Goal: Information Seeking & Learning: Compare options

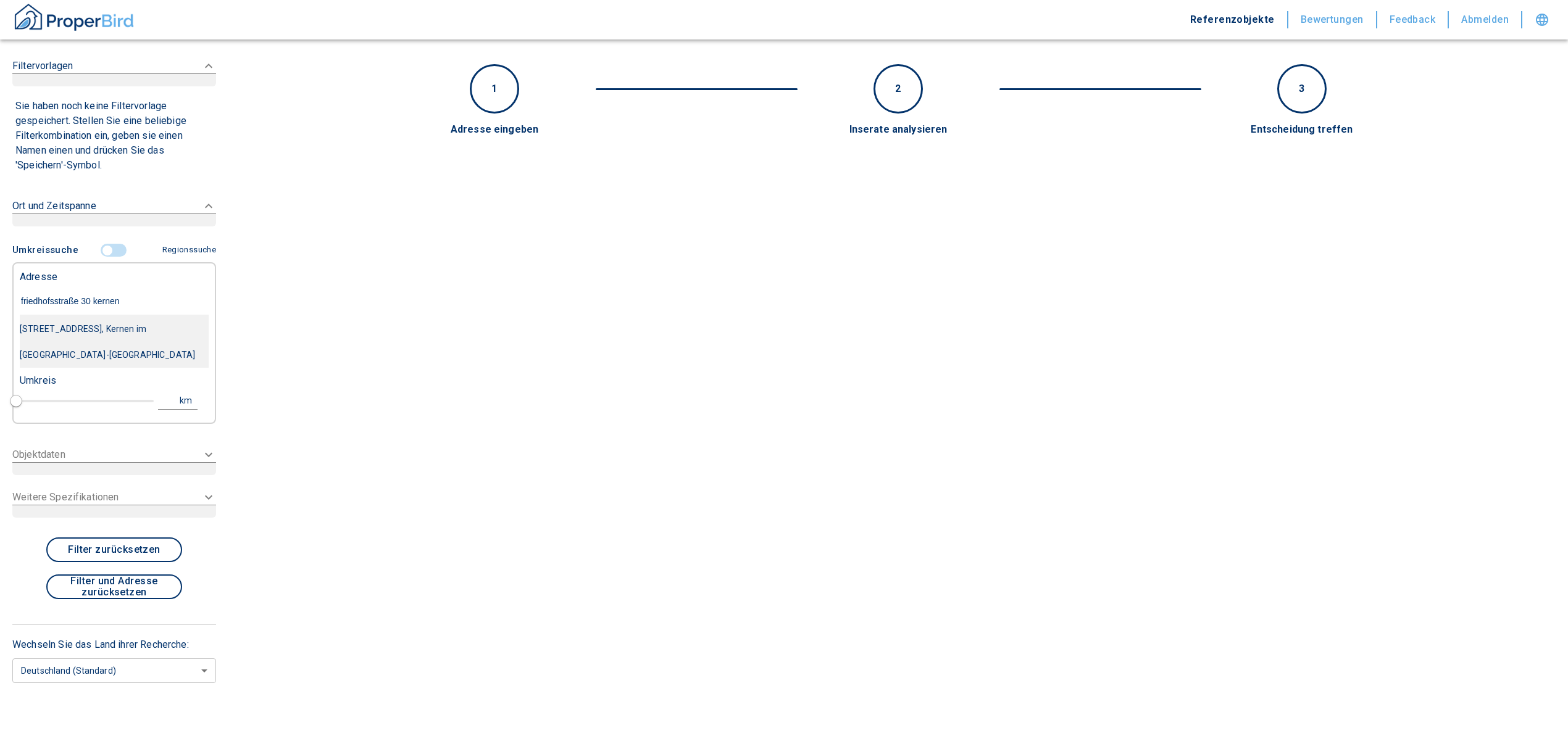
click at [76, 329] on div "[STREET_ADDRESS], Kernen im [GEOGRAPHIC_DATA]-[GEOGRAPHIC_DATA]" at bounding box center [114, 342] width 189 height 52
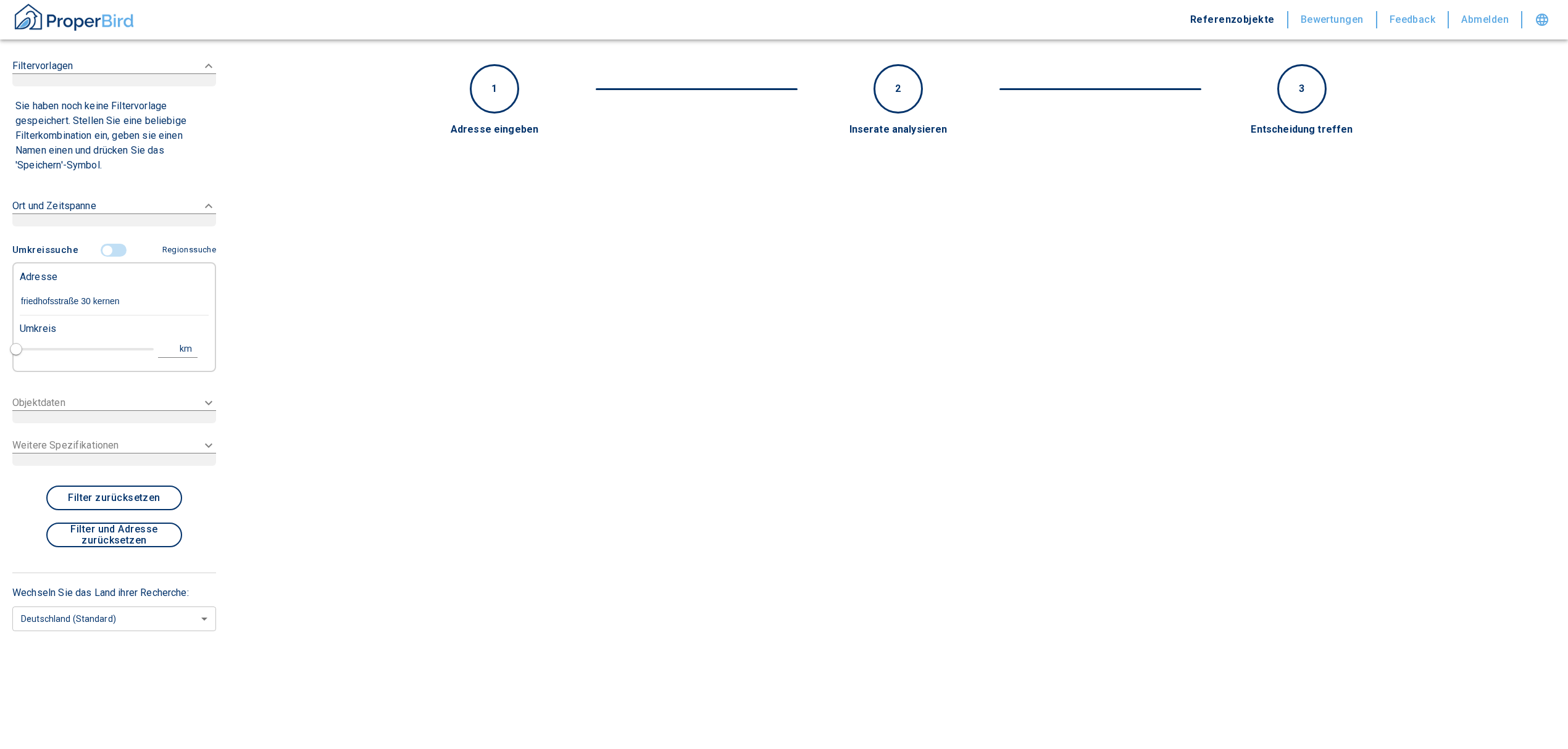
type input "[STREET_ADDRESS], Kernen im [GEOGRAPHIC_DATA]-[GEOGRAPHIC_DATA]"
type input "1"
click at [76, 304] on input "text" at bounding box center [114, 301] width 189 height 28
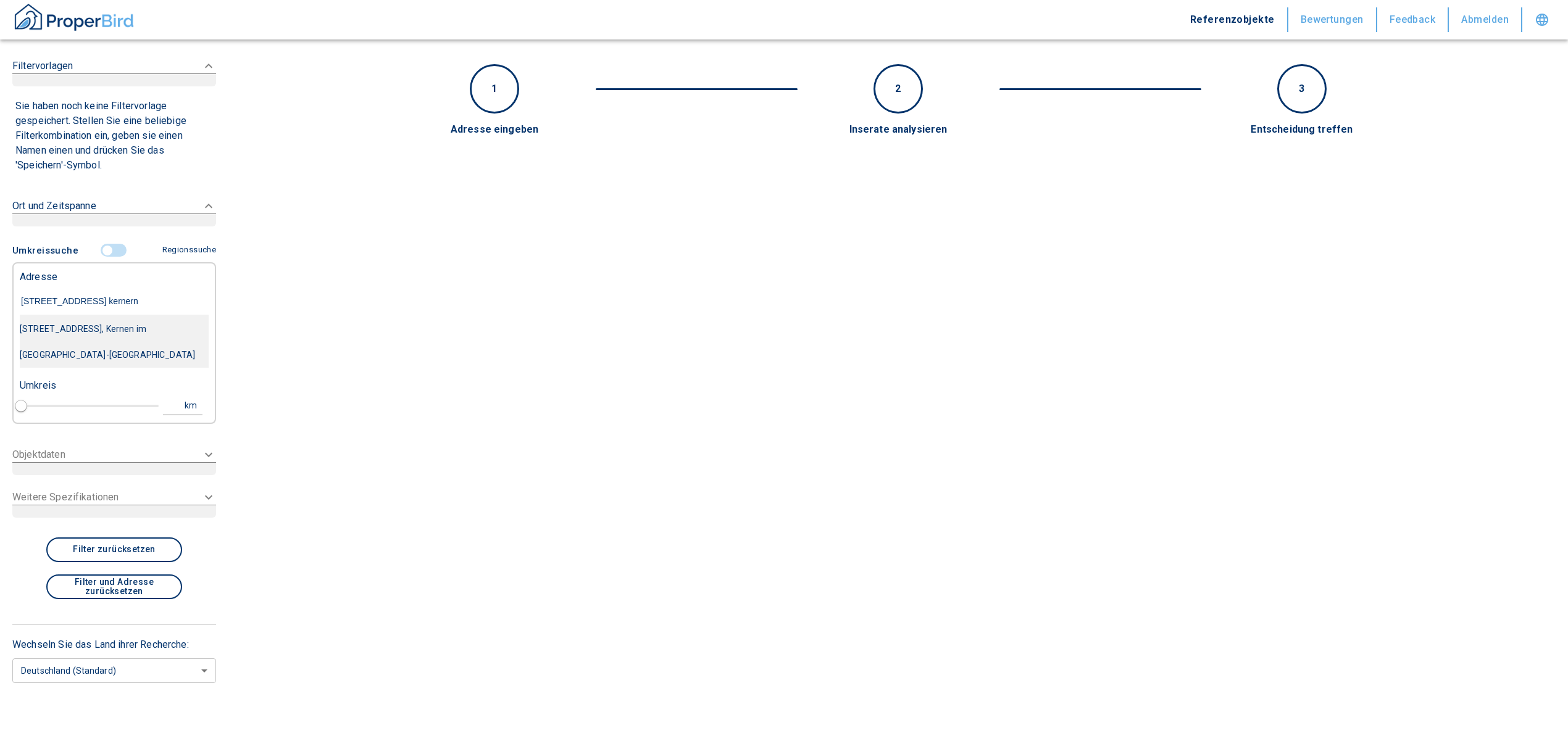
click at [134, 336] on div "[STREET_ADDRESS], Kernen im [GEOGRAPHIC_DATA]-[GEOGRAPHIC_DATA]" at bounding box center [114, 342] width 189 height 52
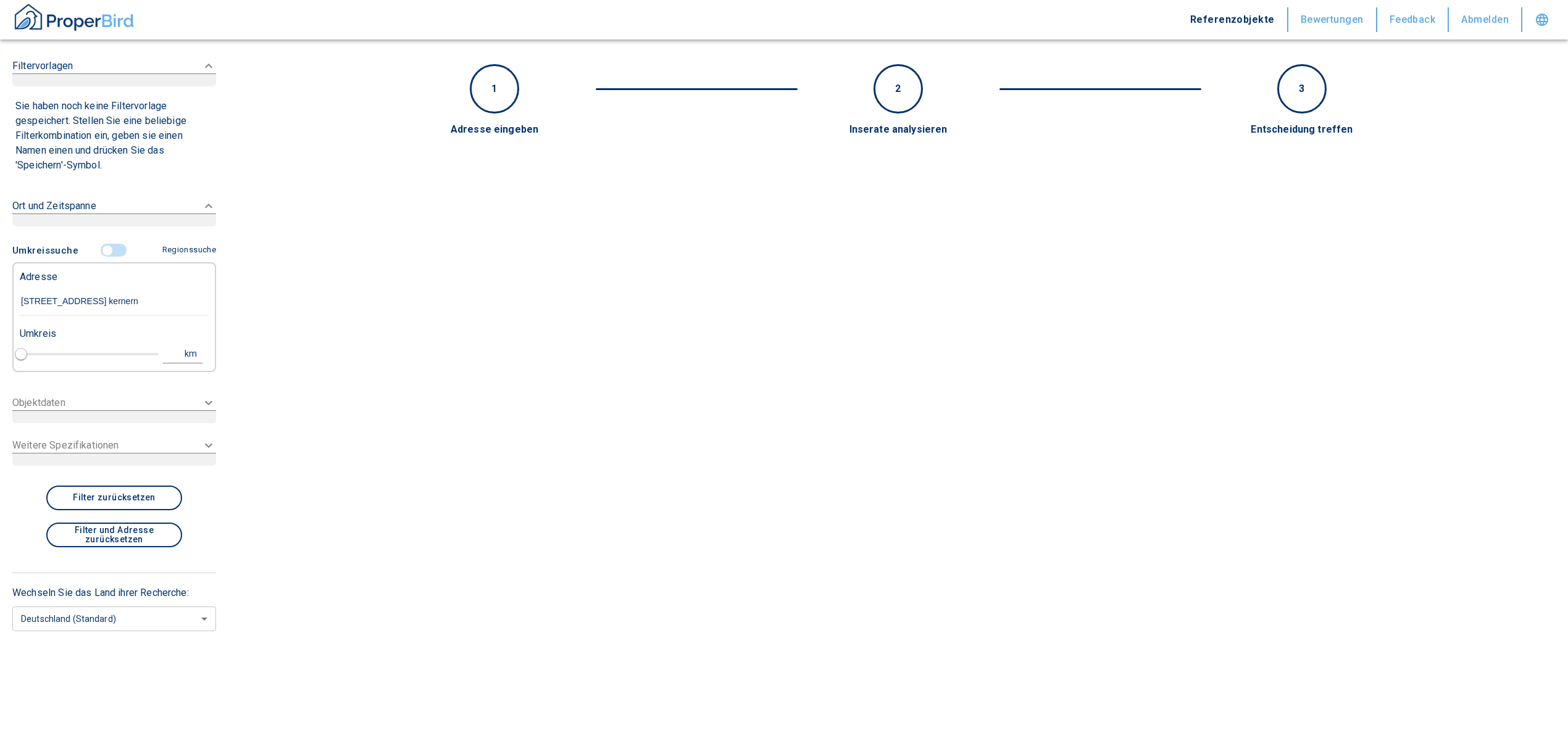
type input "[STREET_ADDRESS], Kernen im [GEOGRAPHIC_DATA]-[GEOGRAPHIC_DATA]"
type input "1"
type input "2020"
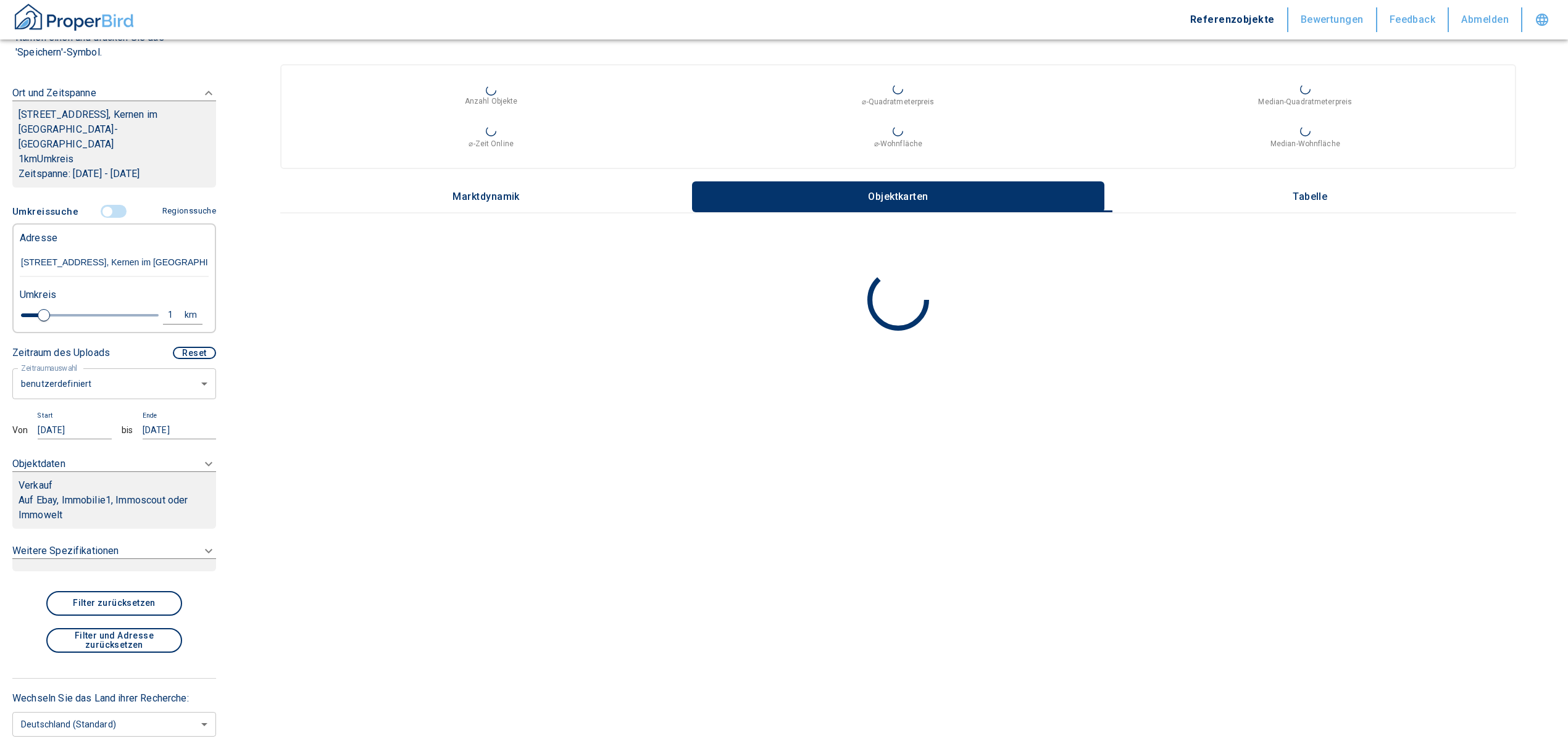
scroll to position [164, 0]
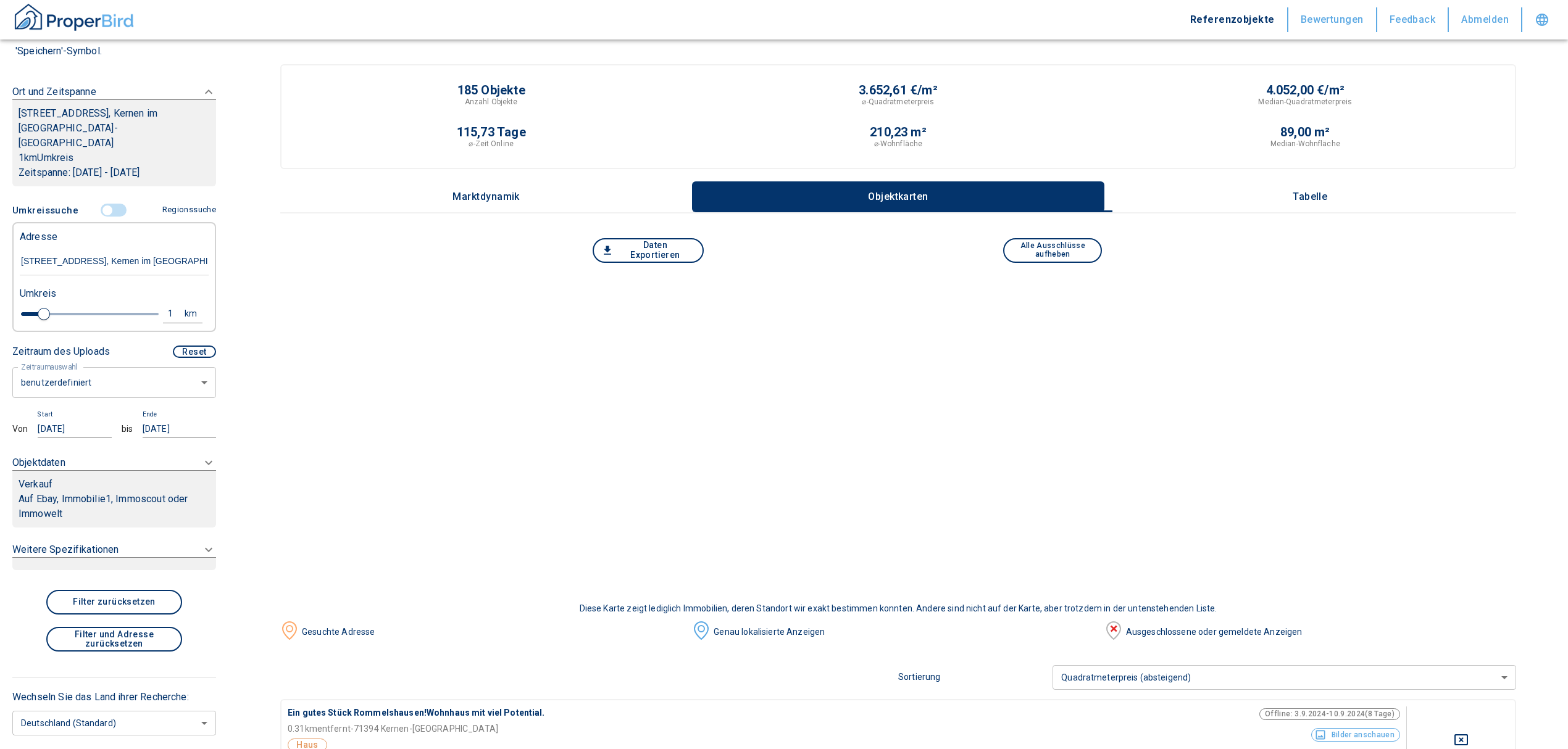
type input "[STREET_ADDRESS], Kernen im [GEOGRAPHIC_DATA]-[GEOGRAPHIC_DATA]"
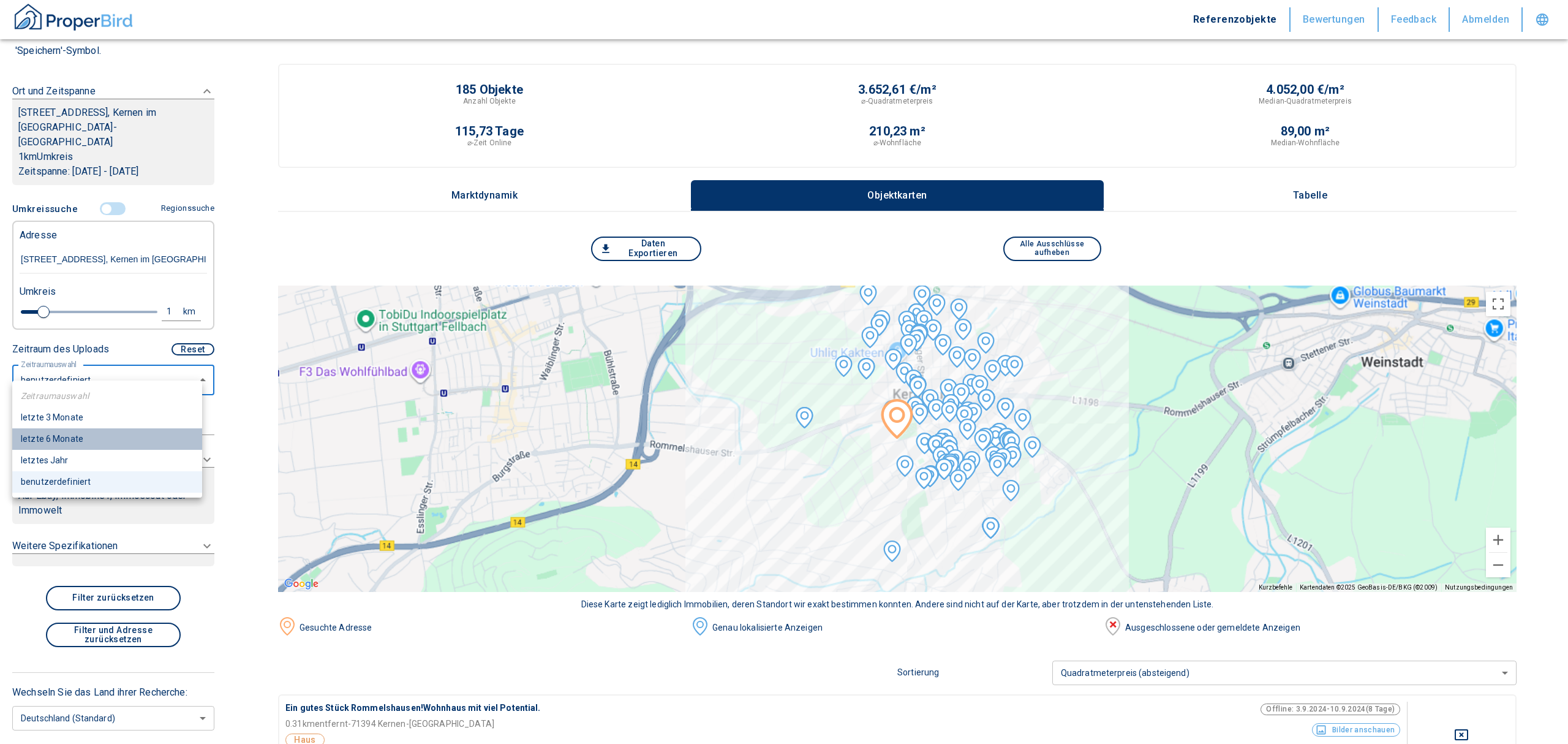
click at [66, 437] on li "letzte 6 Monate" at bounding box center [107, 439] width 190 height 21
type input "2020"
type input "6"
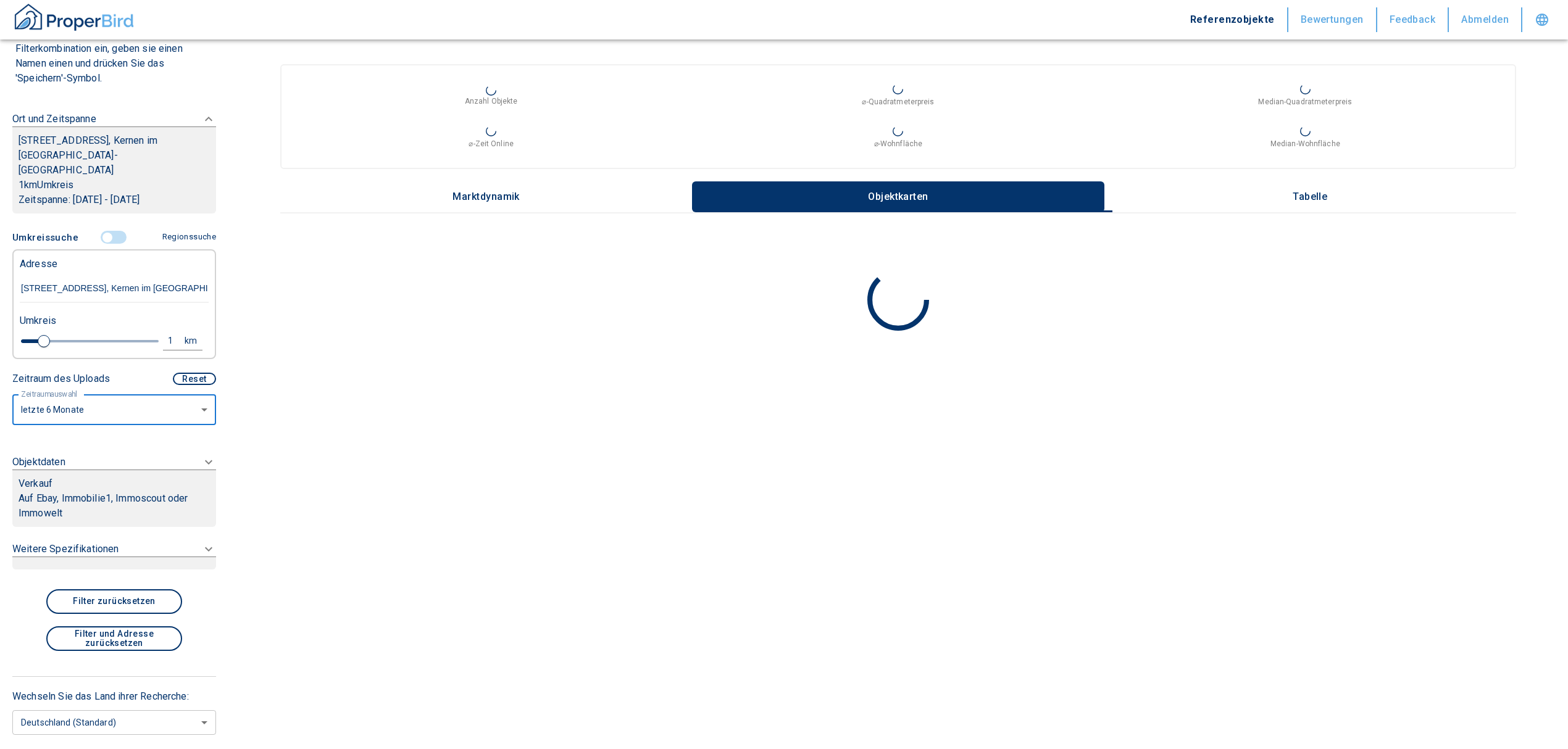
click at [88, 470] on div "Verkauf Auf Ebay, Immobilie1, Immoscout oder Immowelt" at bounding box center [114, 498] width 204 height 58
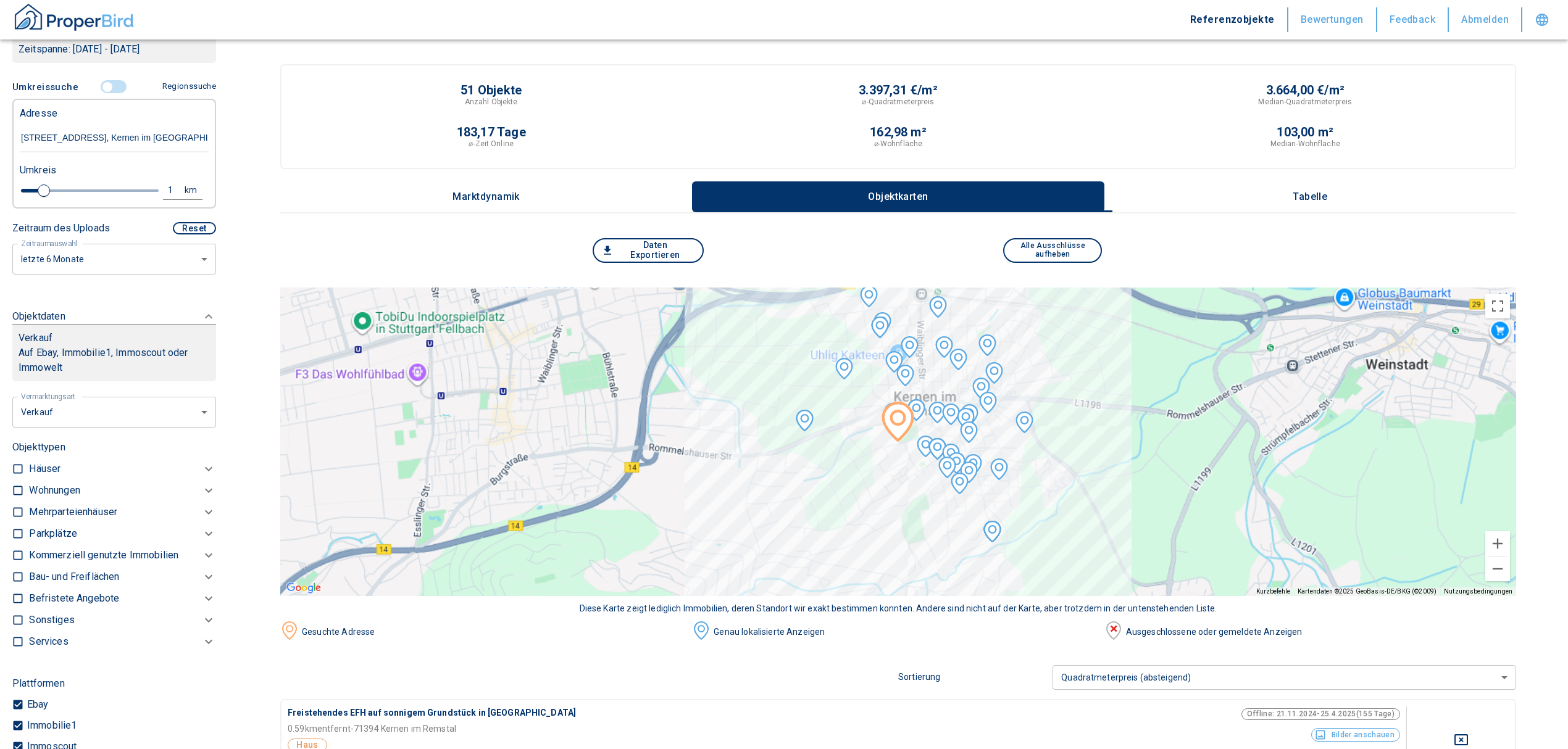
scroll to position [272, 0]
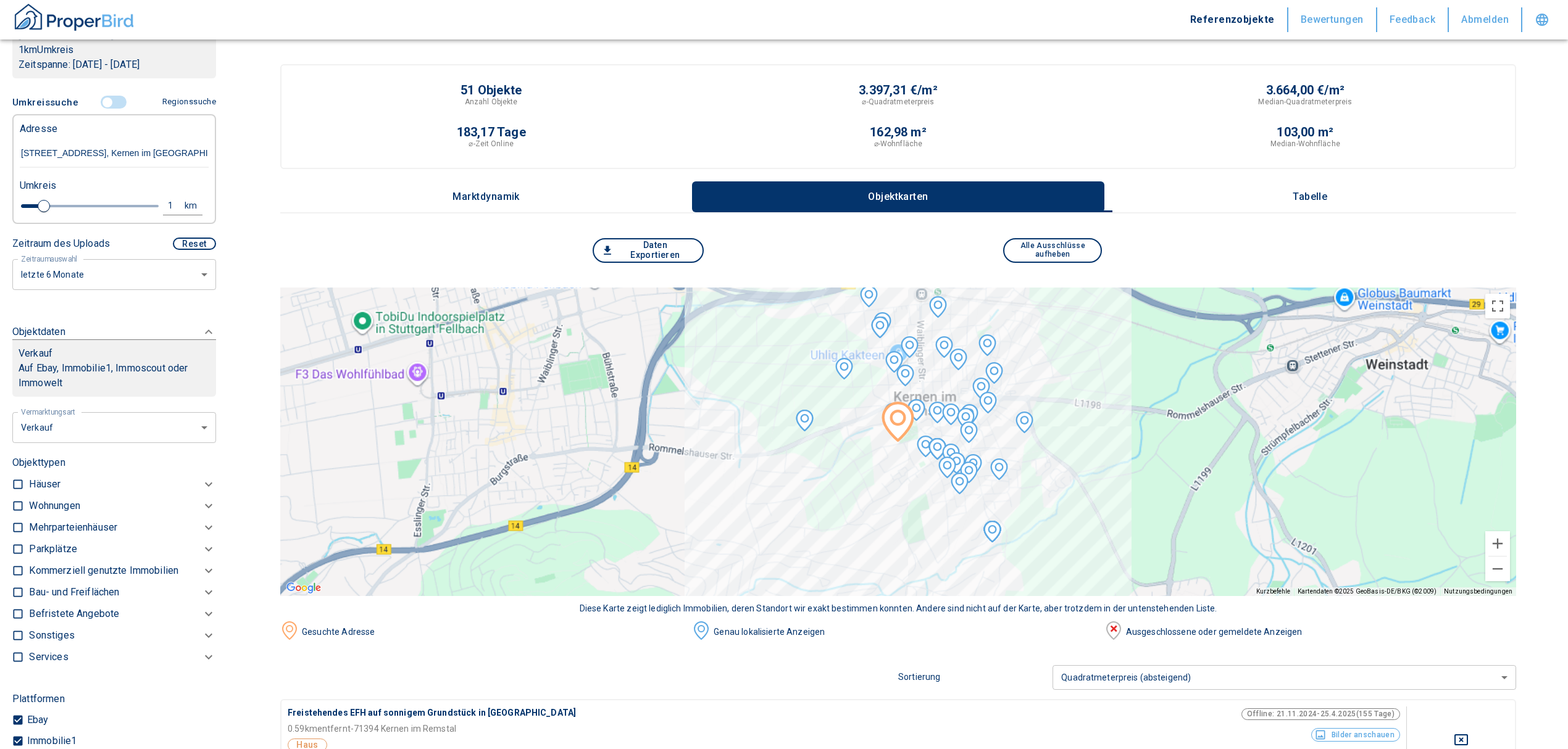
click at [82, 488] on li "Vermietung" at bounding box center [110, 488] width 198 height 22
type input "rent"
type input "2020"
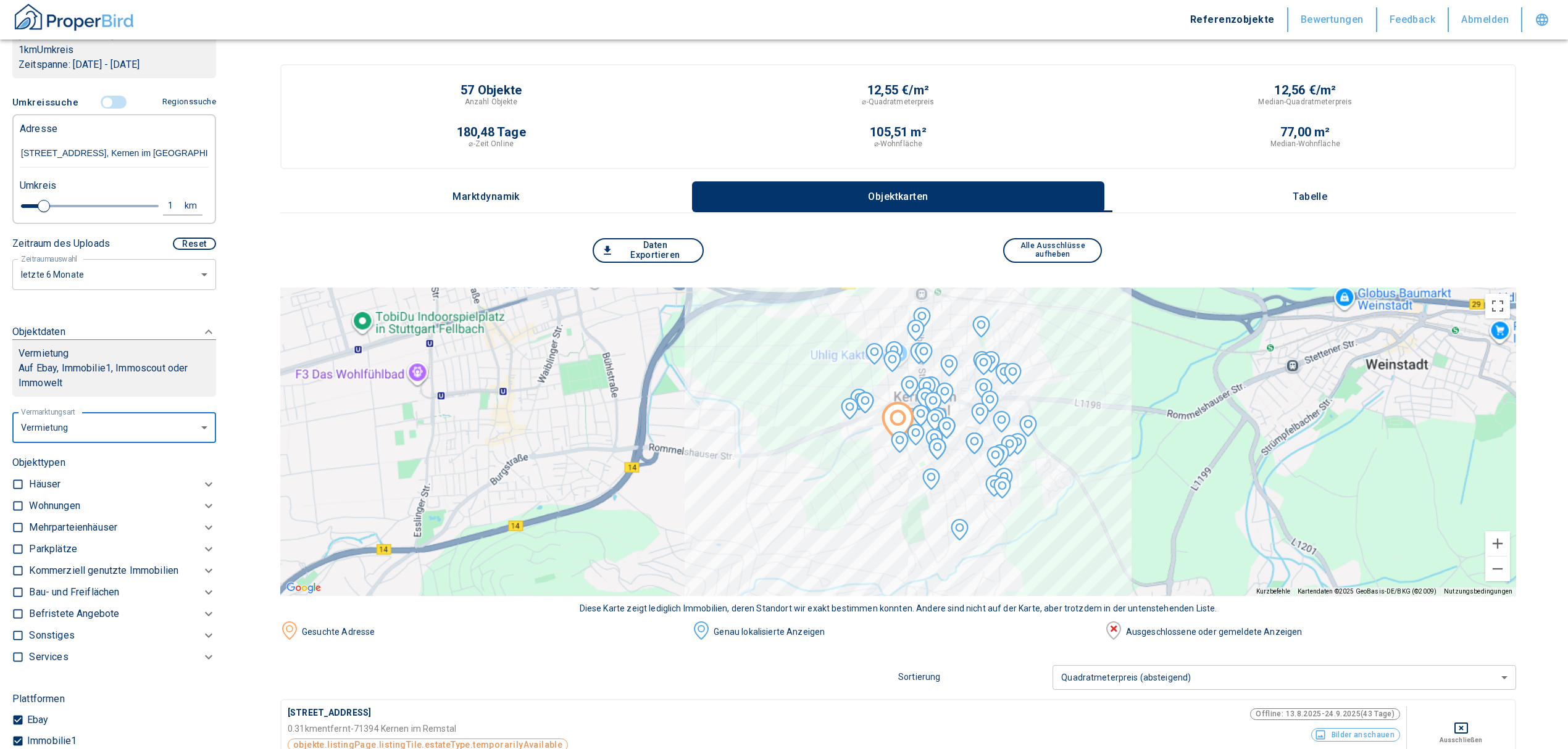
click at [17, 500] on input "checkbox" at bounding box center [17, 506] width 12 height 12
checkbox input "true"
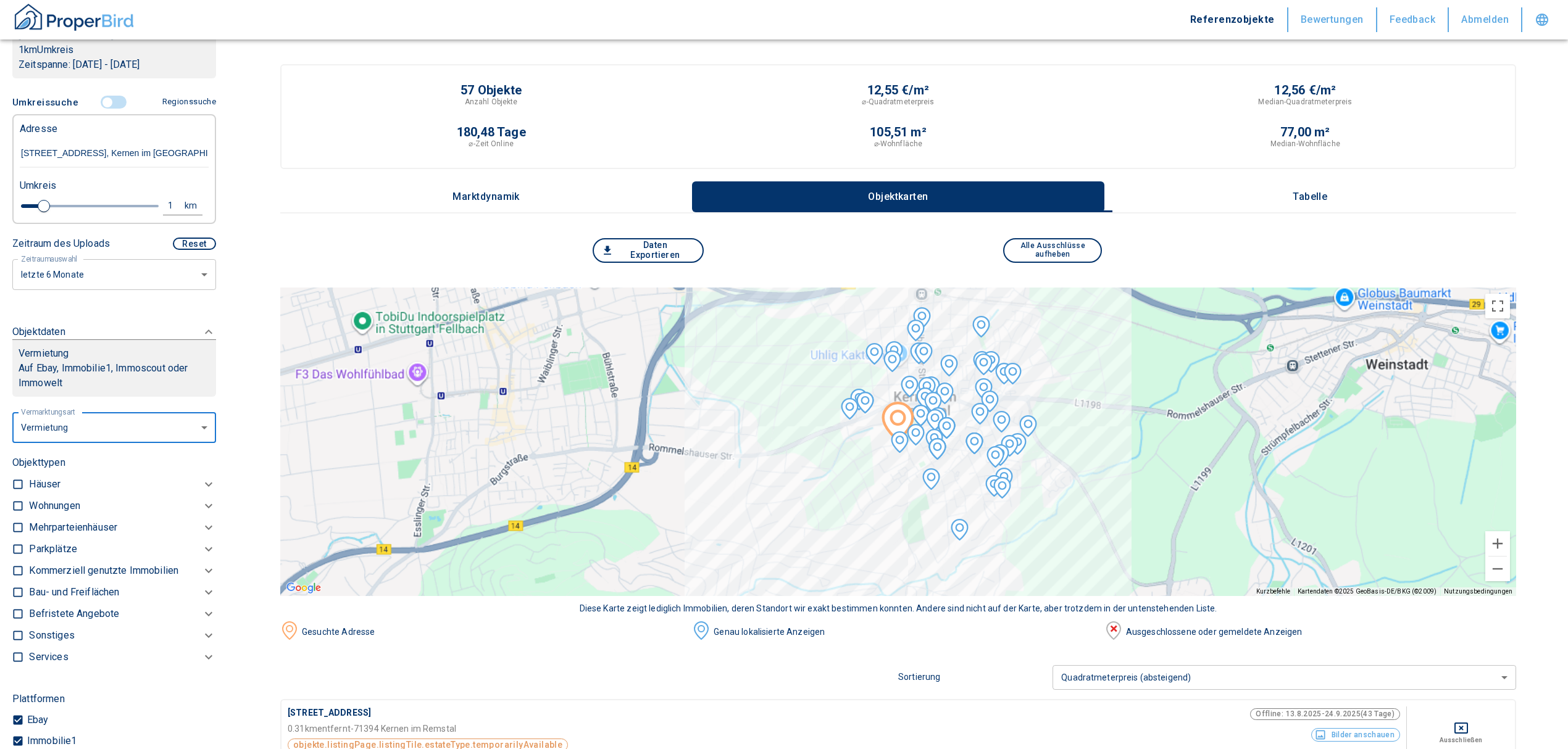
checkbox input "true"
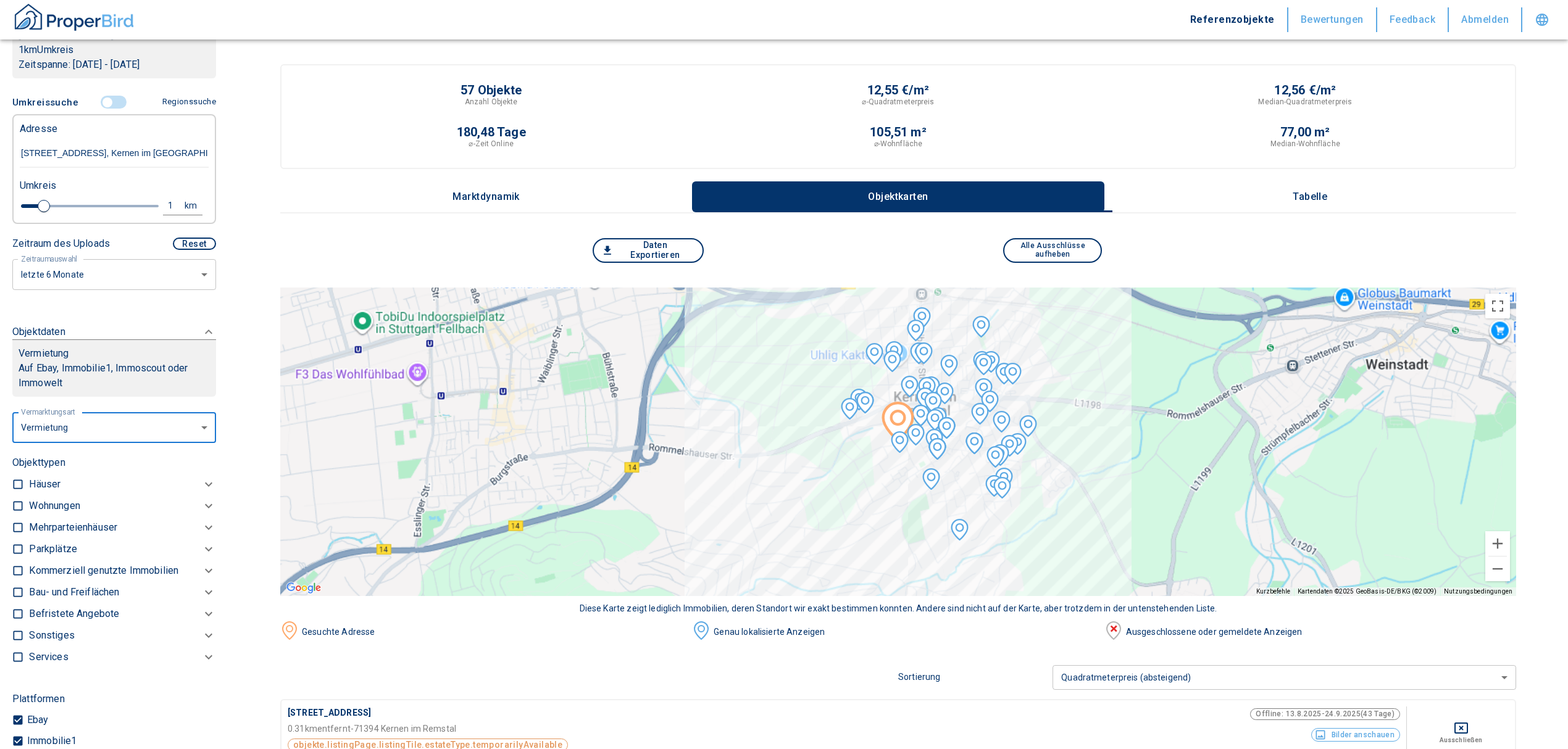
type input "2020"
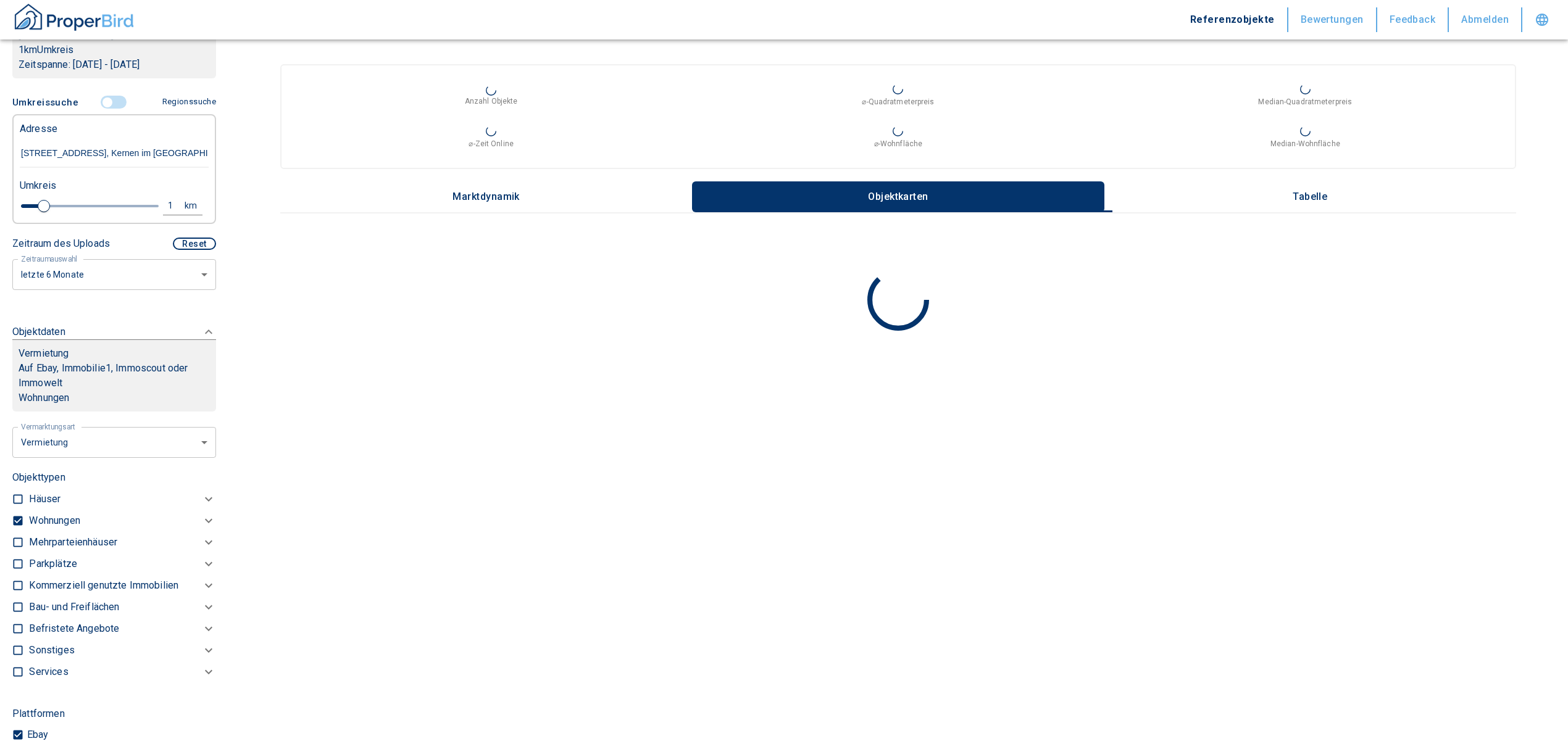
click at [63, 513] on p "Wohnungen" at bounding box center [54, 521] width 50 height 15
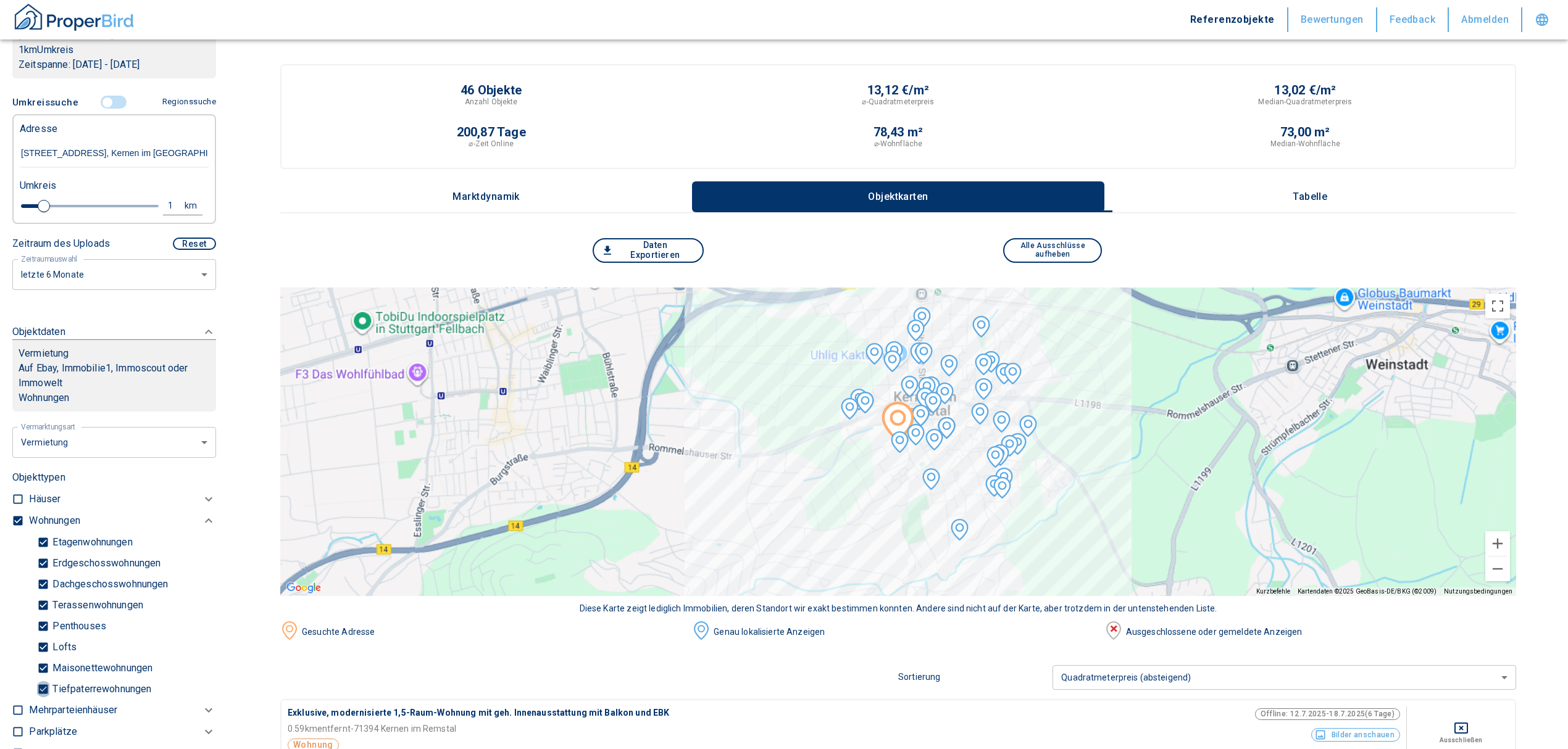
click at [40, 678] on input "Tiefpaterrewohnungen" at bounding box center [43, 689] width 12 height 22
checkbox input "false"
type input "2020"
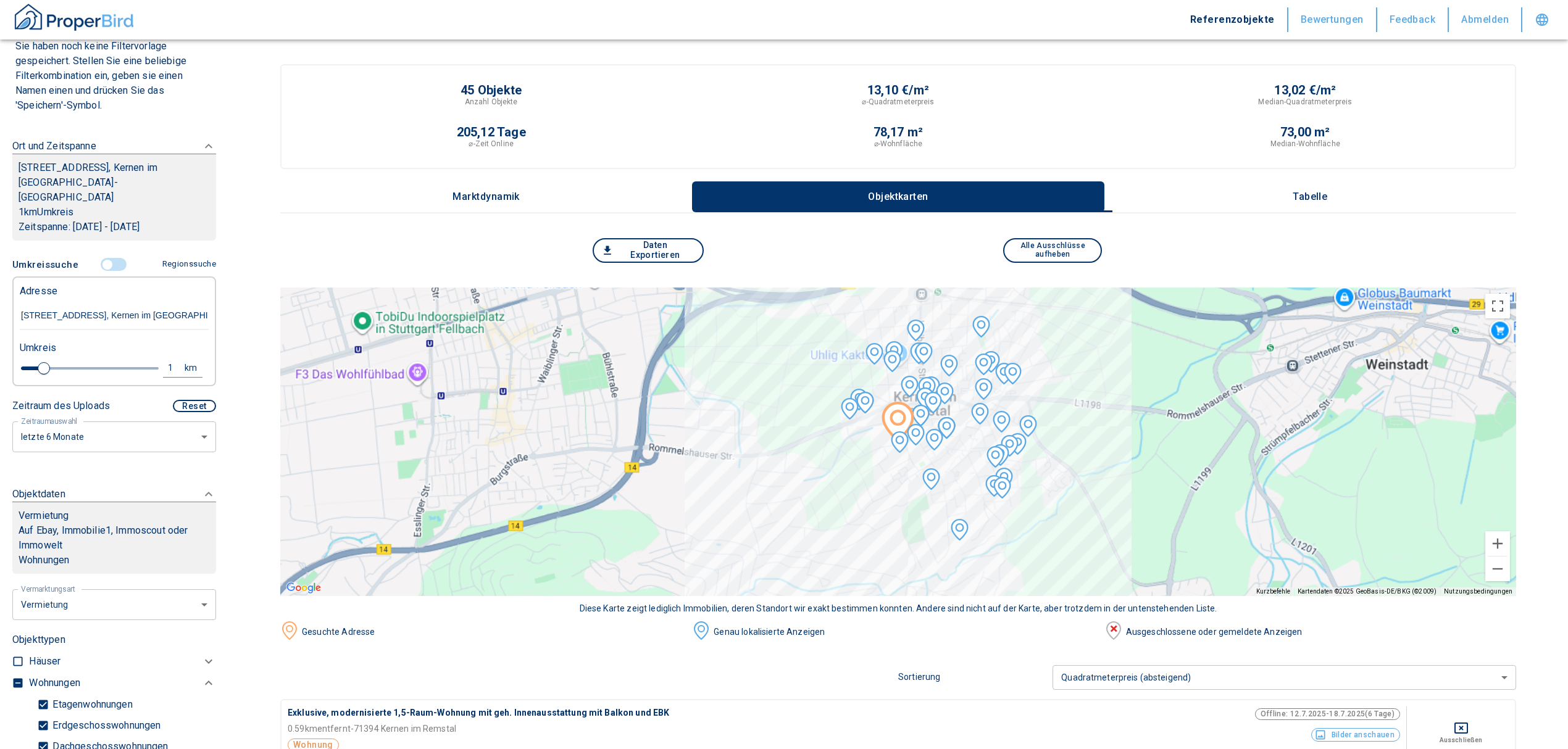
scroll to position [107, 0]
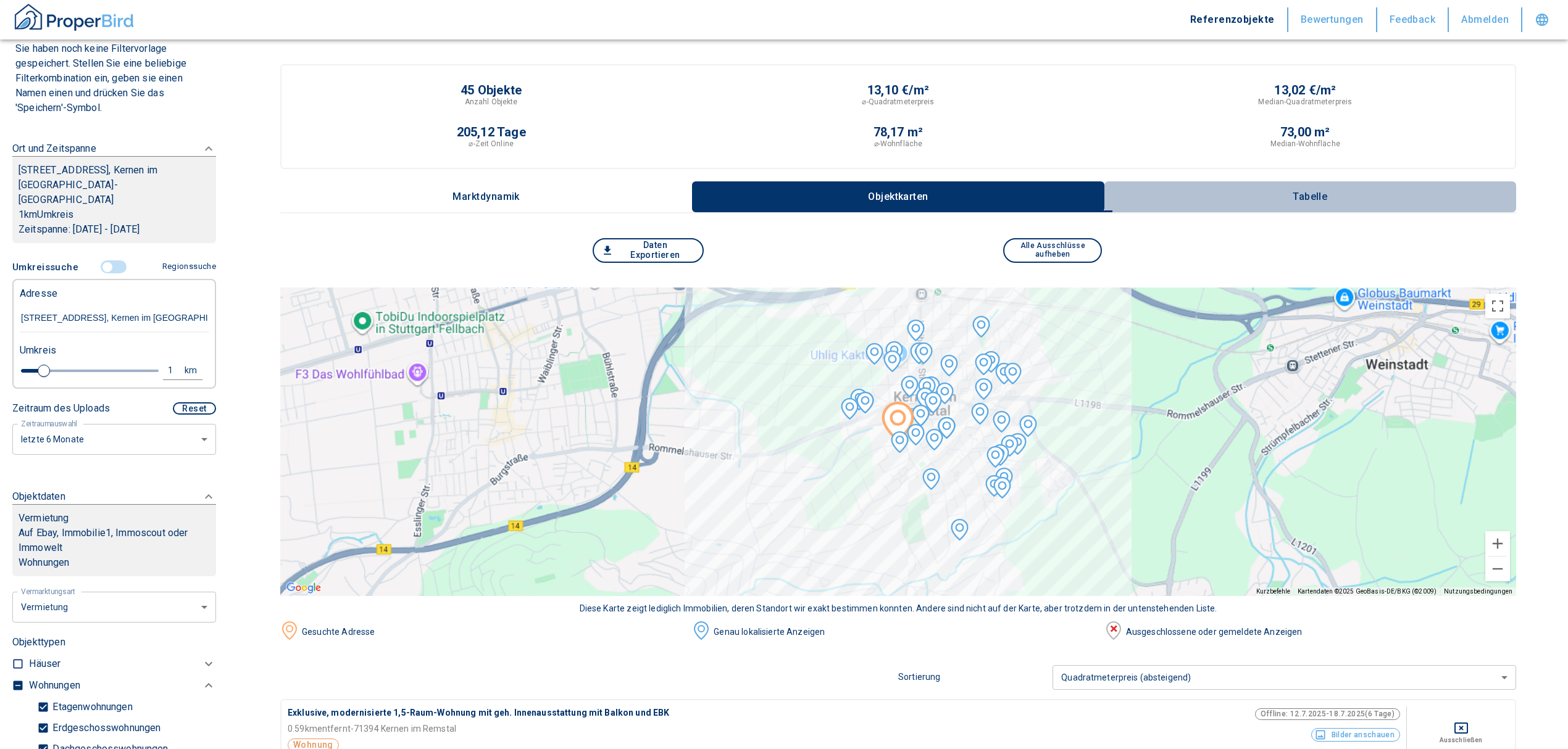
click at [1302, 194] on p "Tabelle" at bounding box center [1310, 197] width 62 height 11
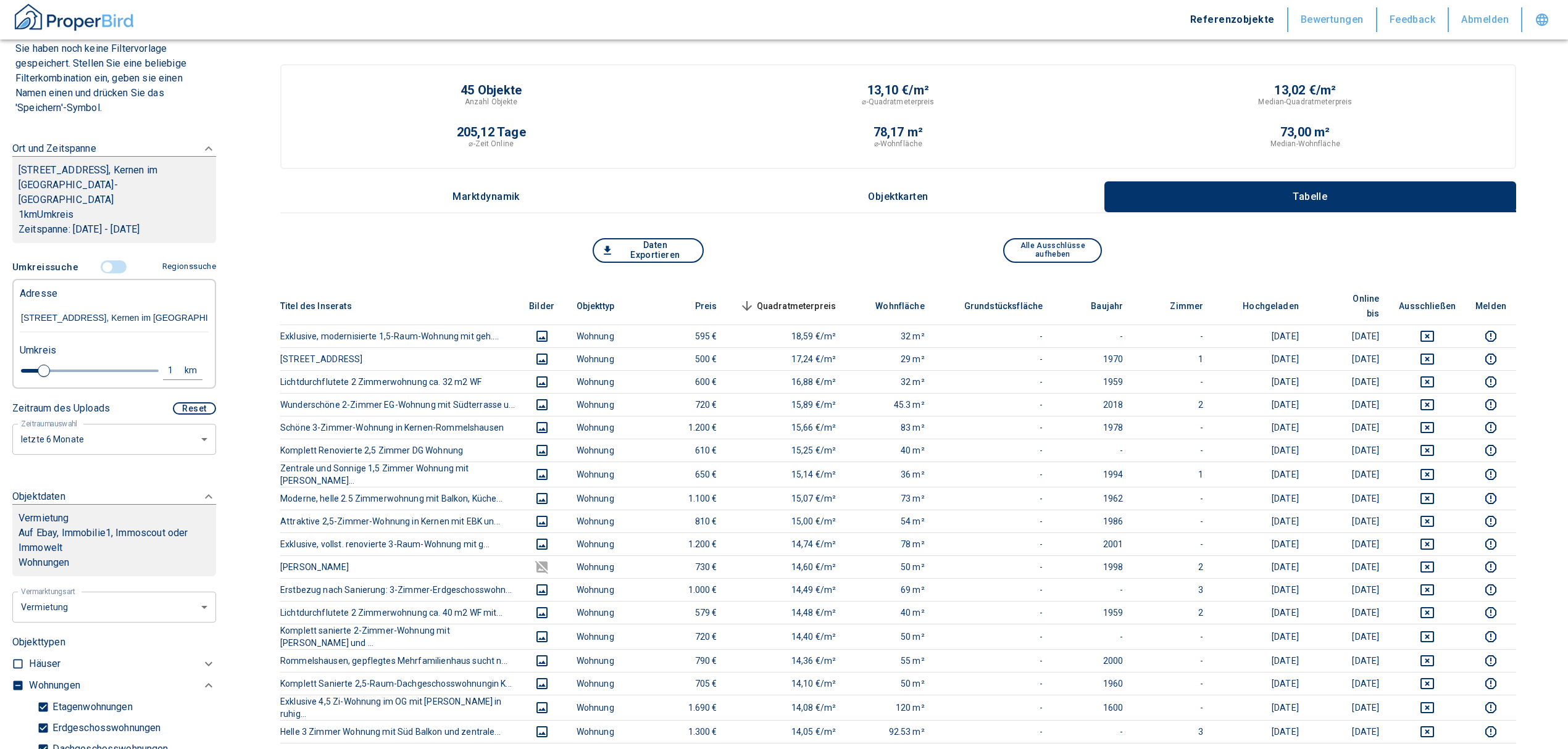
click at [803, 299] on span "Quadratmeterpreis sorted descending" at bounding box center [787, 306] width 99 height 15
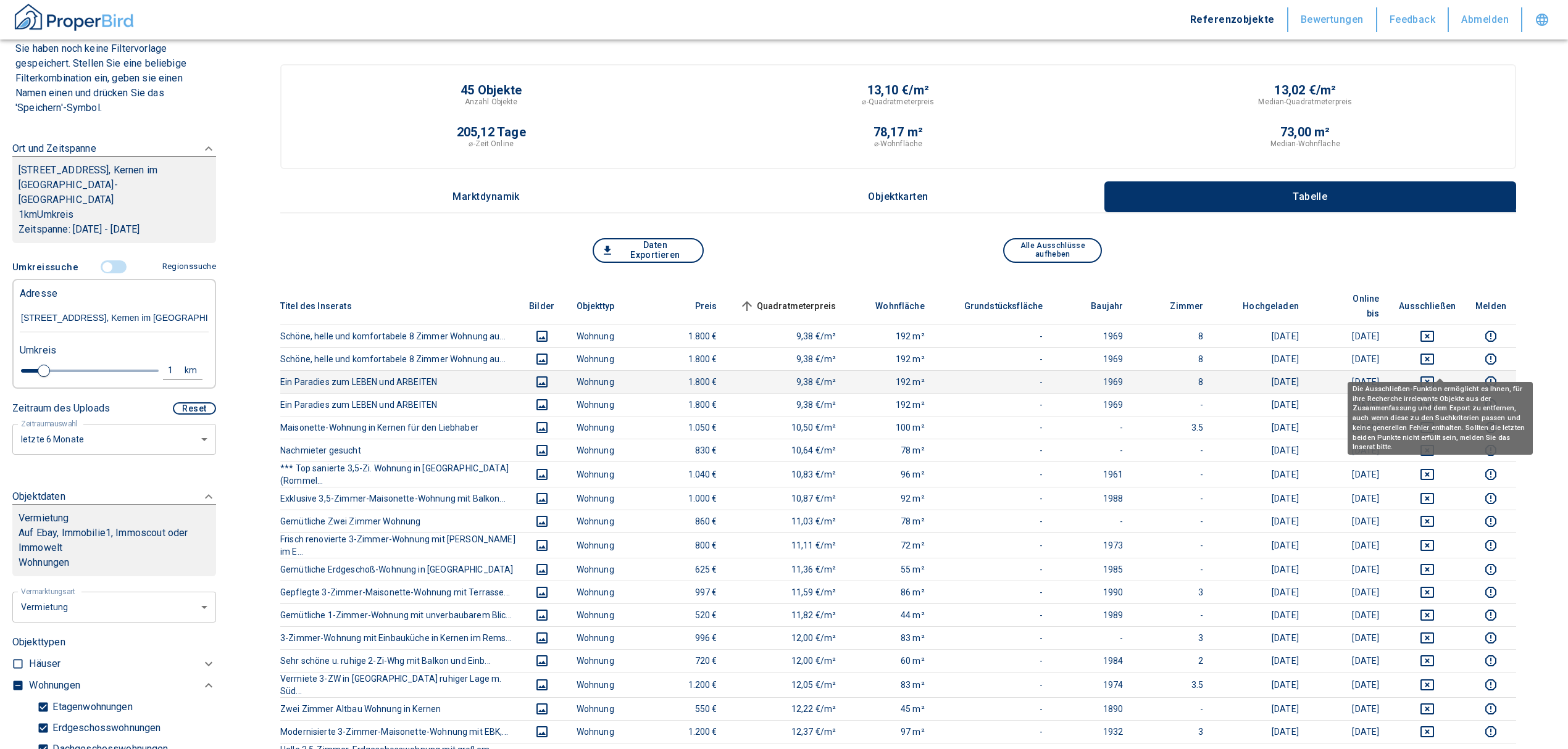
click at [1435, 374] on icon "deselect this listing" at bounding box center [1427, 382] width 15 height 15
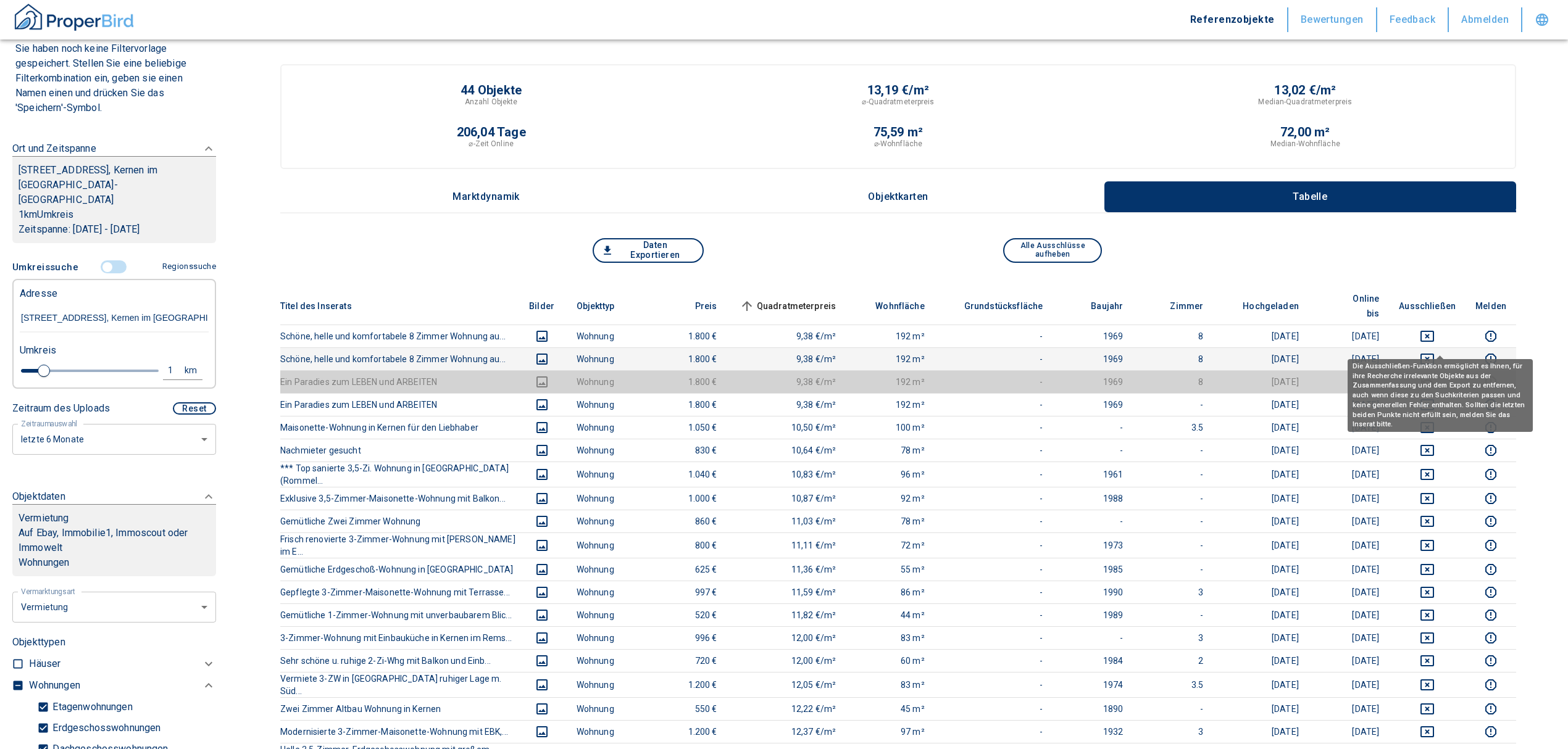
click at [1435, 351] on icon "deselect this listing" at bounding box center [1427, 359] width 15 height 15
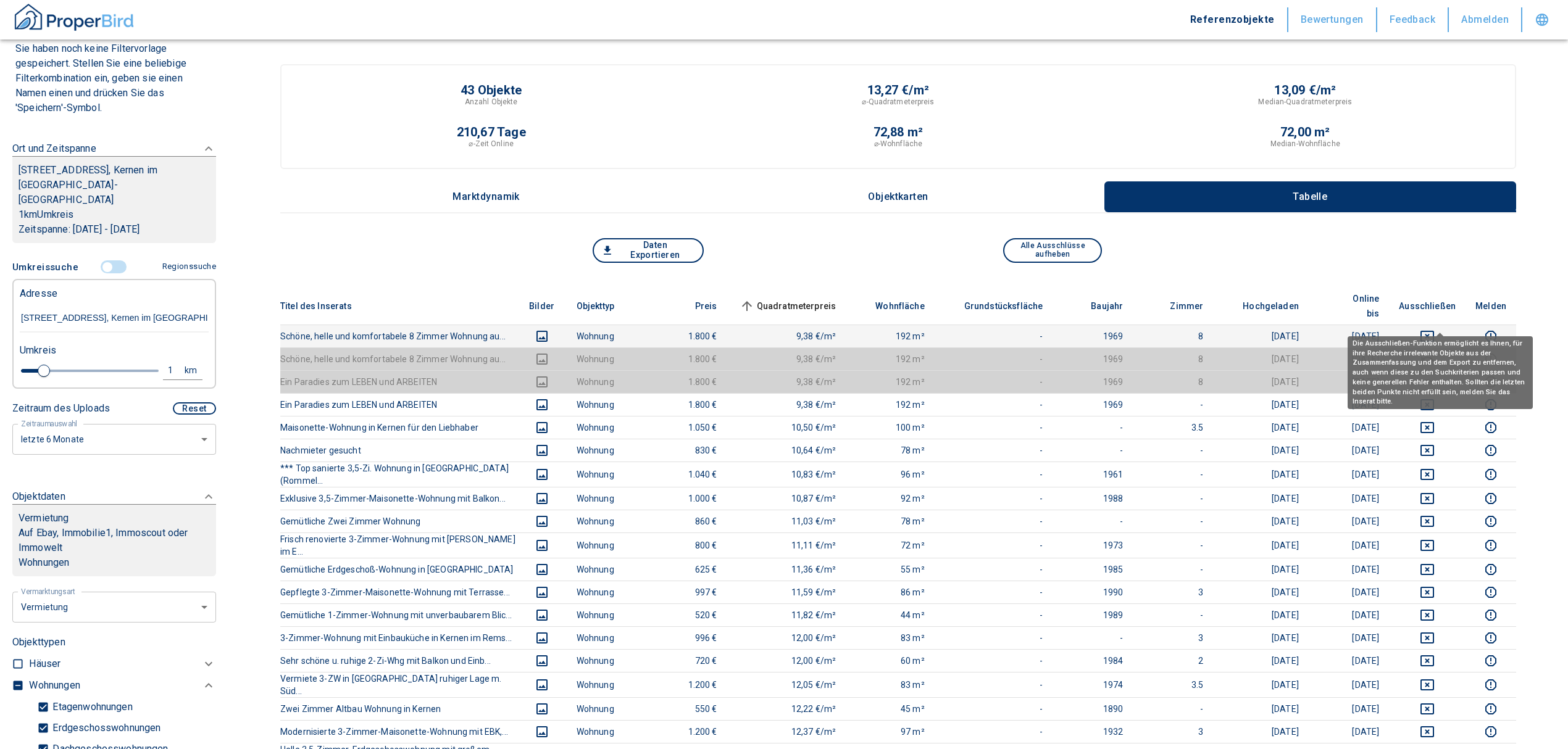
click at [1434, 331] on icon "deselect this listing" at bounding box center [1427, 336] width 14 height 11
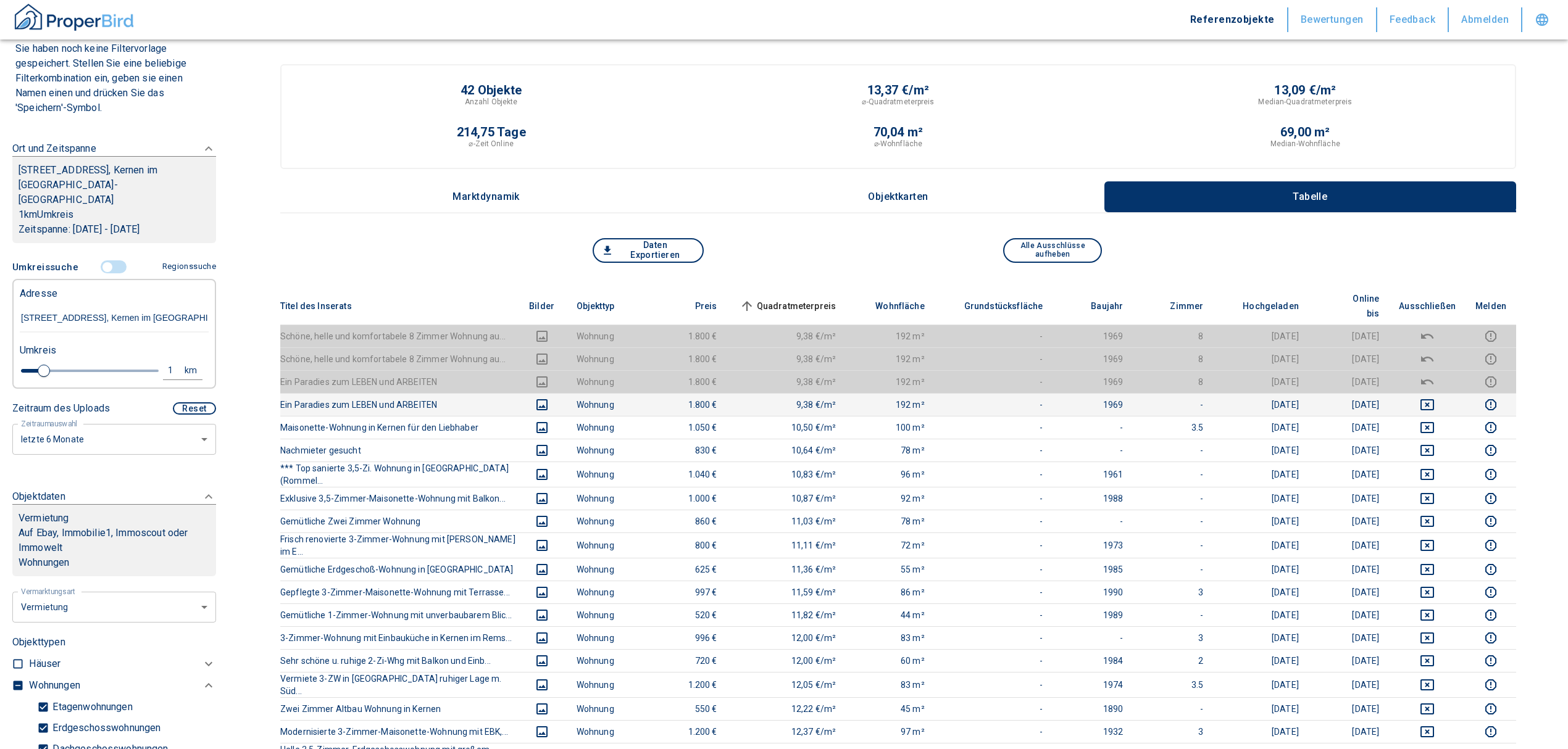
click at [1435, 398] on icon "deselect this listing" at bounding box center [1427, 405] width 15 height 15
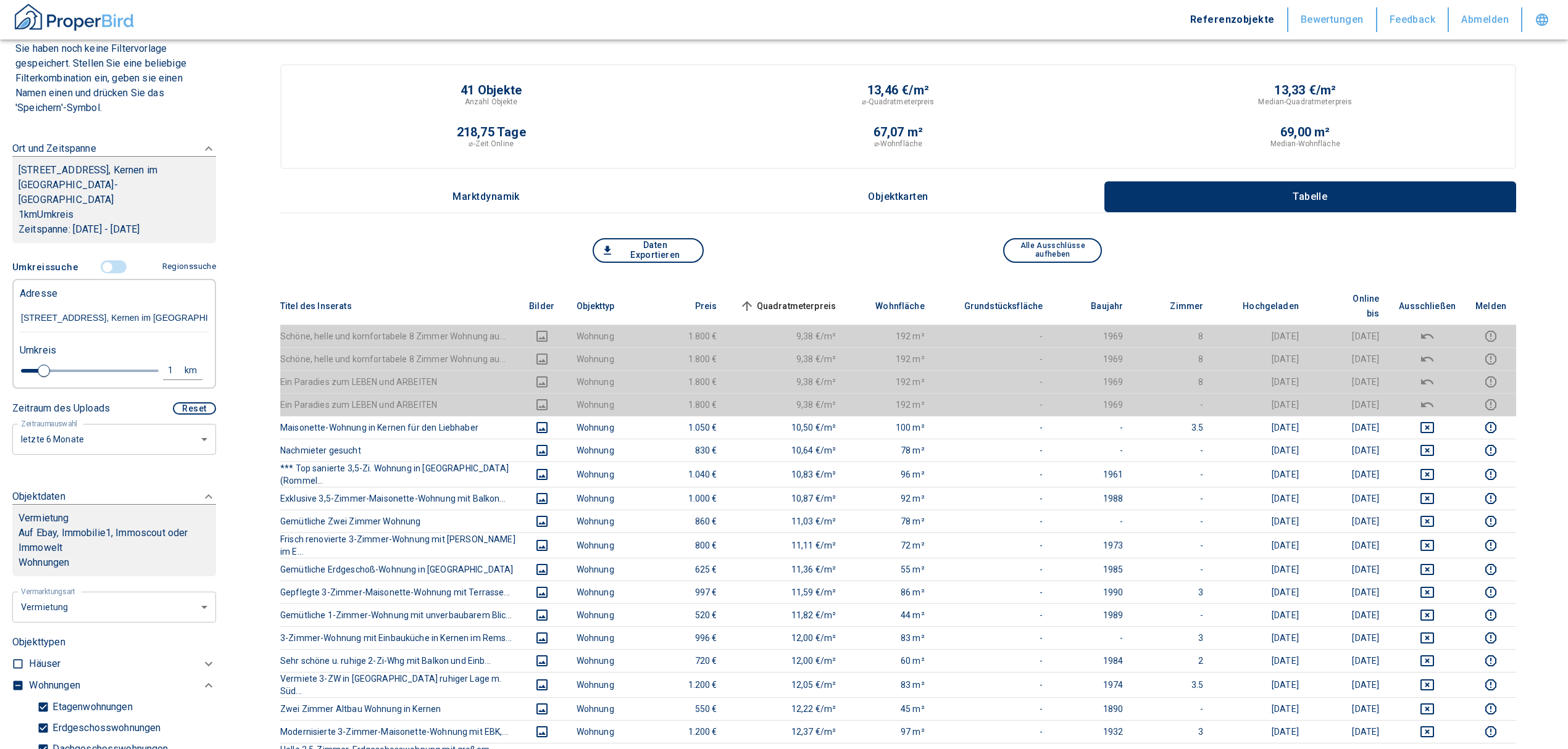
click at [793, 299] on span "Quadratmeterpreis sorted ascending" at bounding box center [787, 306] width 99 height 15
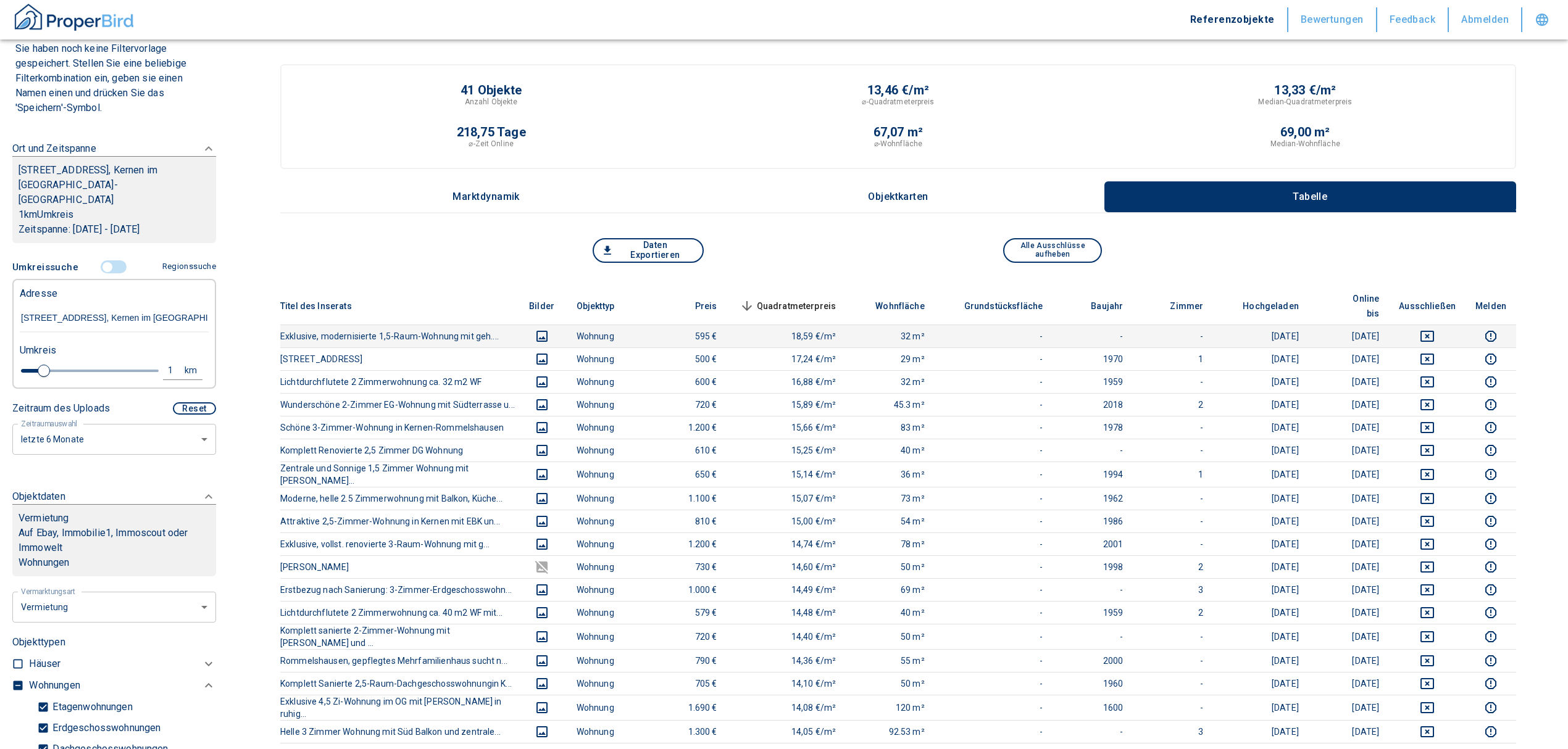
click at [1435, 329] on icon "deselect this listing" at bounding box center [1427, 336] width 15 height 15
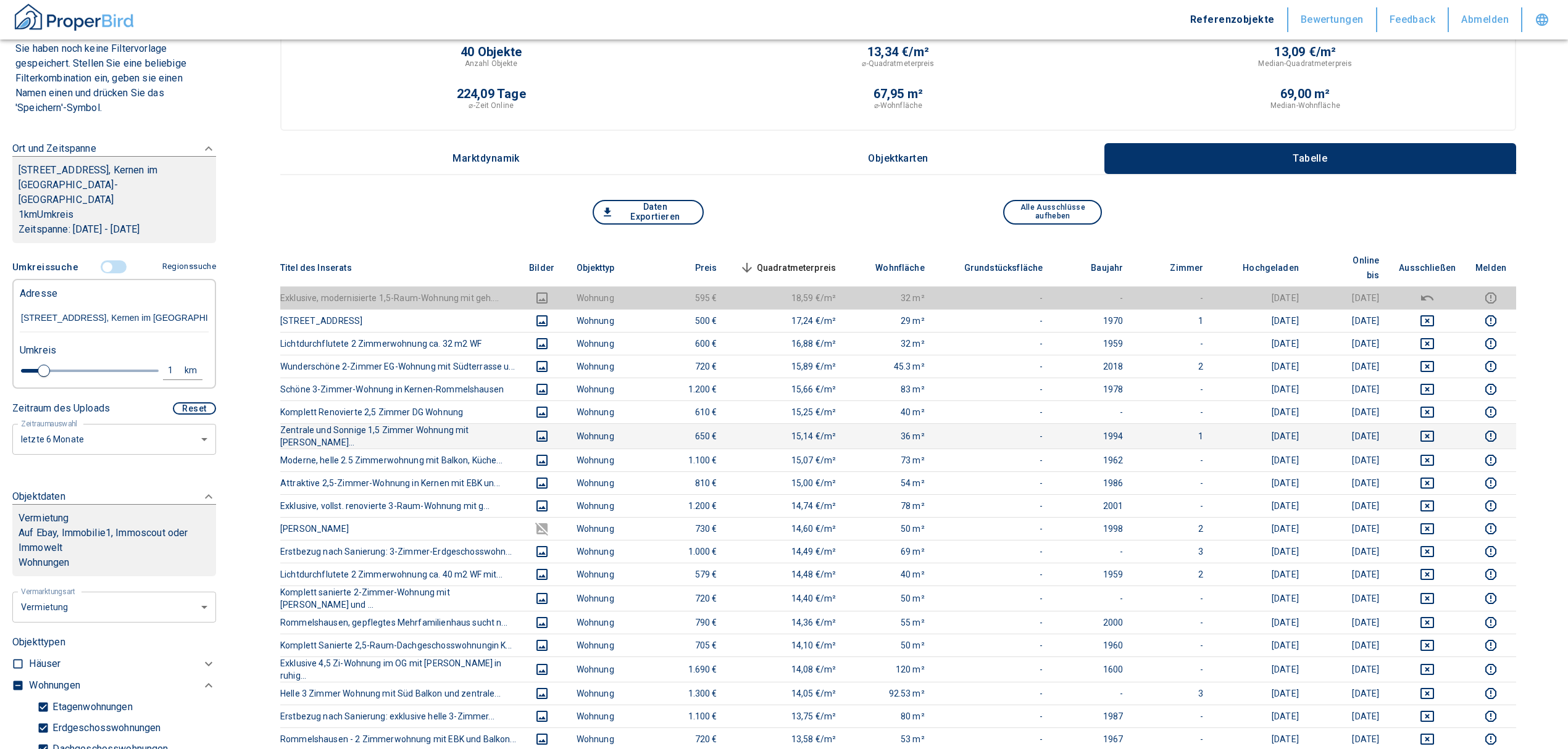
scroll to position [0, 0]
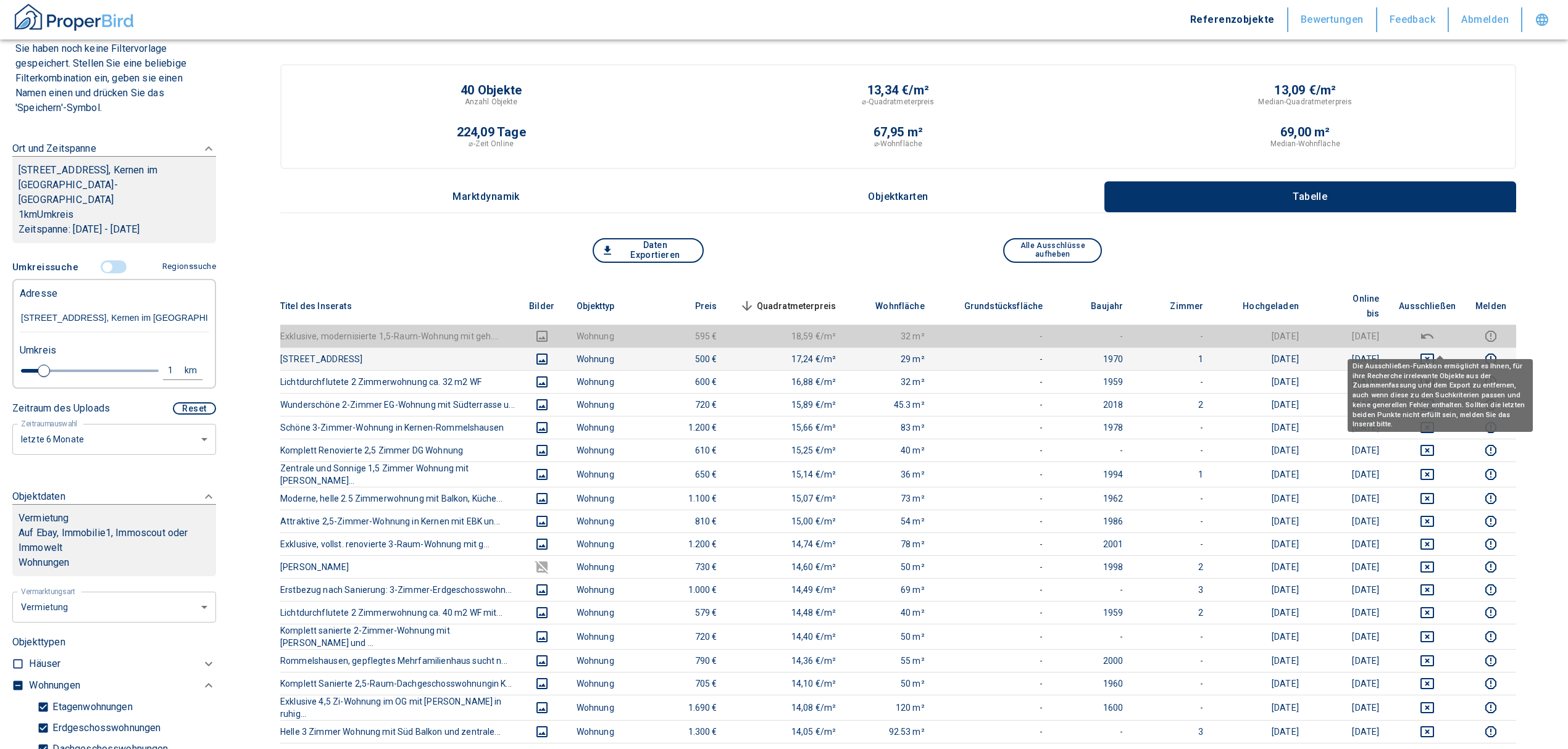
click at [1434, 354] on icon "deselect this listing" at bounding box center [1427, 359] width 14 height 11
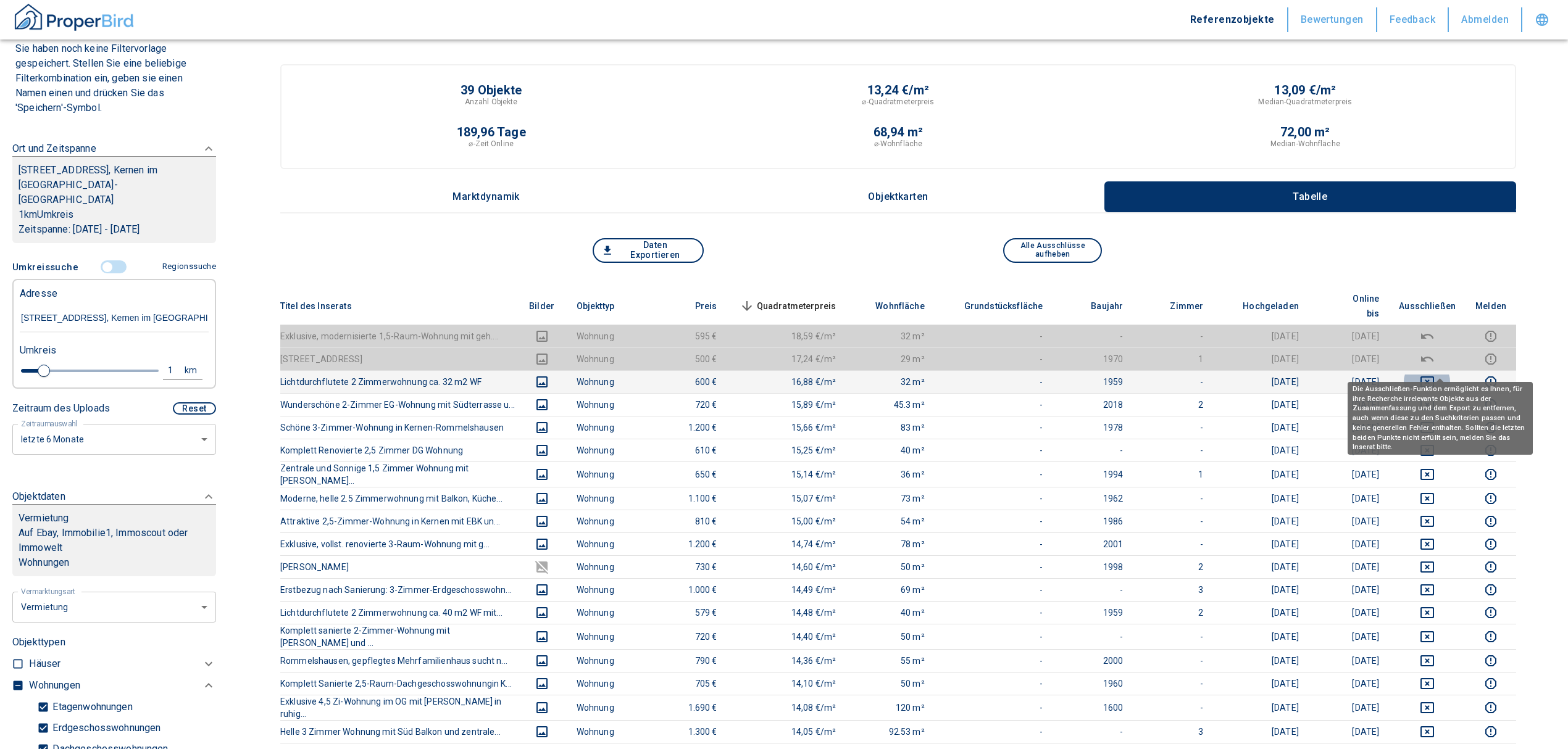
click at [1435, 374] on icon "deselect this listing" at bounding box center [1427, 382] width 15 height 15
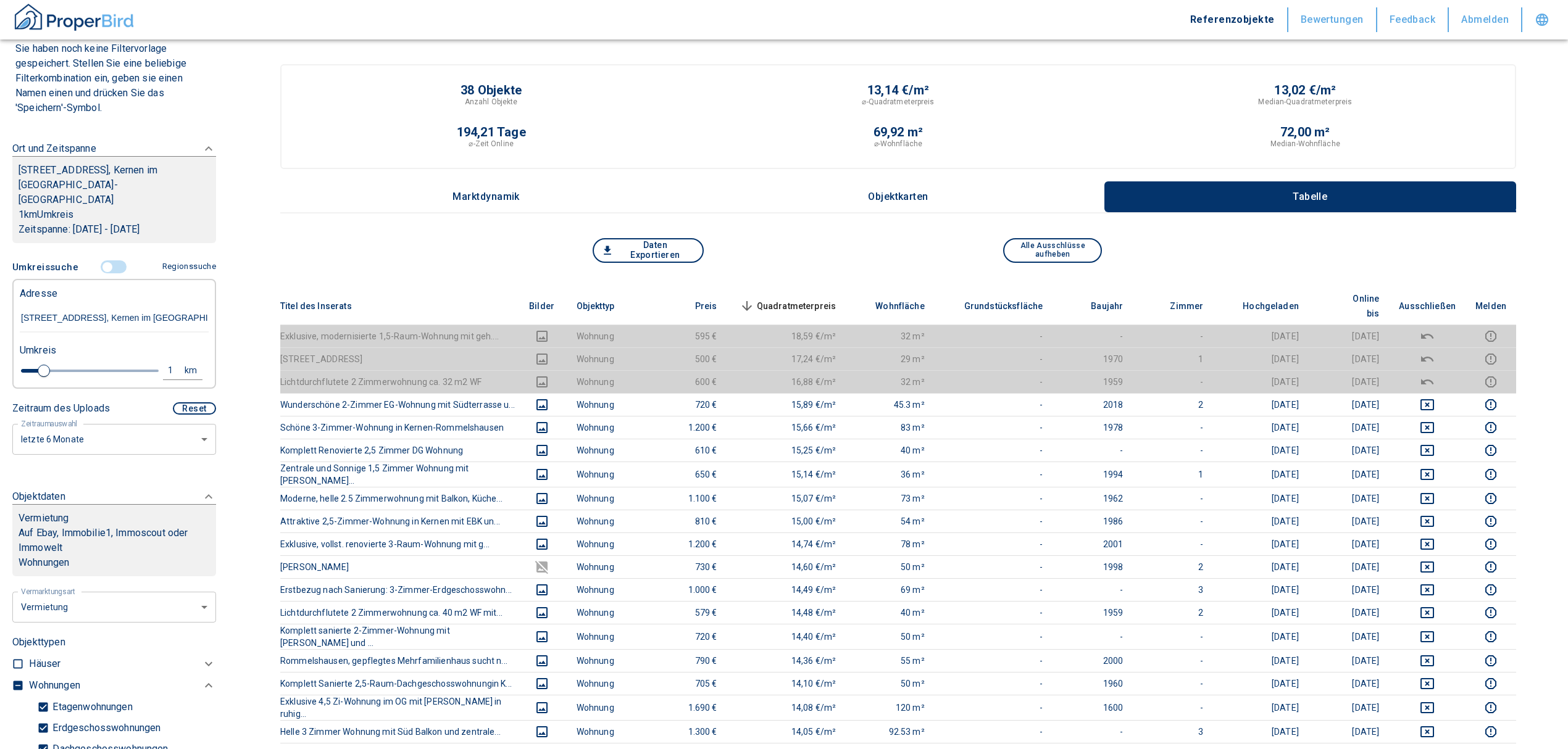
click at [800, 299] on span "Quadratmeterpreis sorted descending" at bounding box center [787, 306] width 99 height 15
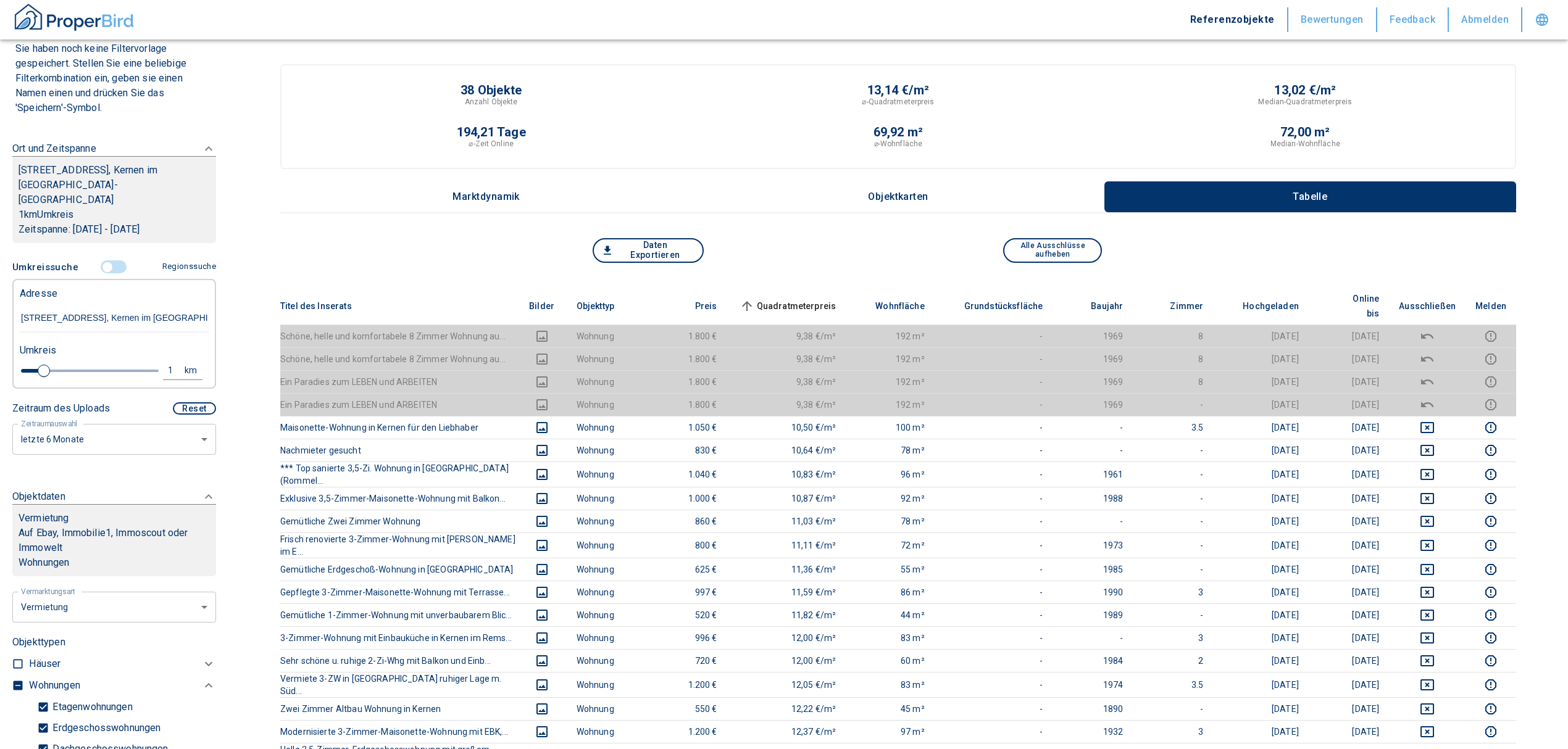
click at [796, 299] on span "Quadratmeterpreis sorted ascending" at bounding box center [787, 306] width 99 height 15
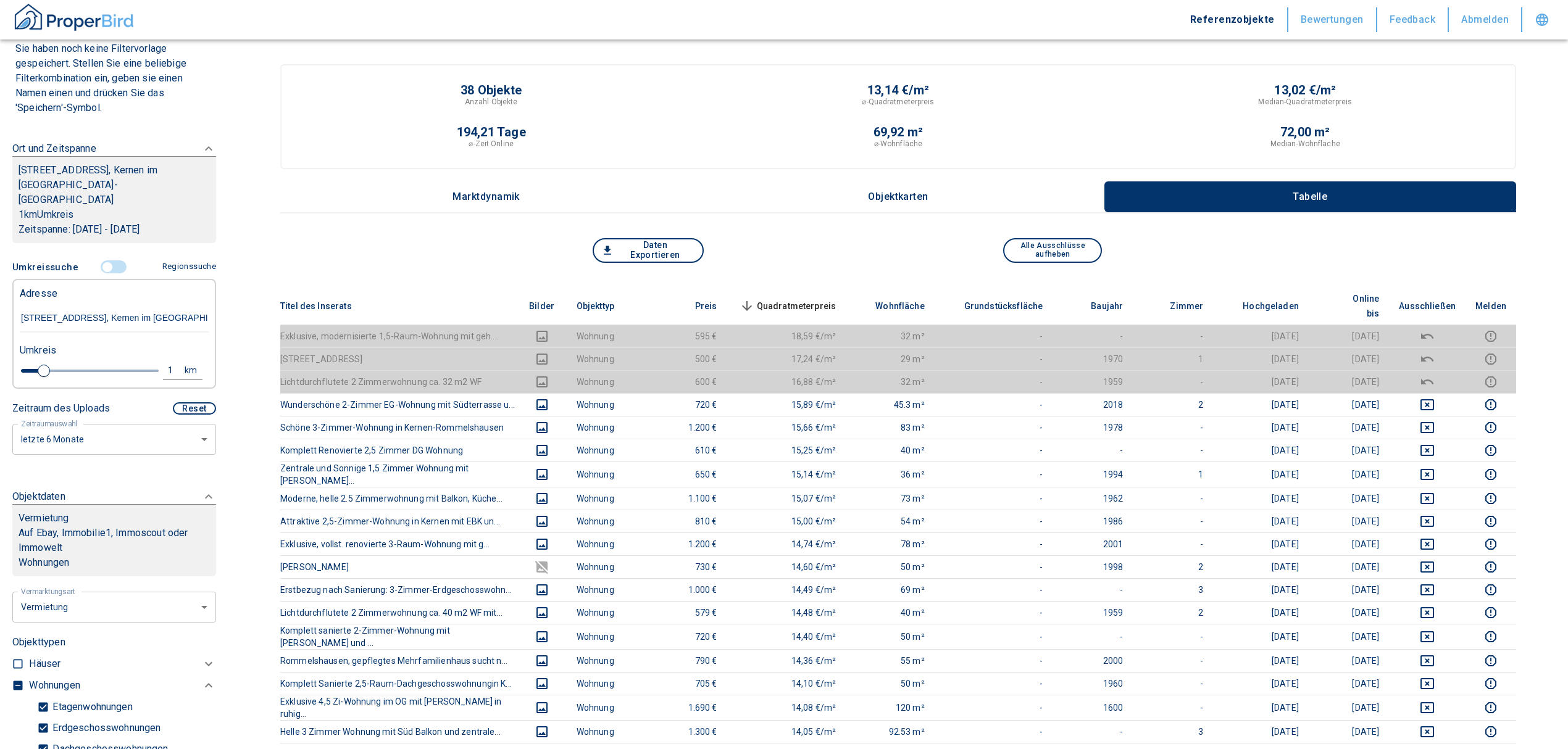
click at [796, 299] on span "Quadratmeterpreis sorted descending" at bounding box center [787, 306] width 99 height 15
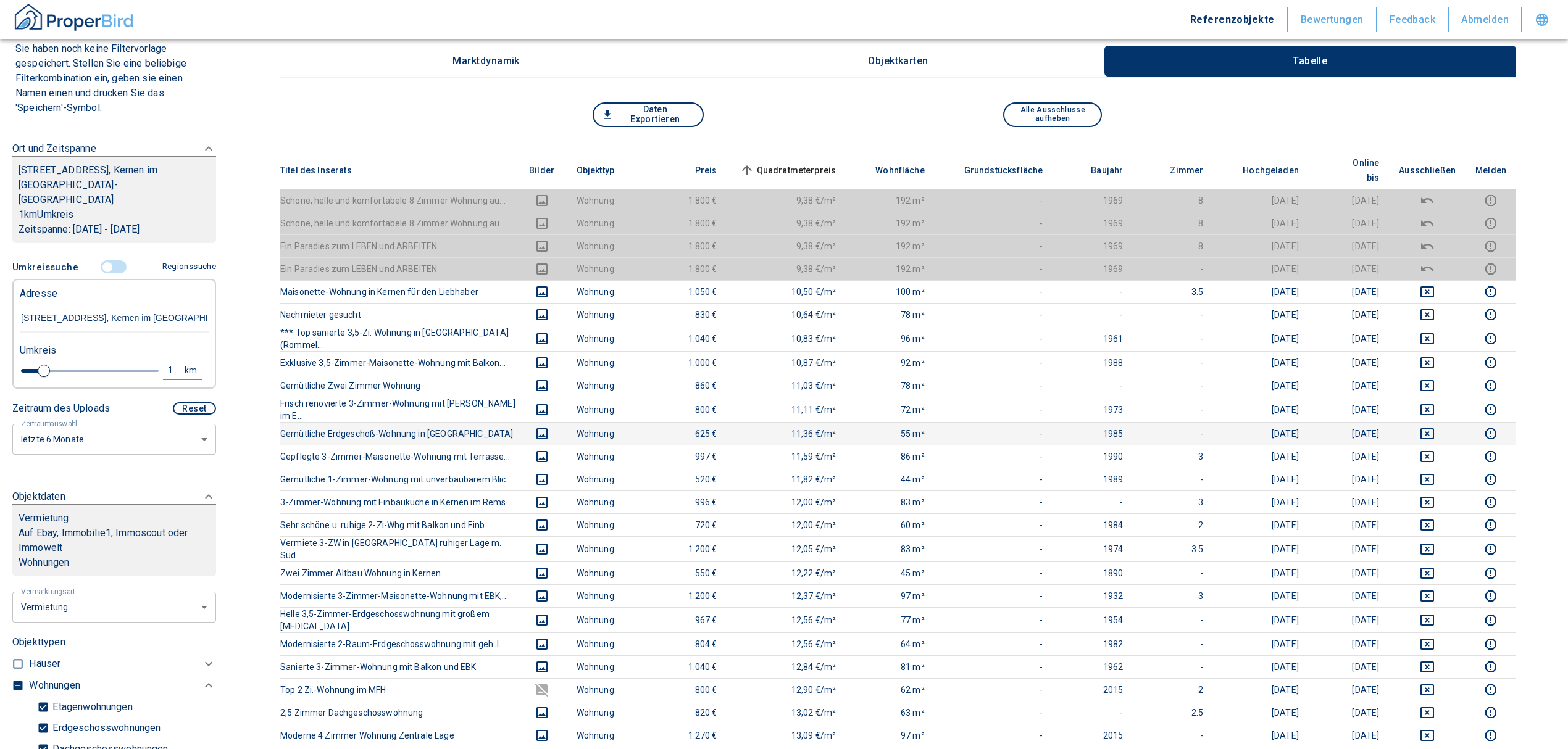
scroll to position [164, 0]
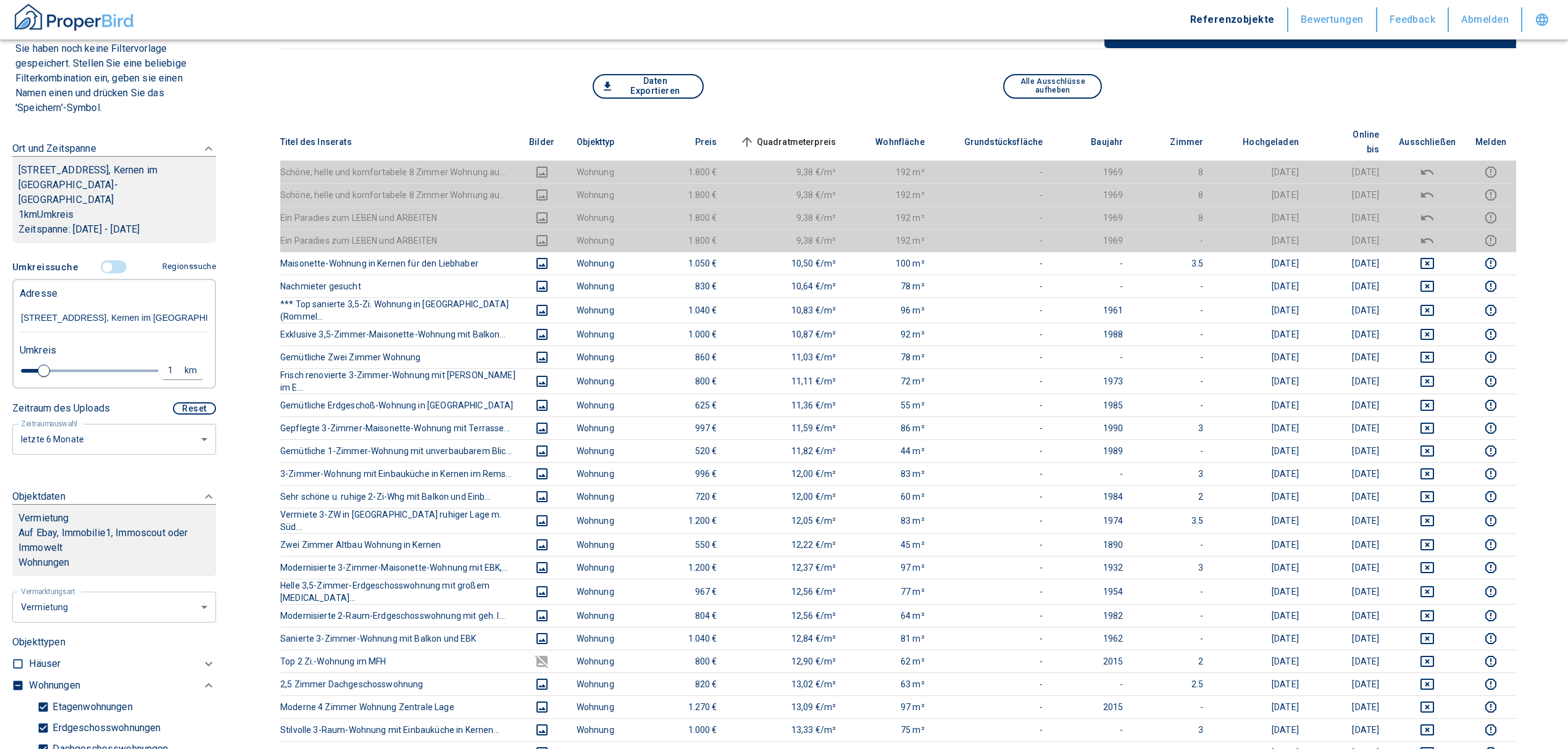
click at [102, 260] on input "controlled" at bounding box center [107, 266] width 37 height 14
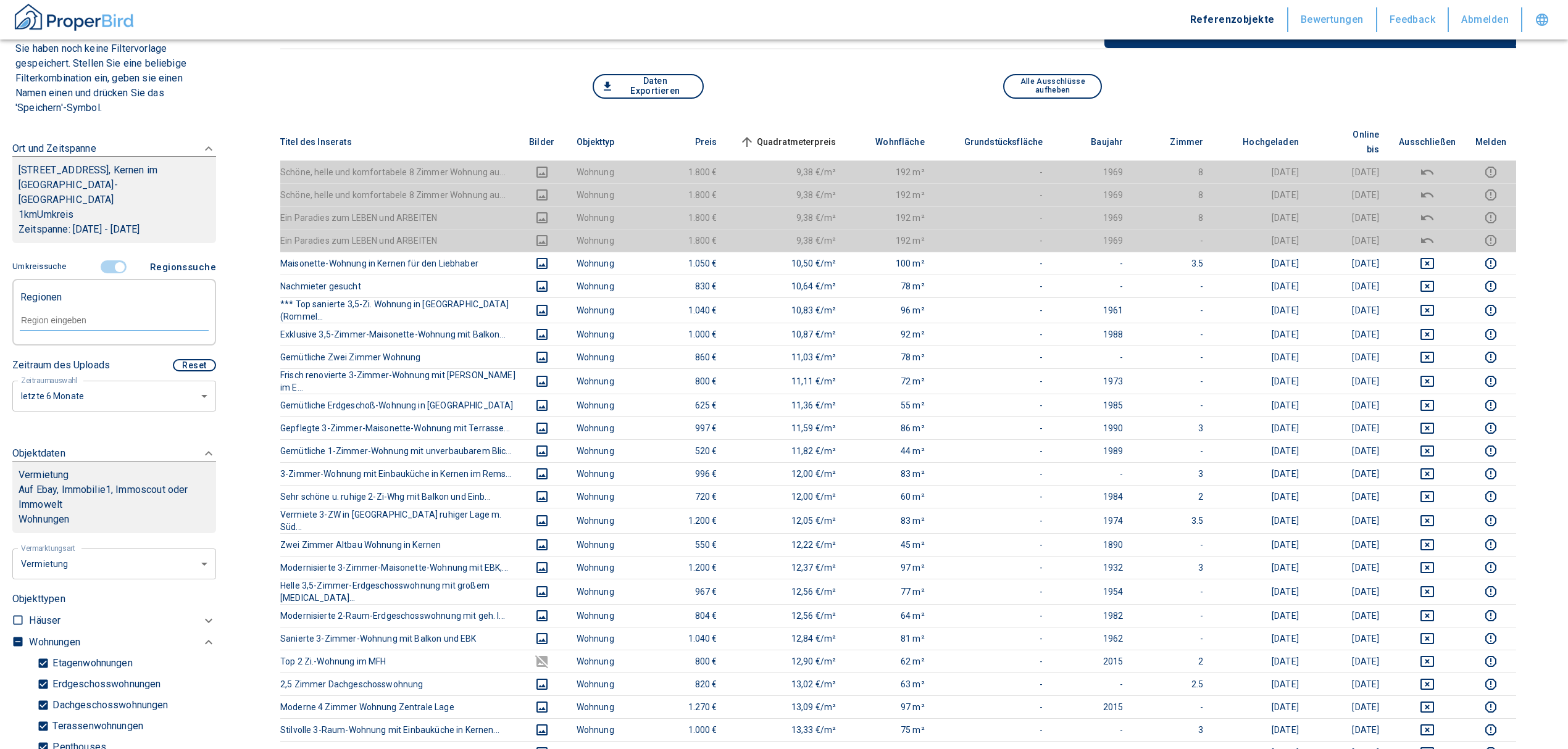
click at [97, 315] on input "text" at bounding box center [114, 320] width 189 height 11
click at [99, 331] on li "71394 Kernen im Remstal" at bounding box center [108, 333] width 177 height 22
type input "71394"
type input "2020"
type input "71394 Kernen im Remstal"
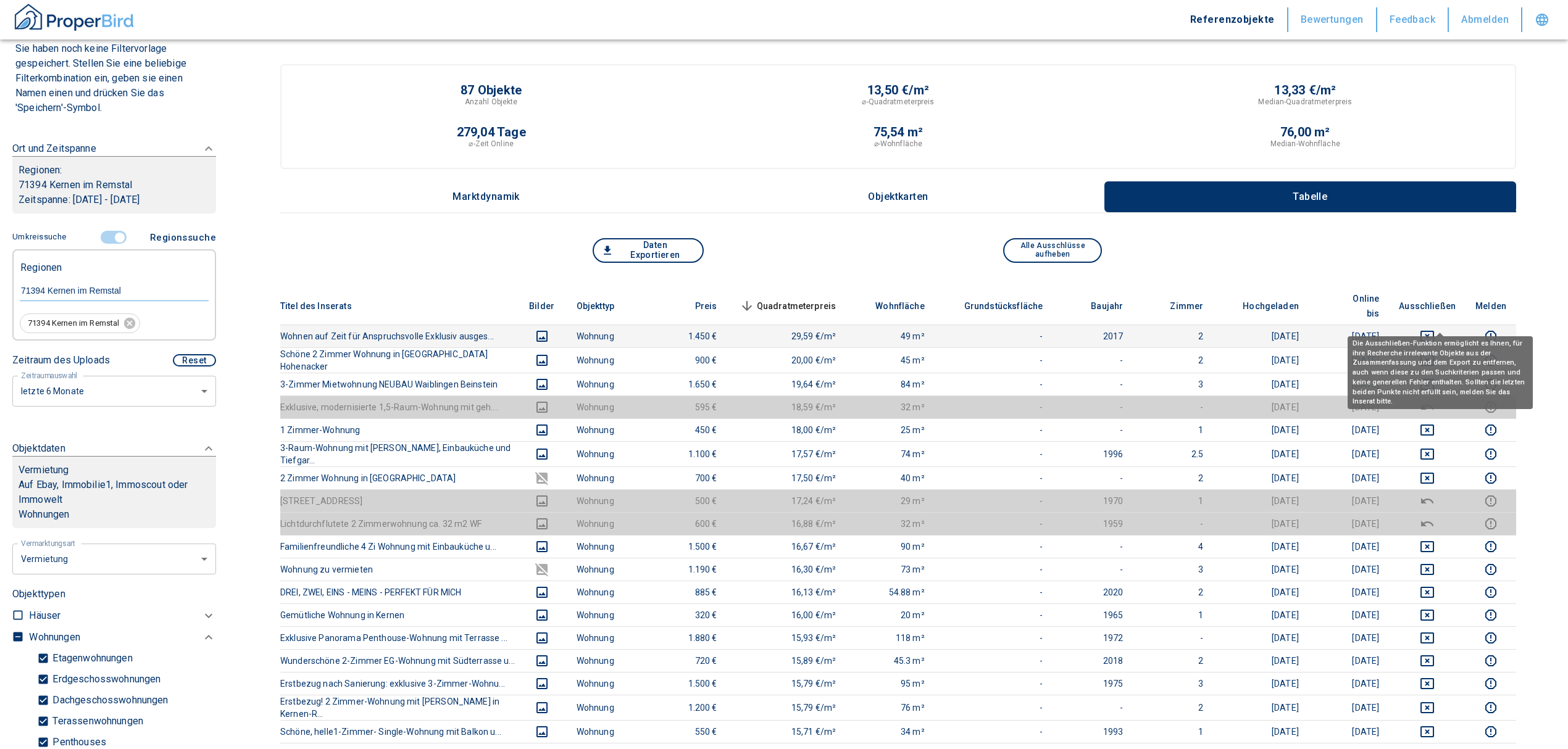
click at [1434, 331] on icon "deselect this listing" at bounding box center [1427, 336] width 14 height 11
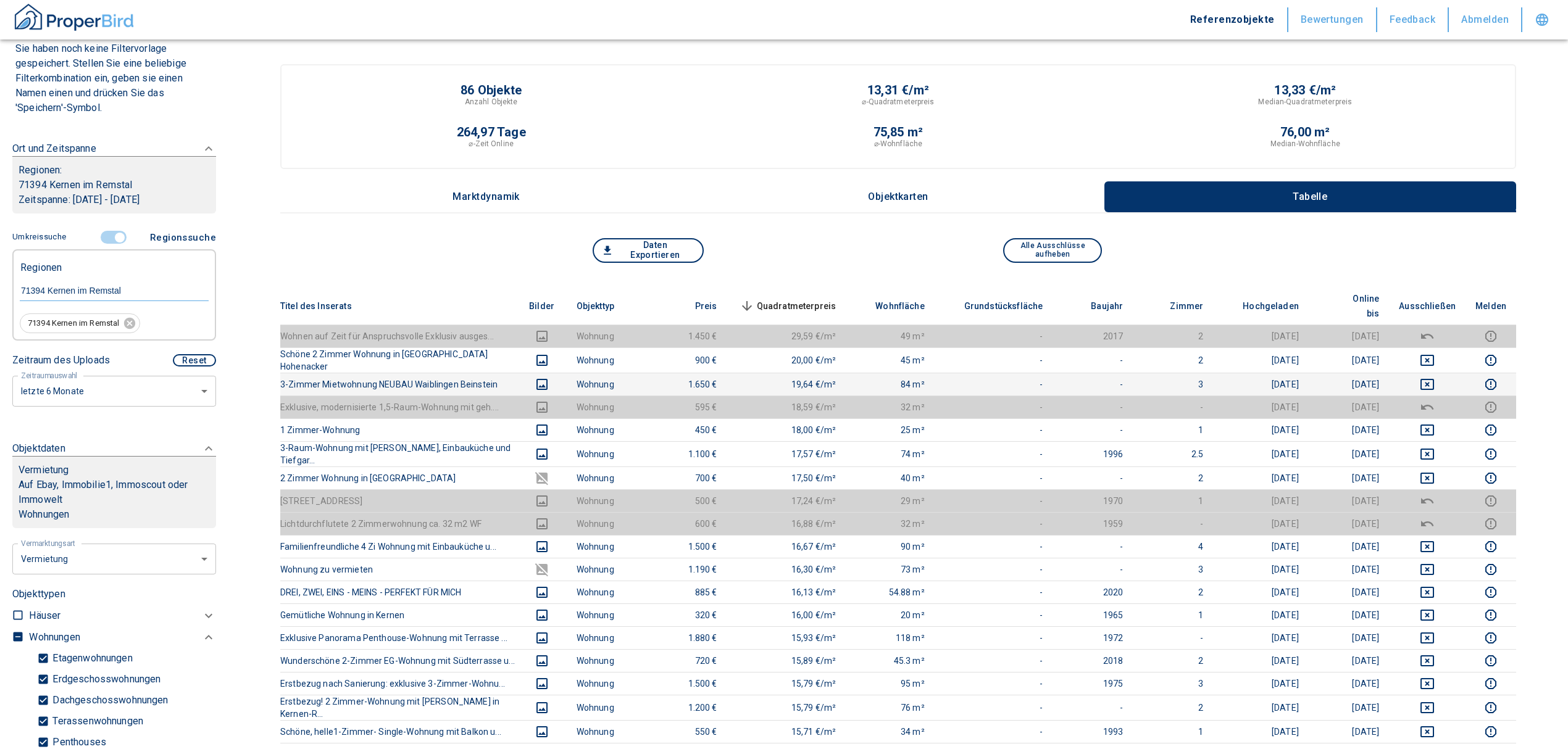
click at [1440, 372] on td at bounding box center [1427, 384] width 76 height 23
click at [1435, 377] on icon "deselect this listing" at bounding box center [1427, 384] width 15 height 15
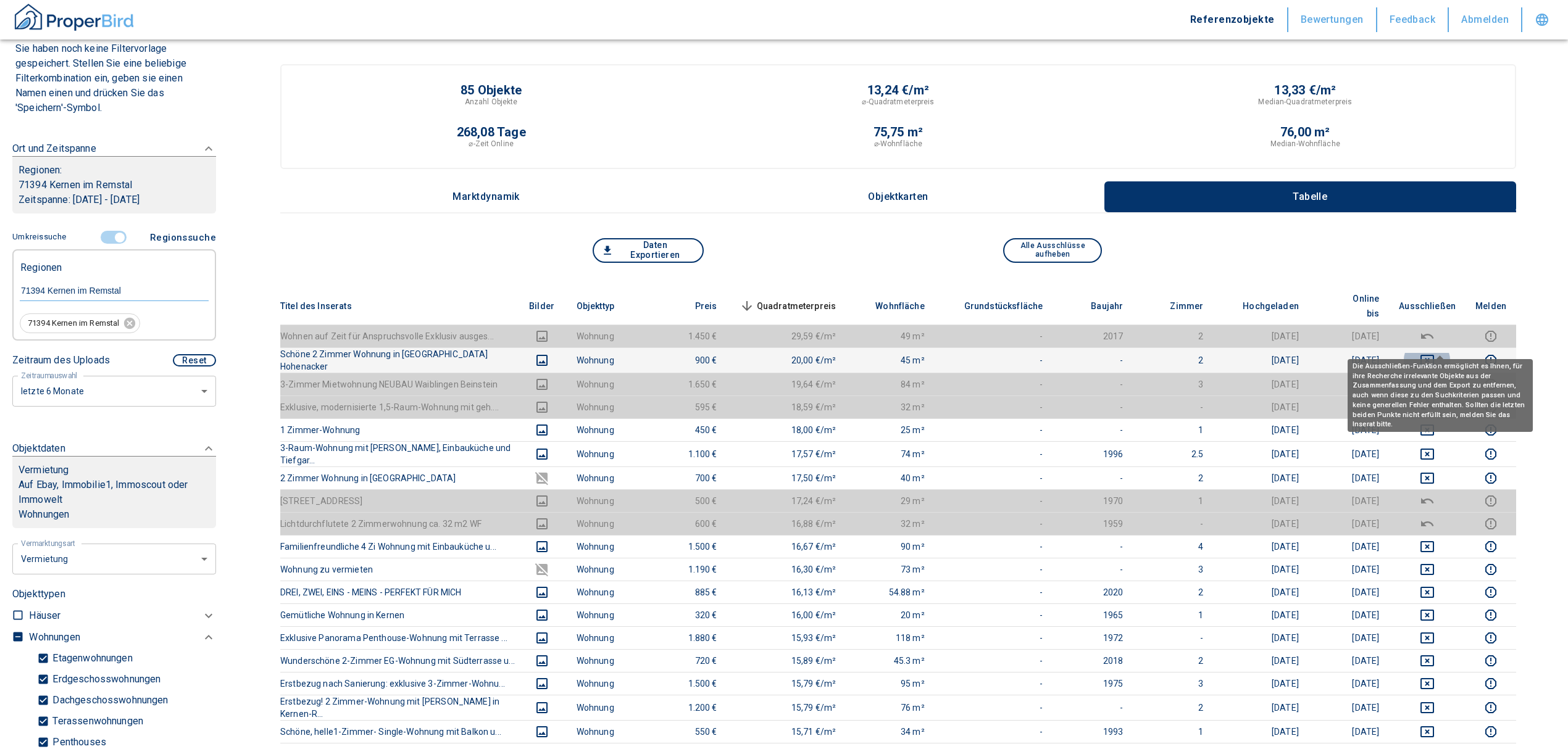
click at [1434, 355] on icon "deselect this listing" at bounding box center [1427, 360] width 14 height 11
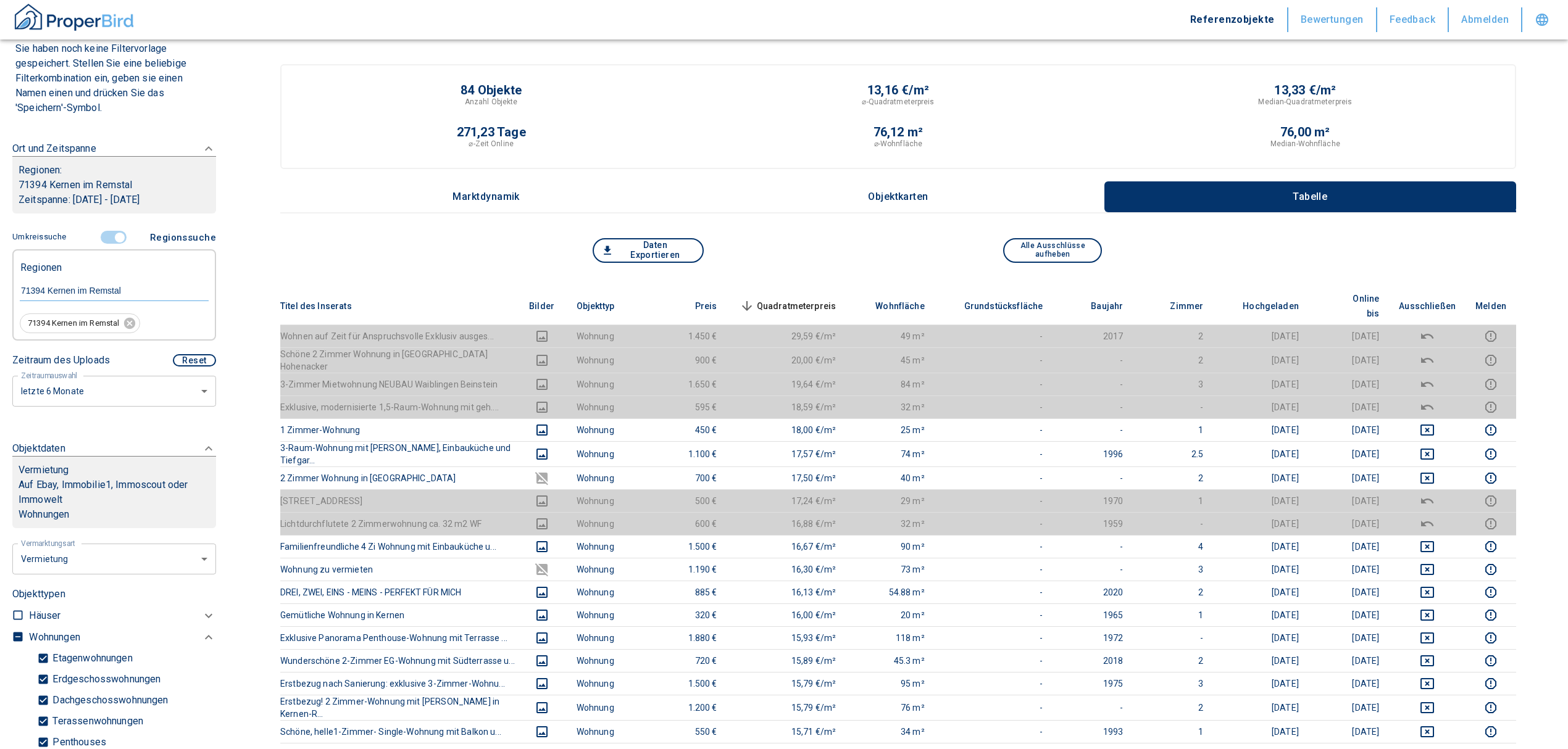
click at [816, 301] on span "Quadratmeterpreis sorted descending" at bounding box center [787, 306] width 99 height 15
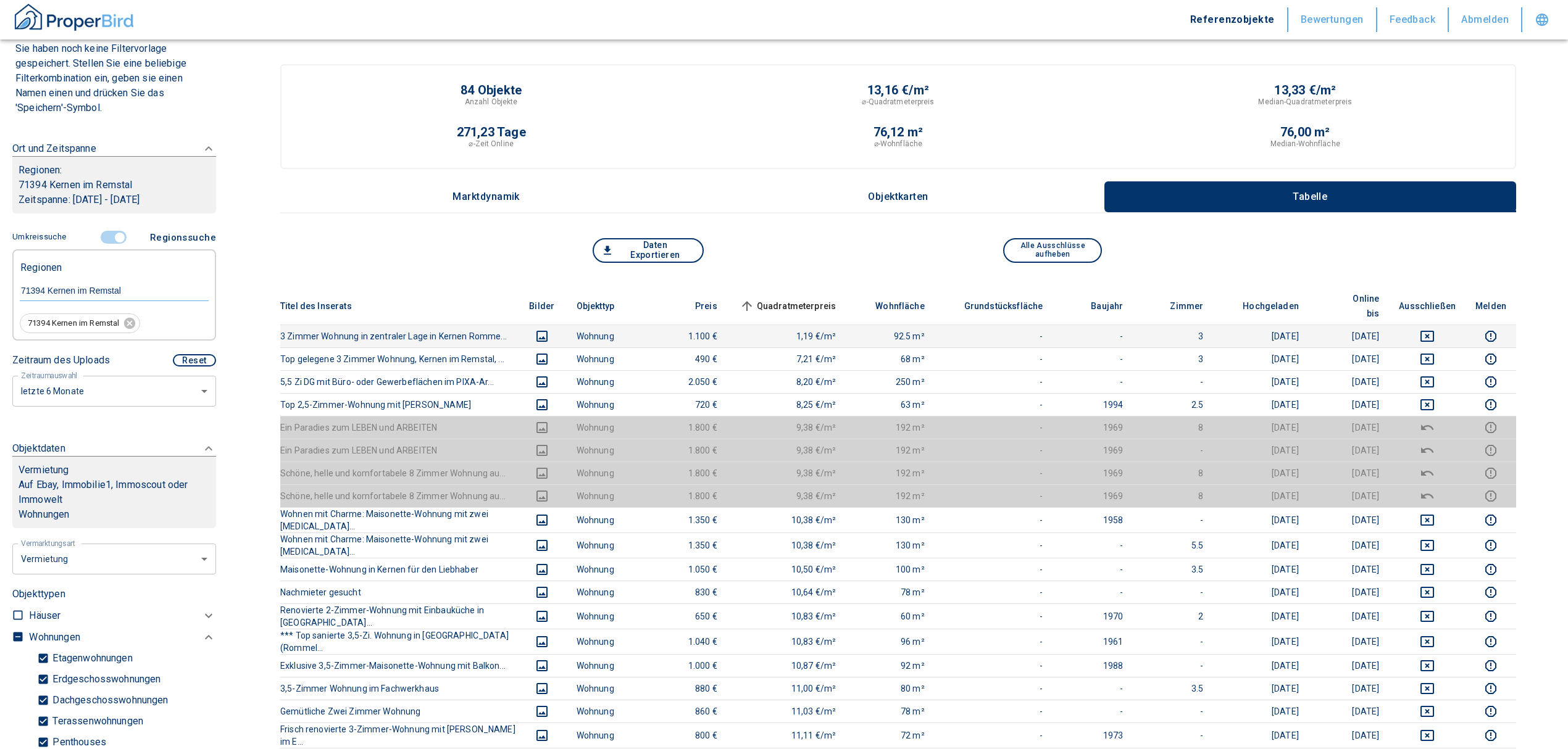
click at [1435, 329] on icon "deselect this listing" at bounding box center [1427, 336] width 15 height 15
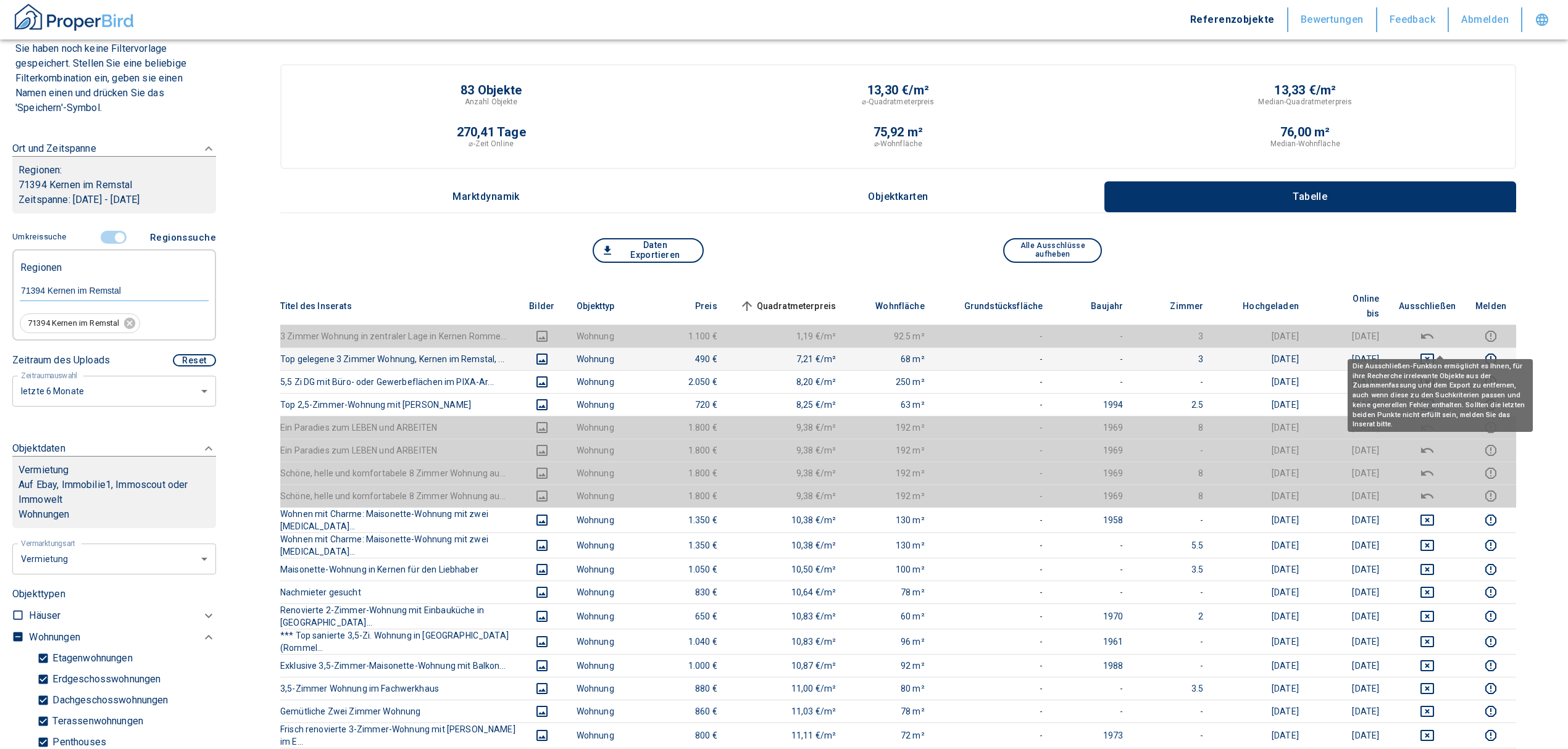
click at [1433, 354] on icon "deselect this listing" at bounding box center [1427, 359] width 14 height 11
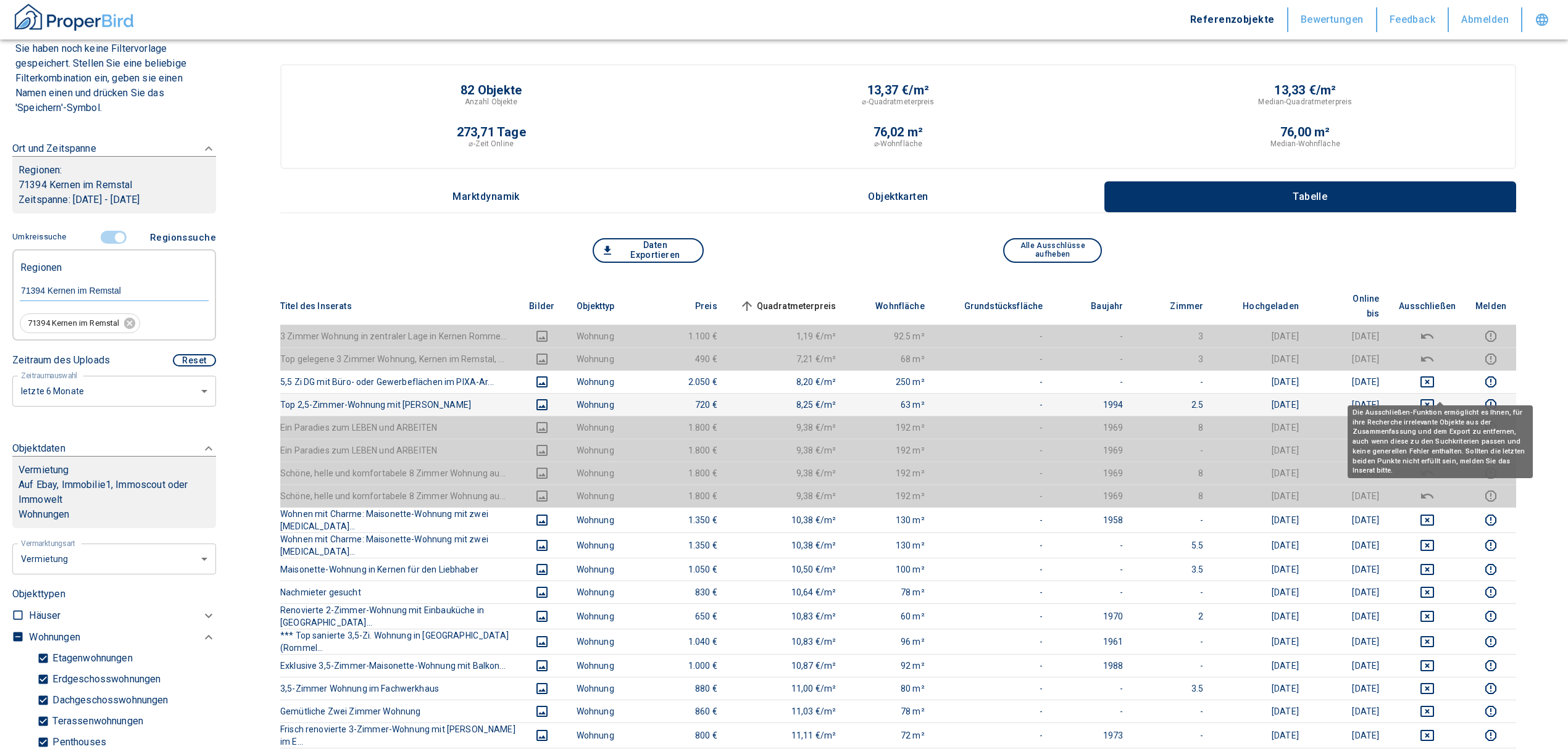
click at [1435, 398] on icon "deselect this listing" at bounding box center [1427, 405] width 15 height 15
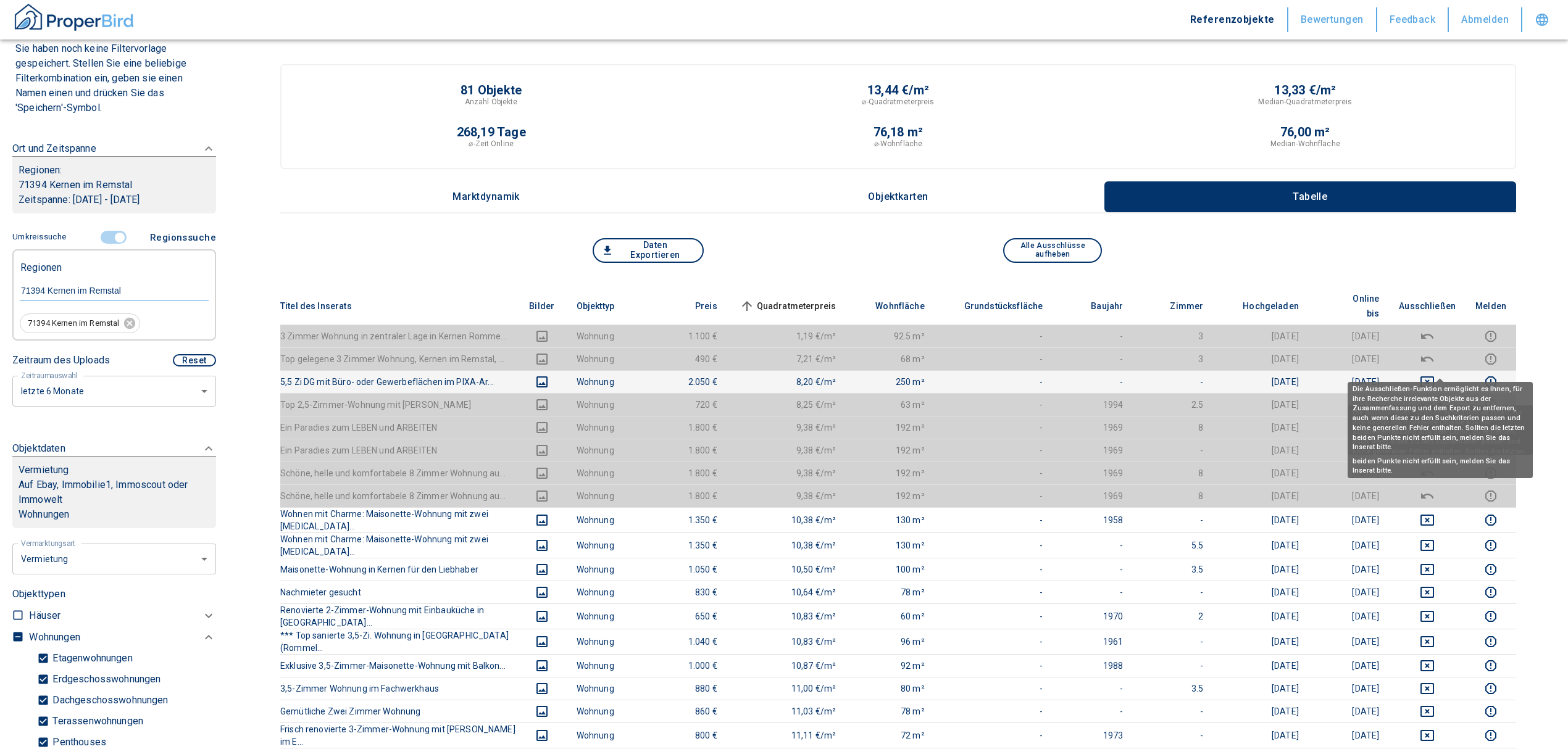
click at [1435, 374] on icon "deselect this listing" at bounding box center [1427, 382] width 15 height 15
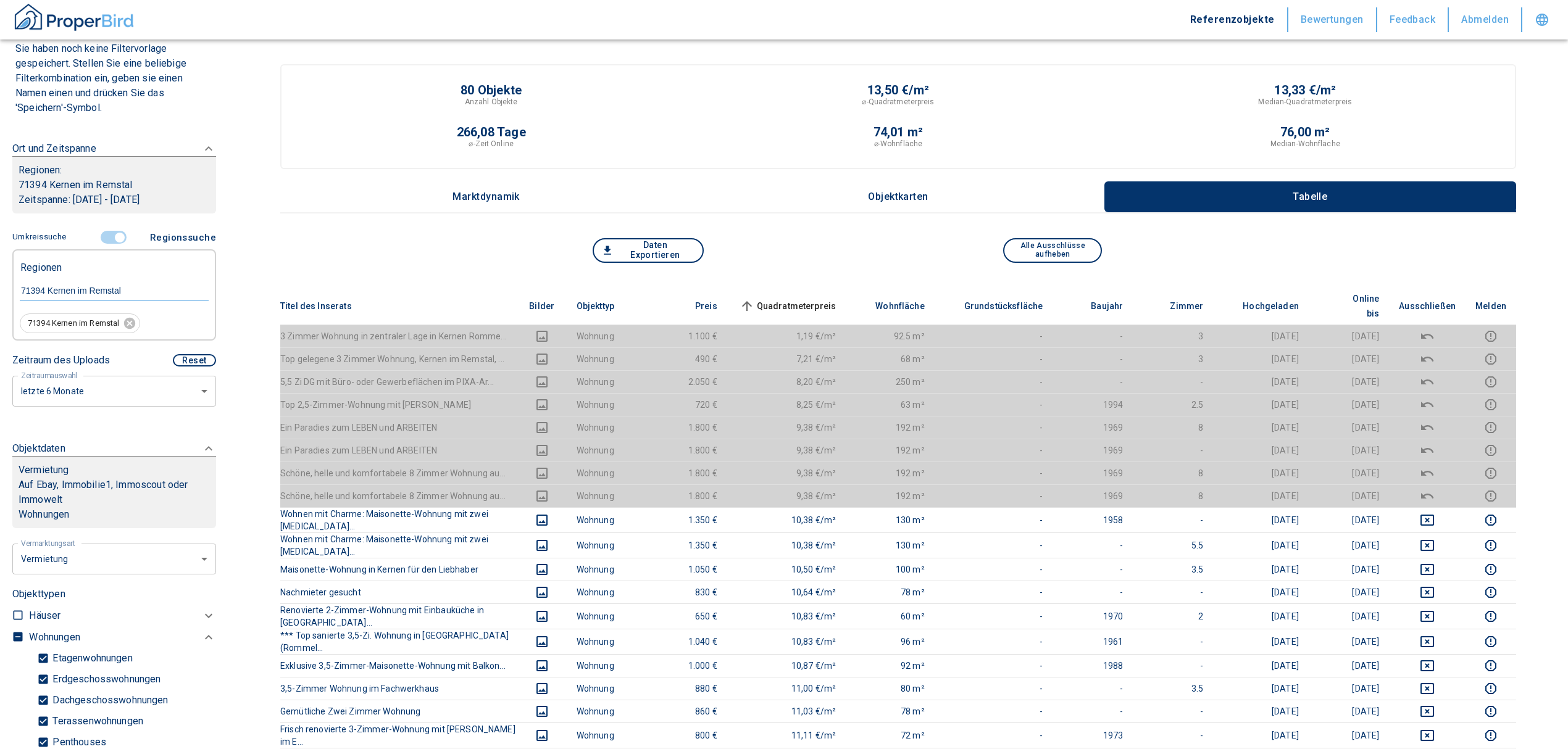
click at [798, 299] on span "Quadratmeterpreis sorted ascending" at bounding box center [787, 306] width 99 height 15
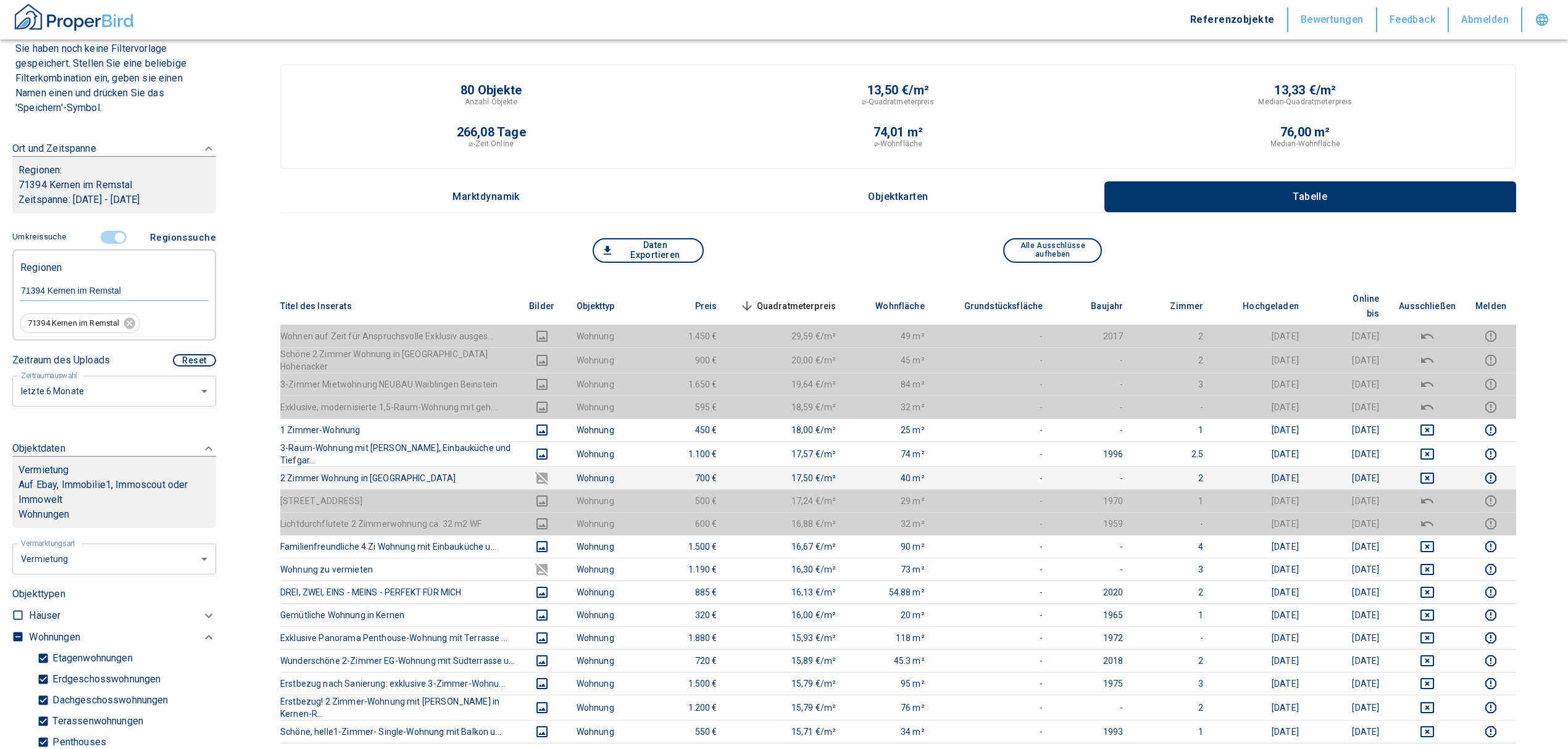
click at [1440, 467] on td at bounding box center [1427, 478] width 76 height 23
click at [1435, 471] on icon "deselect this listing" at bounding box center [1427, 478] width 15 height 15
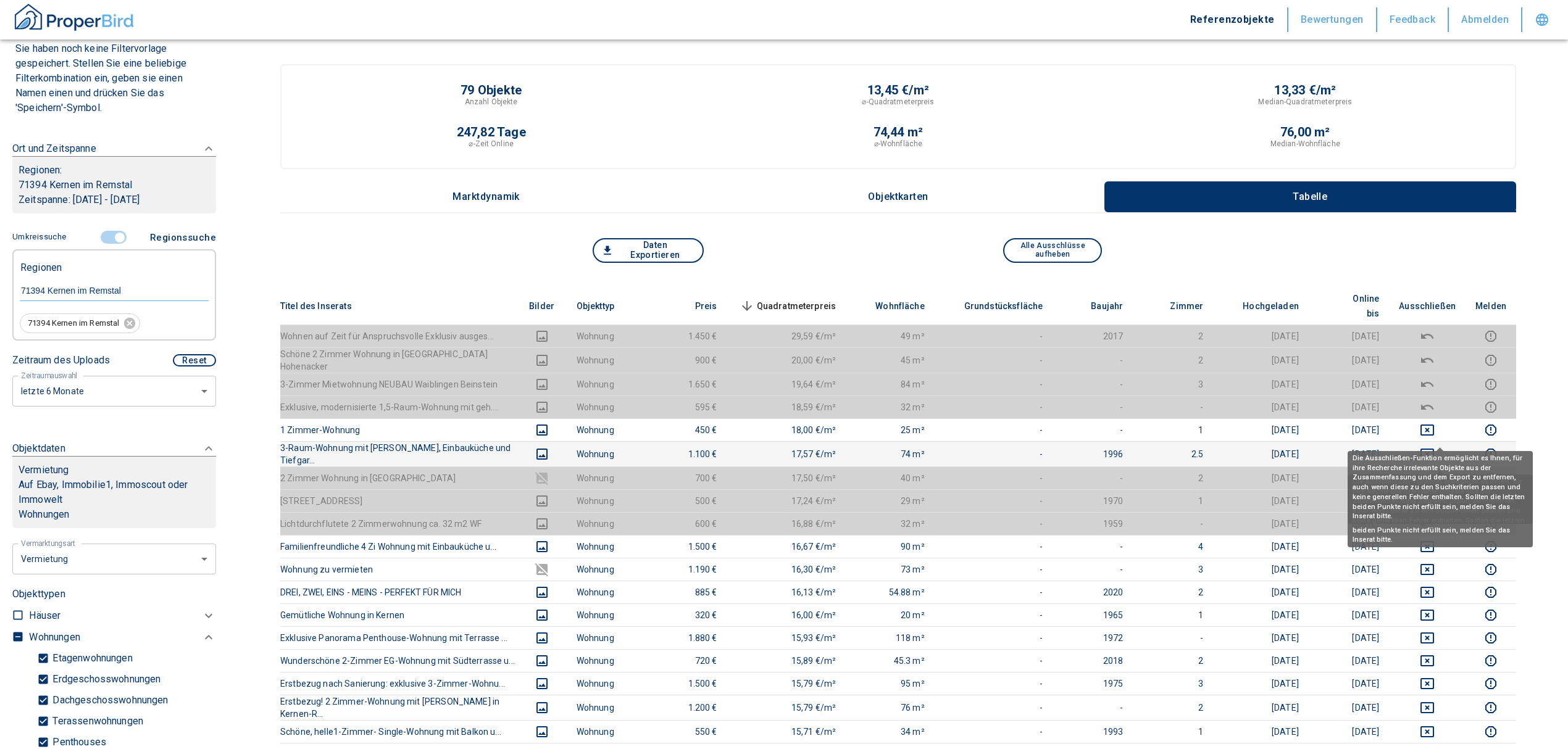
click at [1434, 449] on icon "deselect this listing" at bounding box center [1427, 454] width 14 height 11
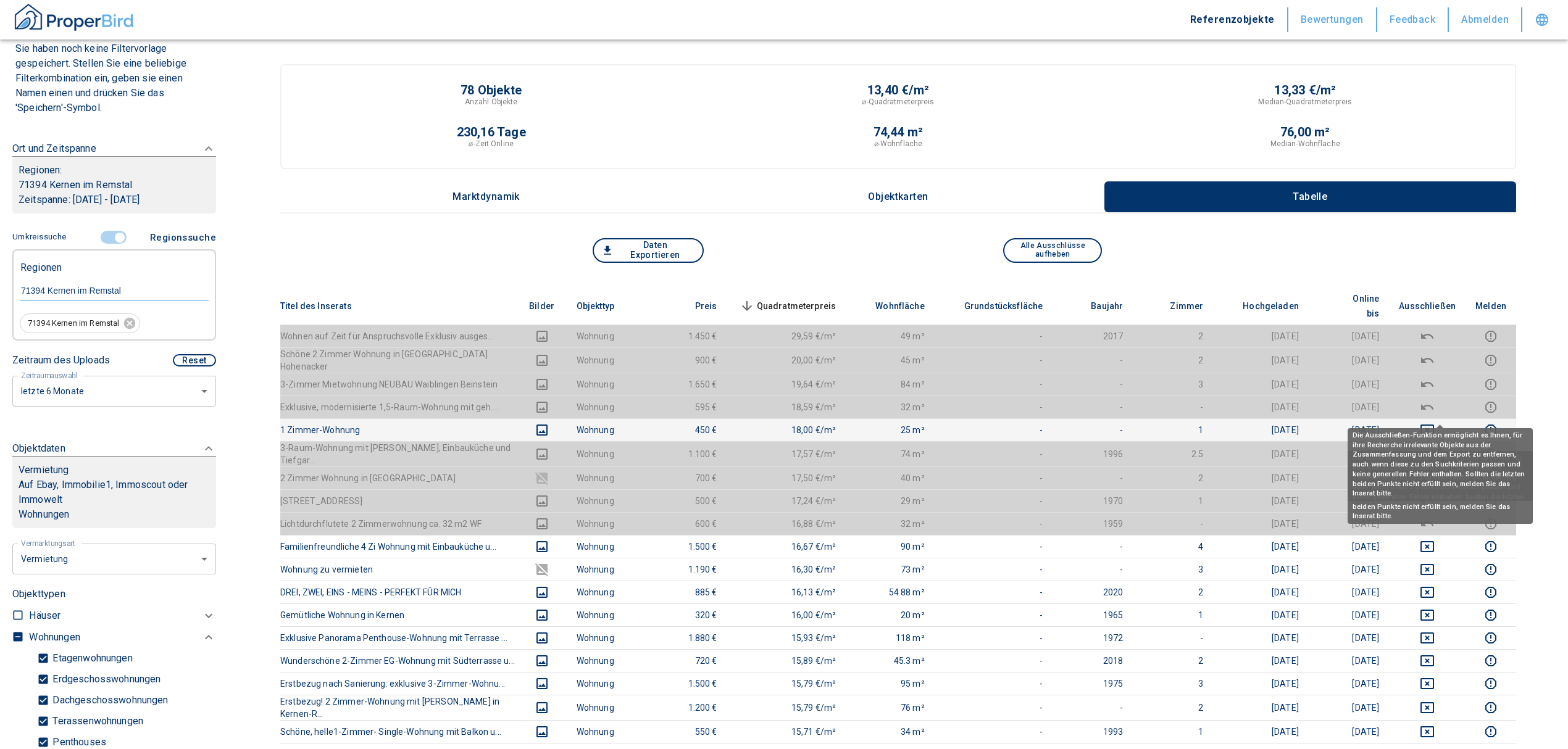
click at [1435, 423] on icon "deselect this listing" at bounding box center [1427, 430] width 15 height 15
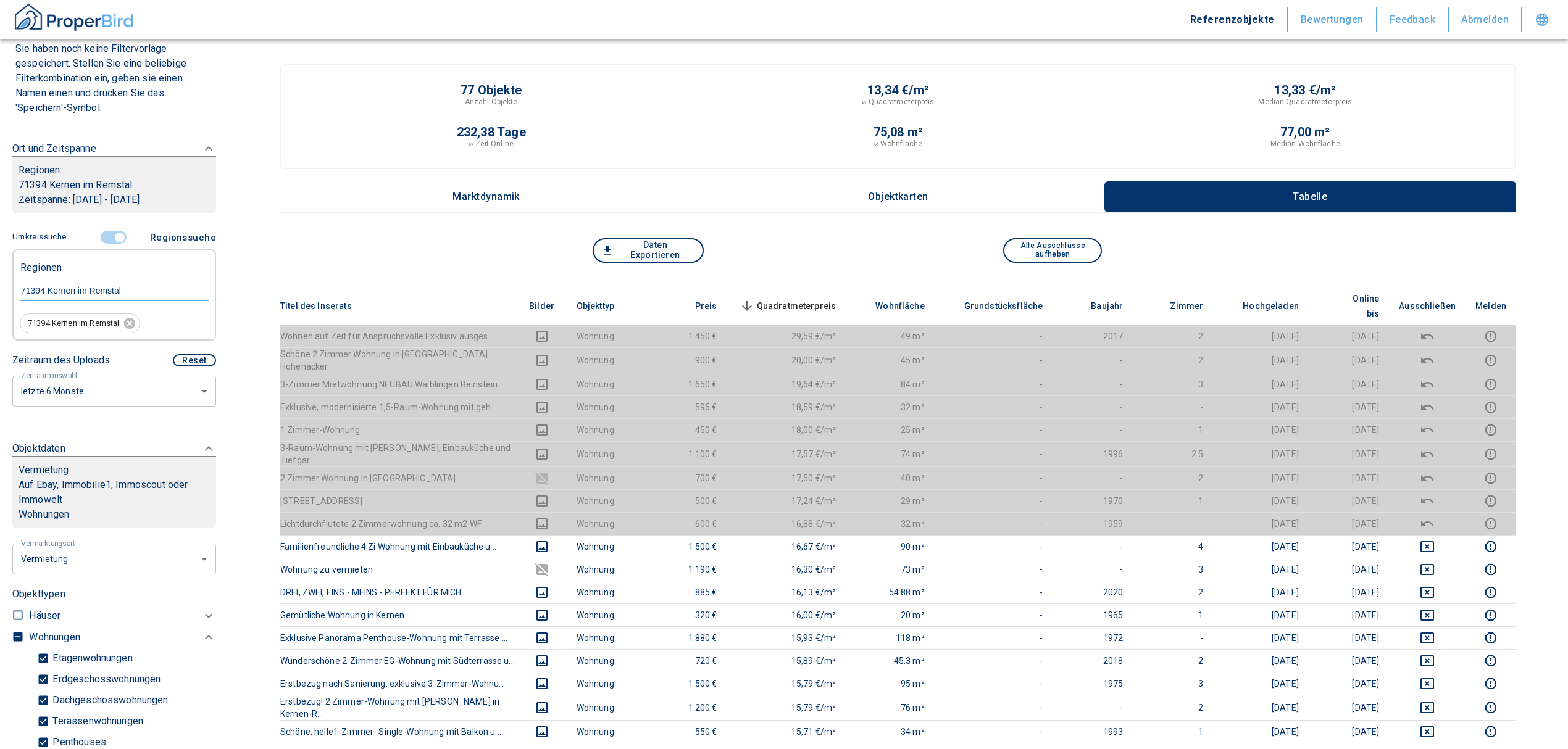
click at [801, 299] on span "Quadratmeterpreis sorted descending" at bounding box center [787, 306] width 99 height 15
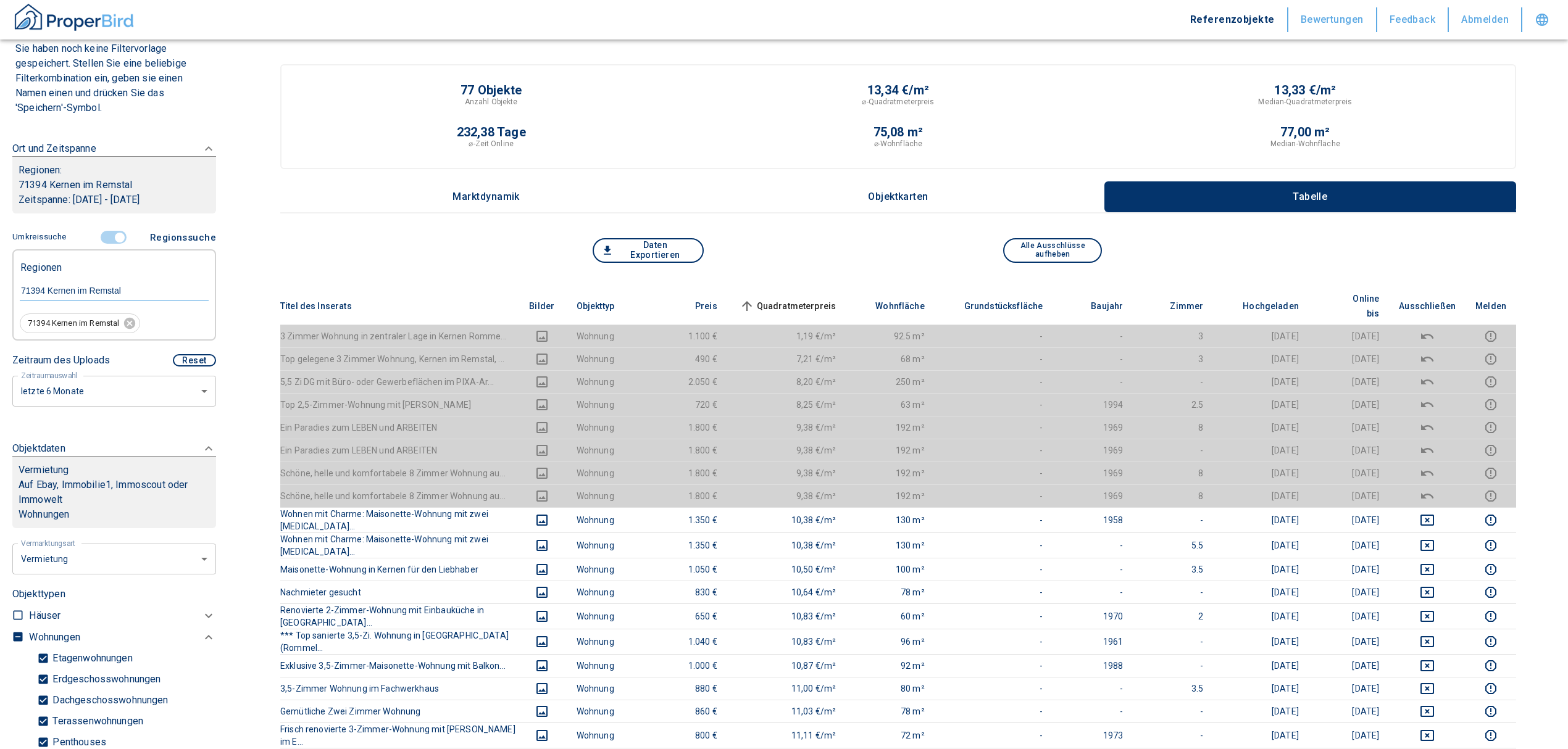
click at [111, 233] on input "controlled" at bounding box center [119, 237] width 37 height 14
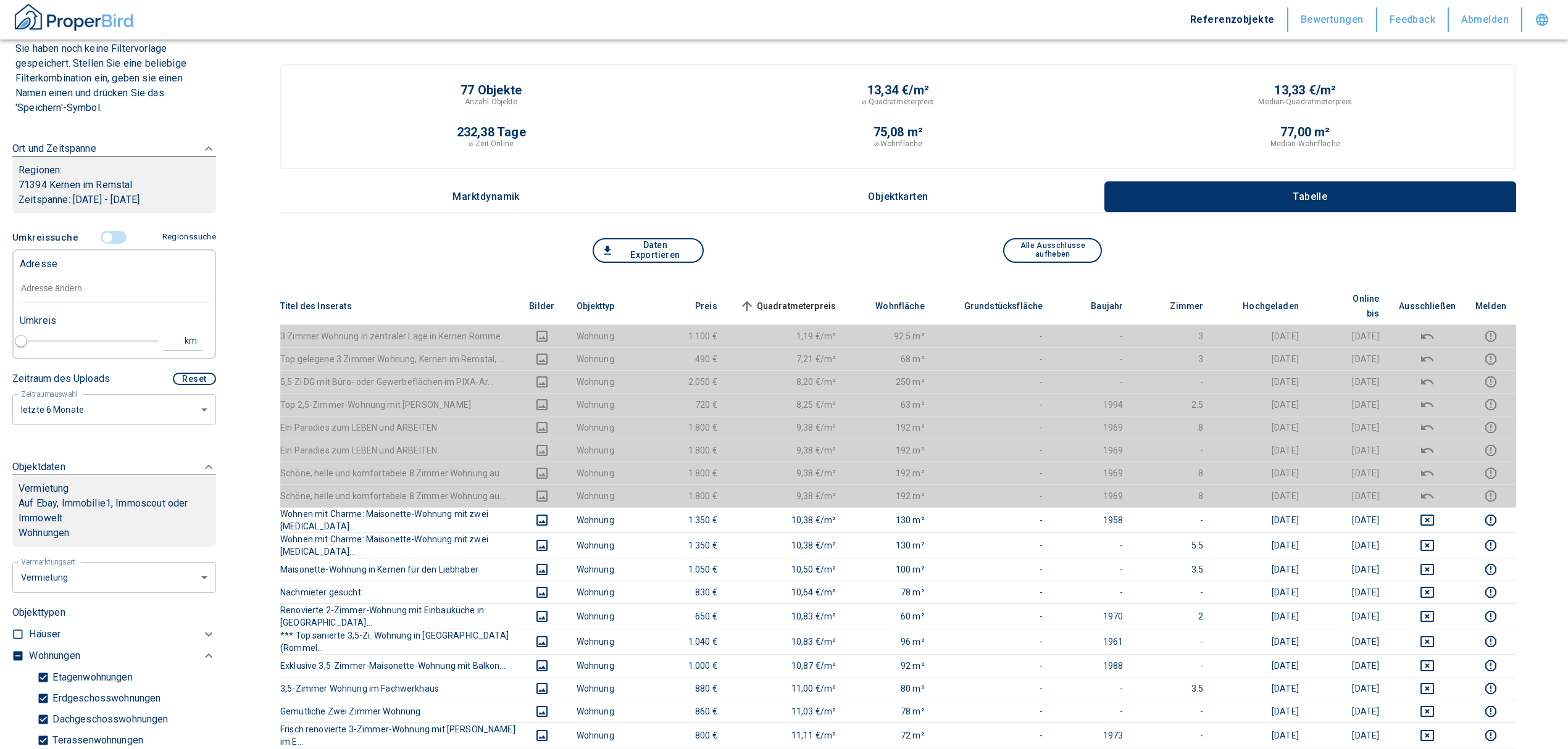
click at [92, 289] on input "text" at bounding box center [114, 288] width 189 height 28
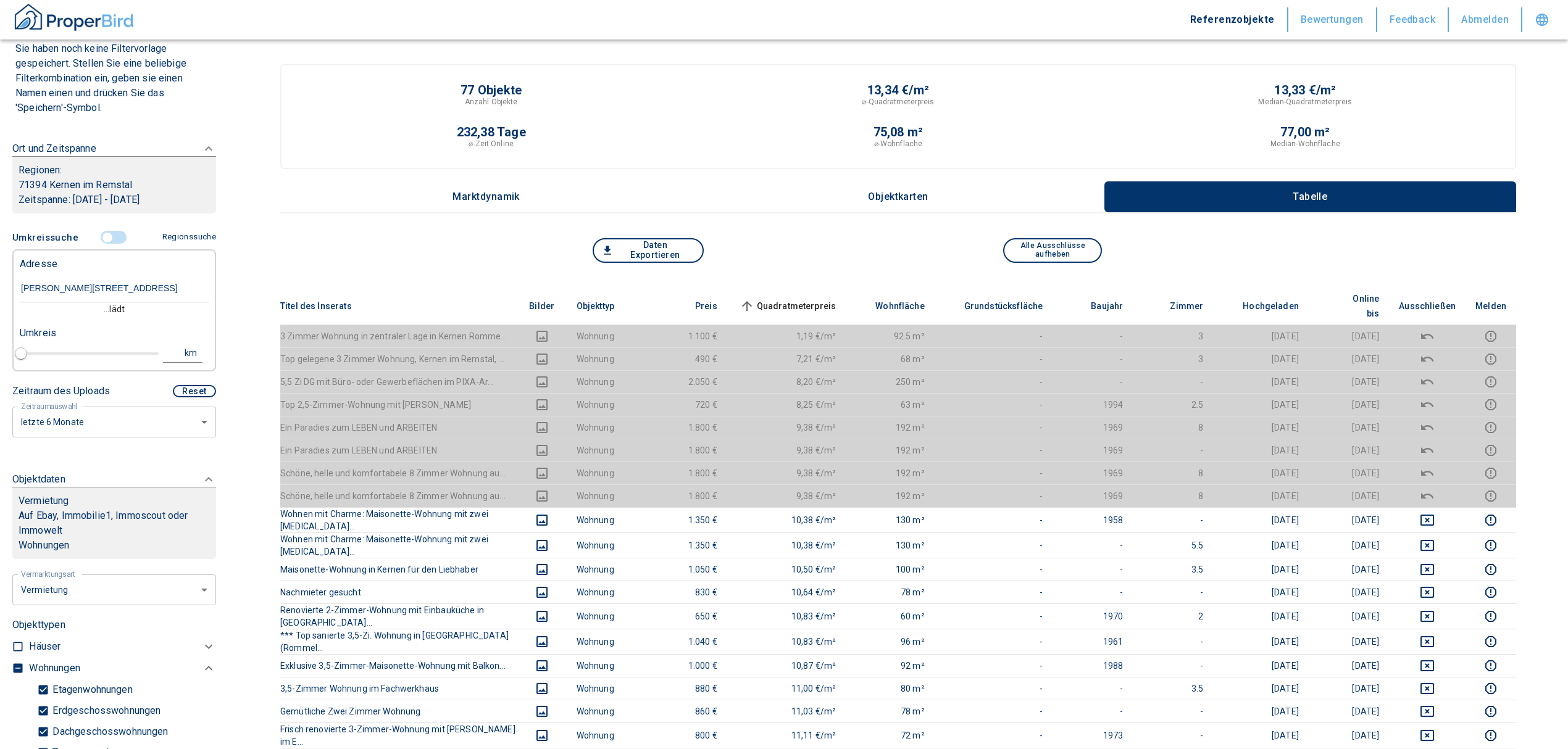
type input "[PERSON_NAME][STREET_ADDRESS]"
click at [378, 302] on th "Titel des Inserats" at bounding box center [398, 306] width 237 height 37
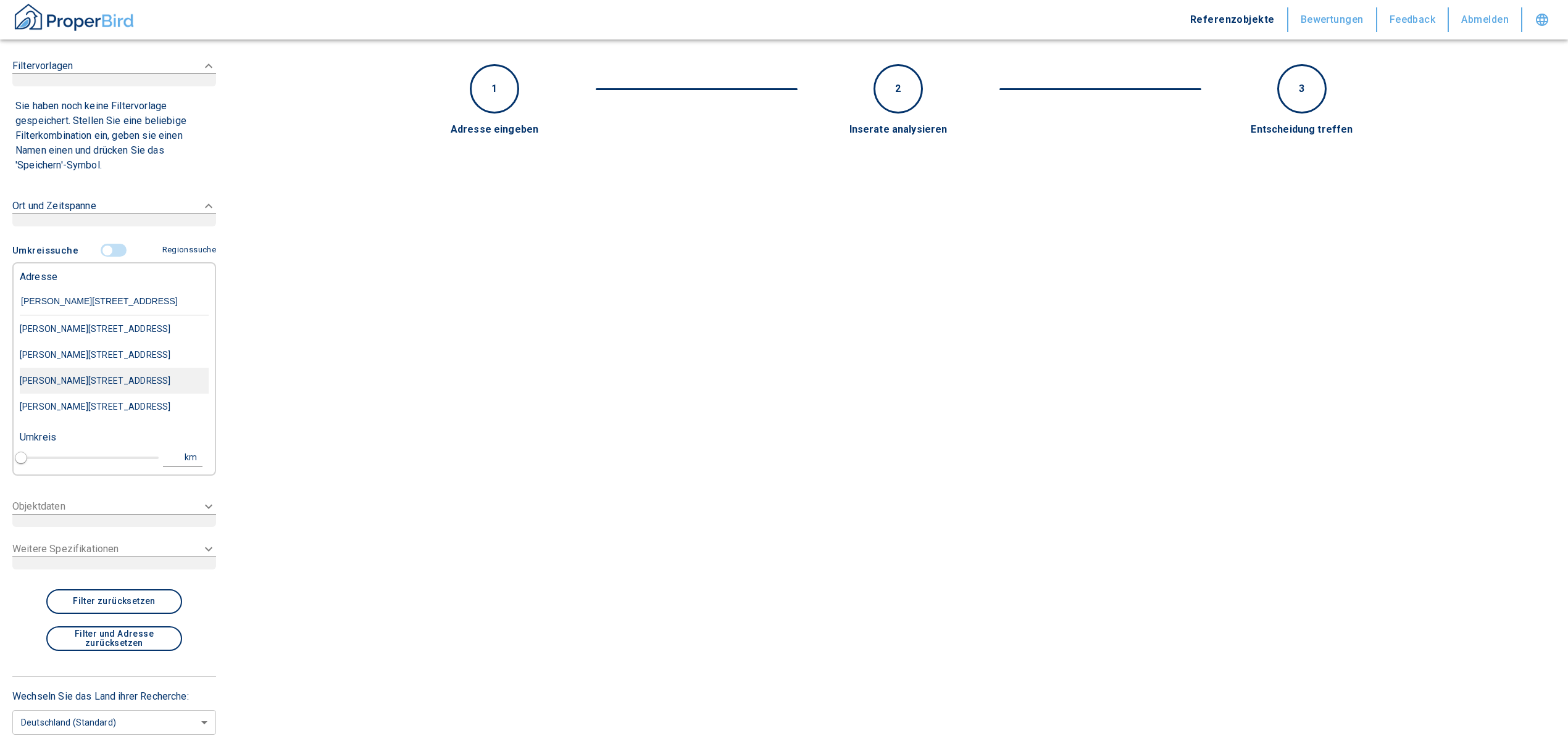
click at [135, 394] on div "[PERSON_NAME][STREET_ADDRESS]" at bounding box center [114, 381] width 189 height 26
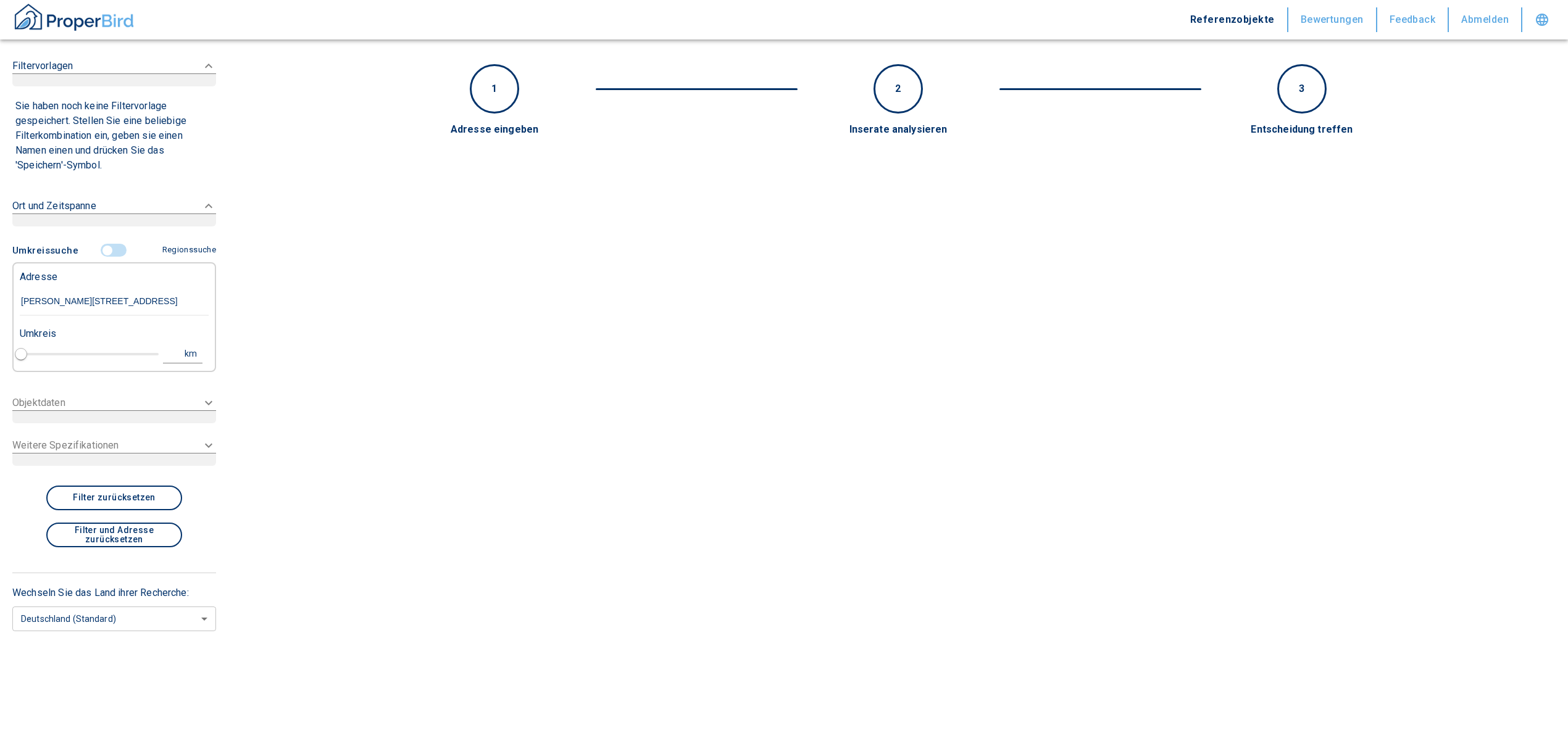
type input "[PERSON_NAME][STREET_ADDRESS]"
type input "1"
type input "2020"
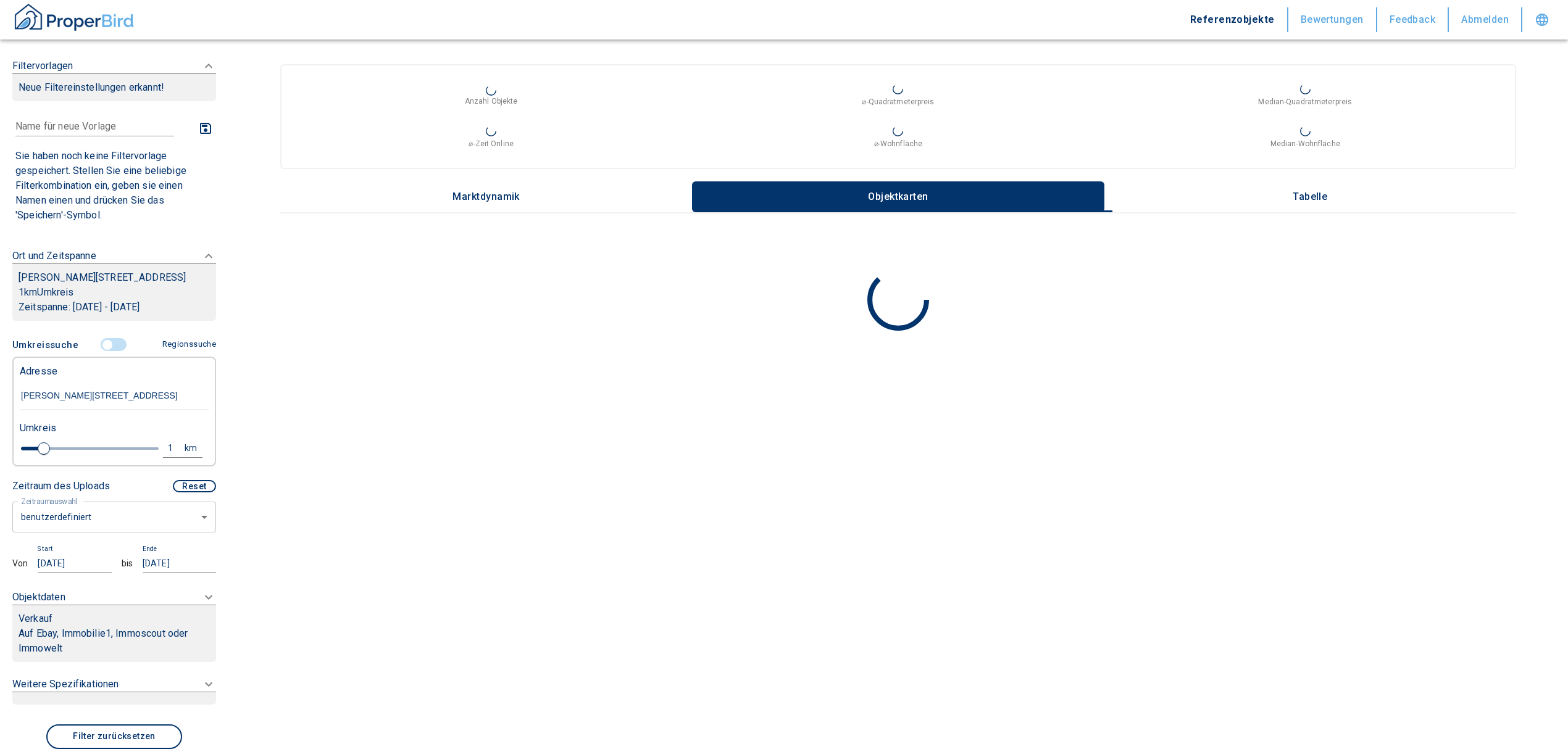
type input "[PERSON_NAME][STREET_ADDRESS]"
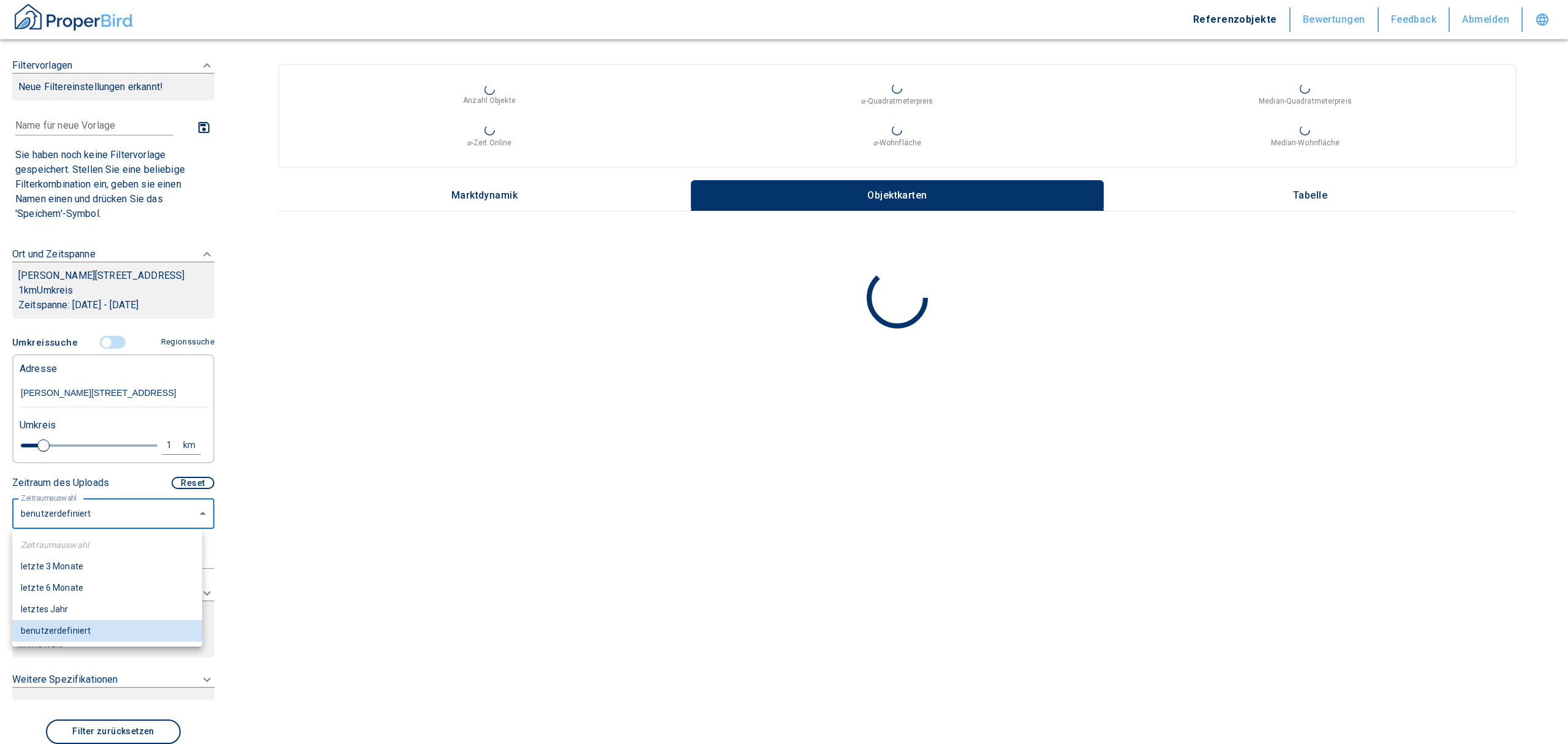
click at [117, 501] on body "Referenzobjekte Bewertungen Feedback Abmelden Filtervorlagen Neue Filtereinstel…" at bounding box center [784, 372] width 1568 height 744
click at [62, 592] on li "letzte 6 Monate" at bounding box center [107, 588] width 190 height 21
type input "2020"
type input "6"
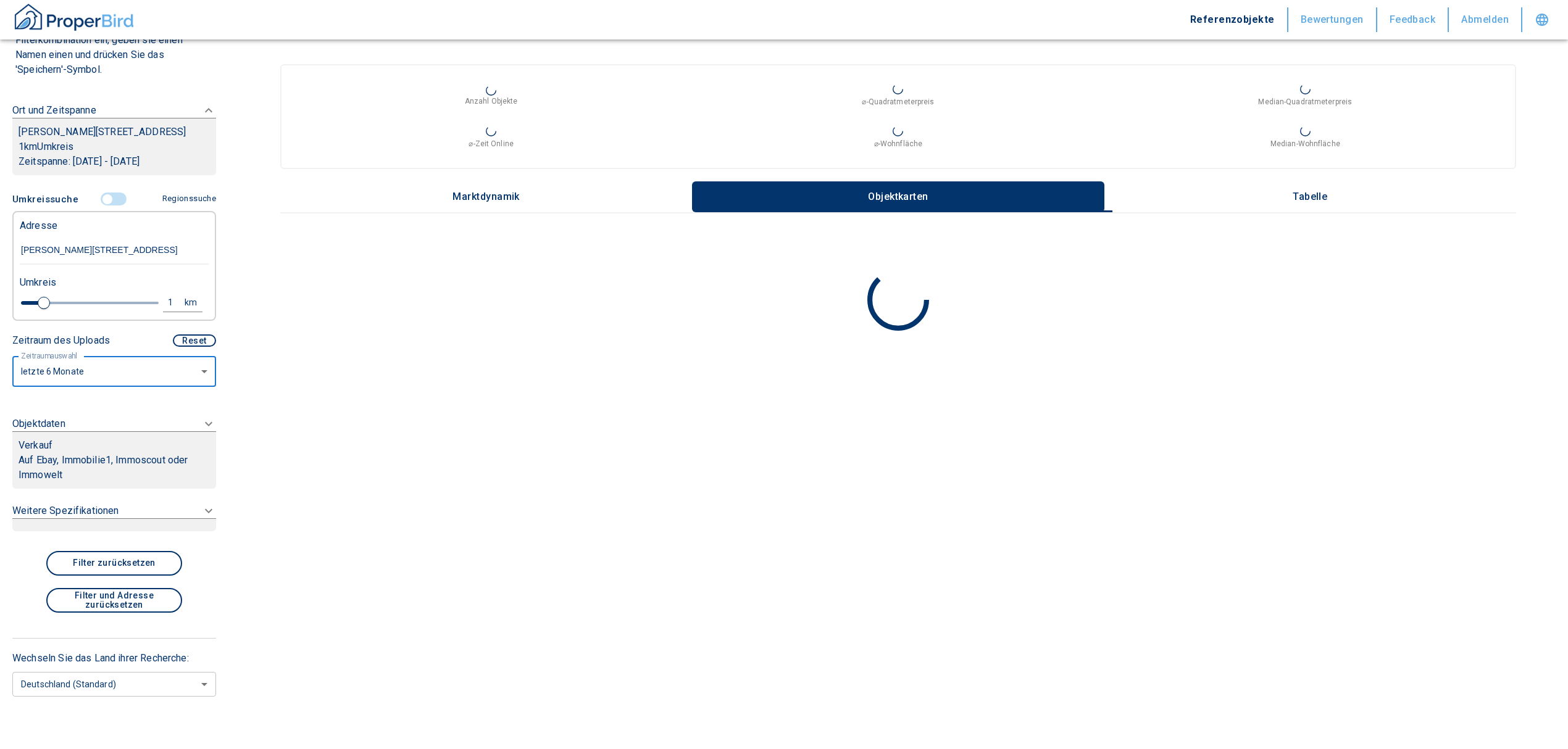
click at [80, 462] on p "Auf Ebay, Immobilie1, Immoscout oder Immowelt" at bounding box center [115, 467] width 192 height 30
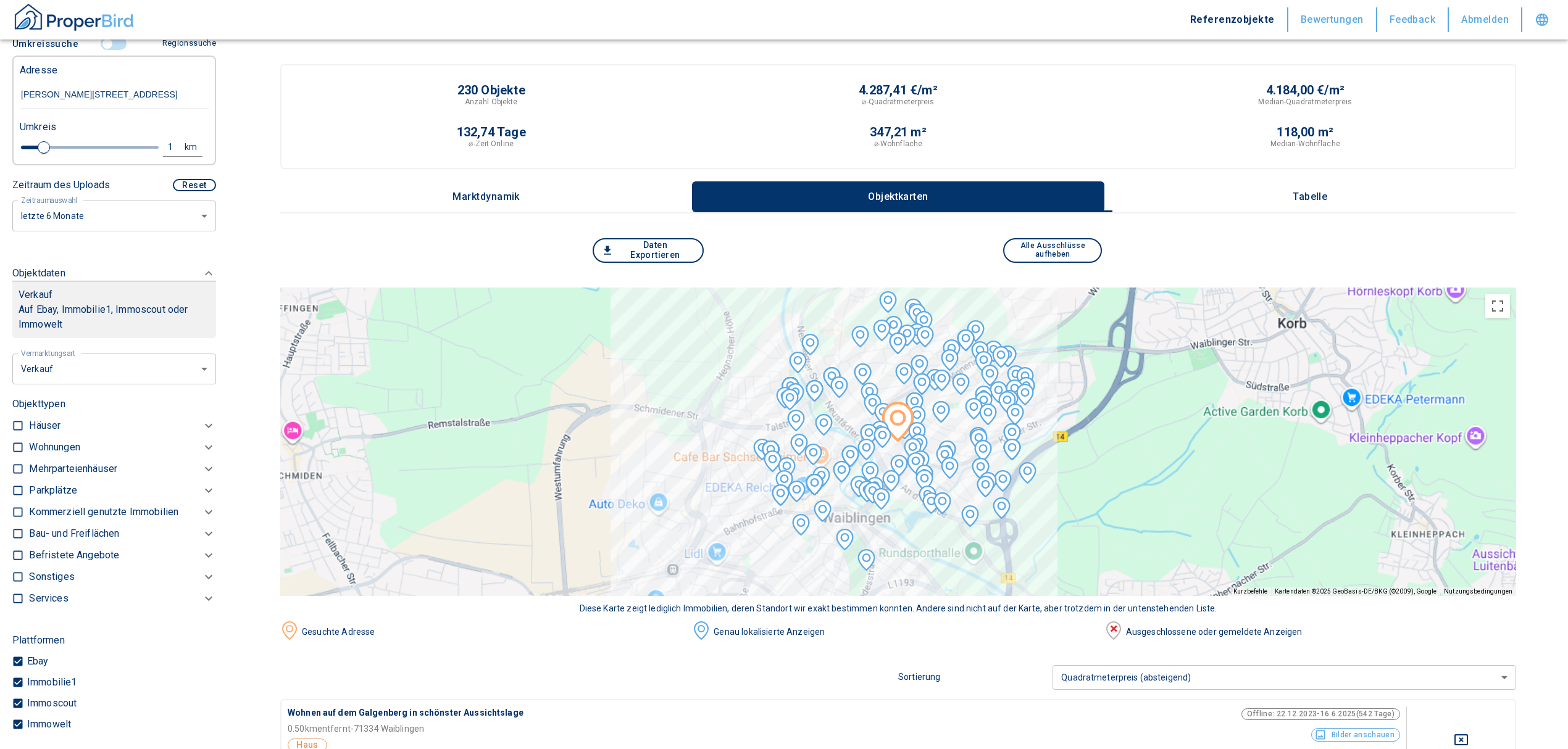
scroll to position [291, 0]
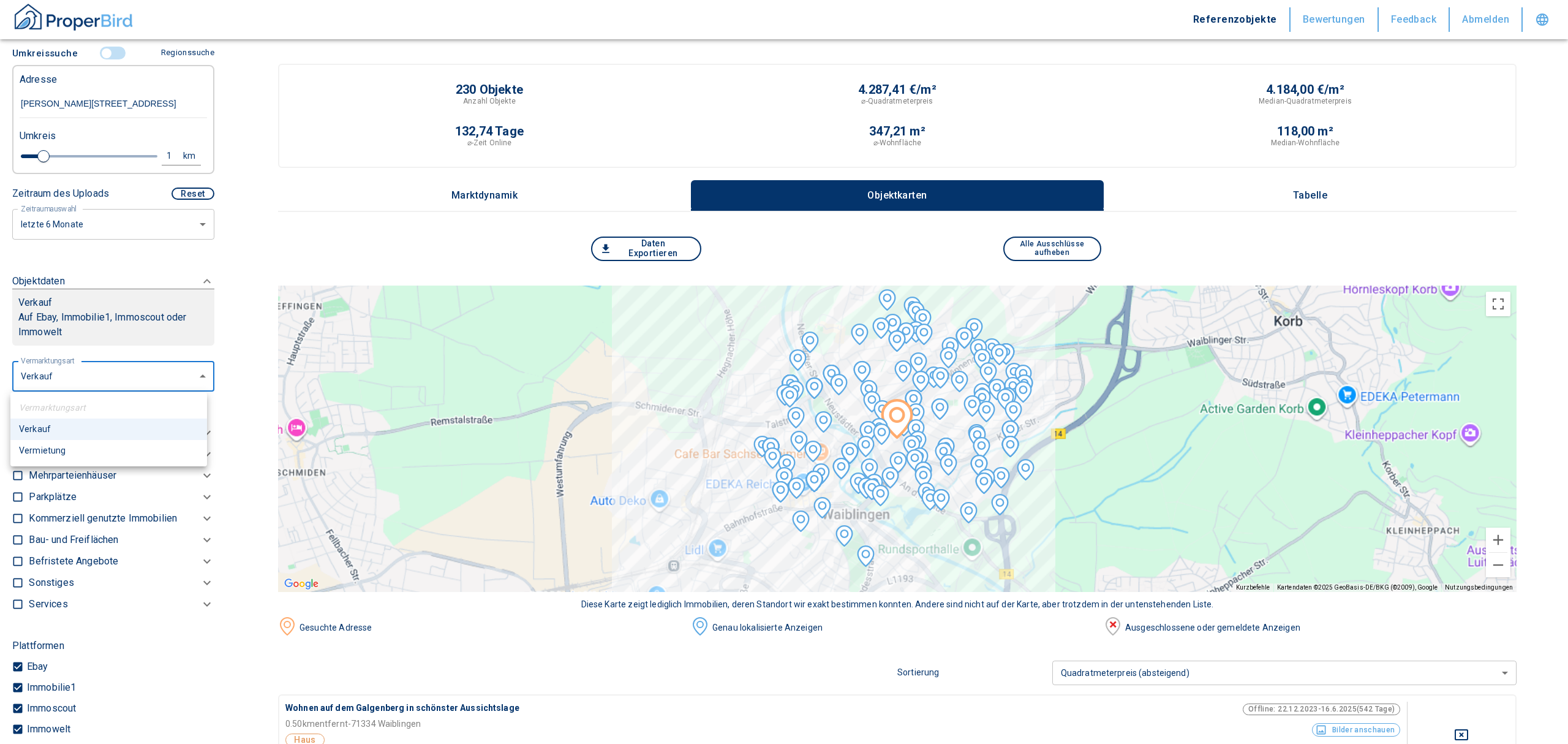
click at [94, 444] on li "Vermietung" at bounding box center [109, 451] width 197 height 21
type input "rent"
type input "2020"
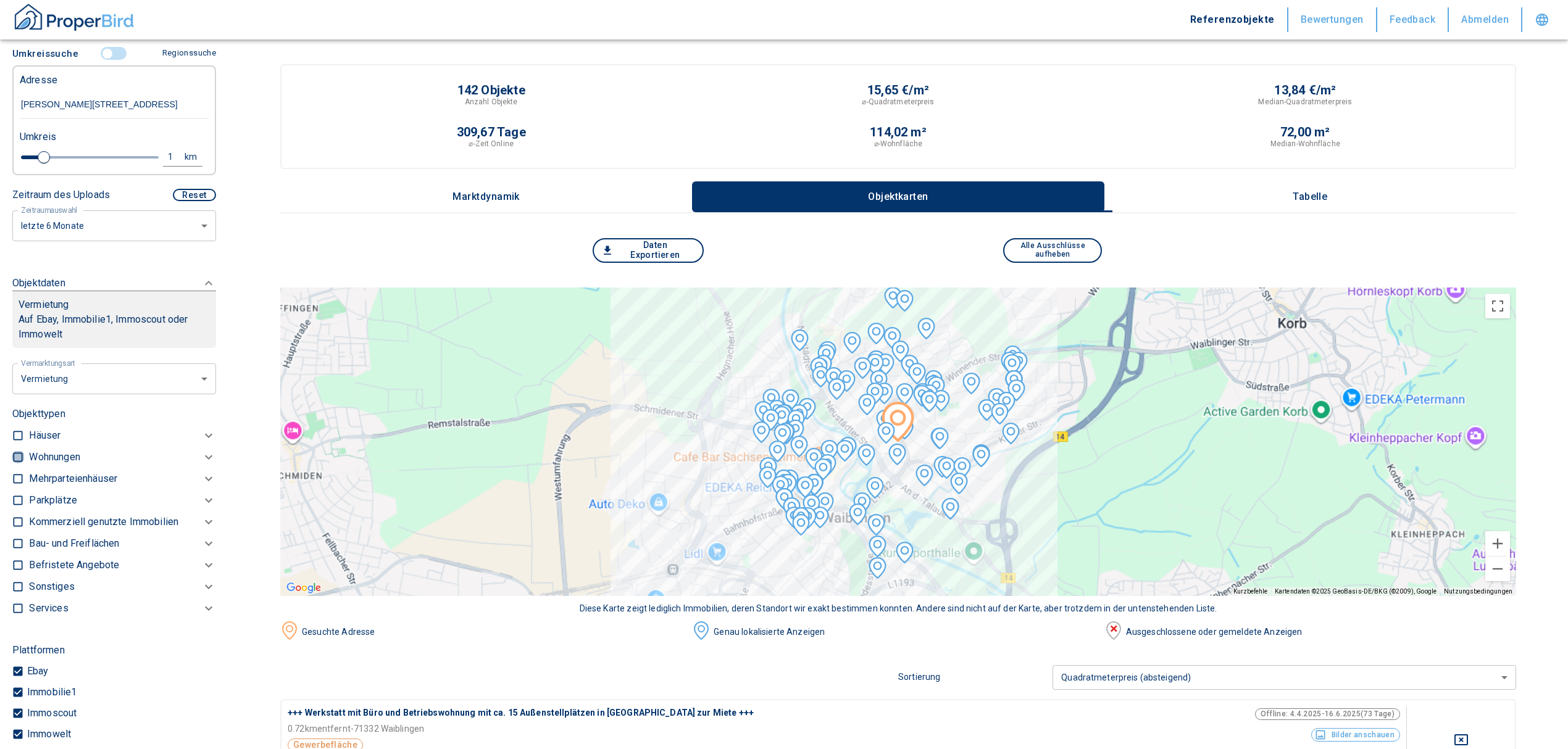
click at [12, 458] on input "checkbox" at bounding box center [17, 457] width 12 height 12
checkbox input "true"
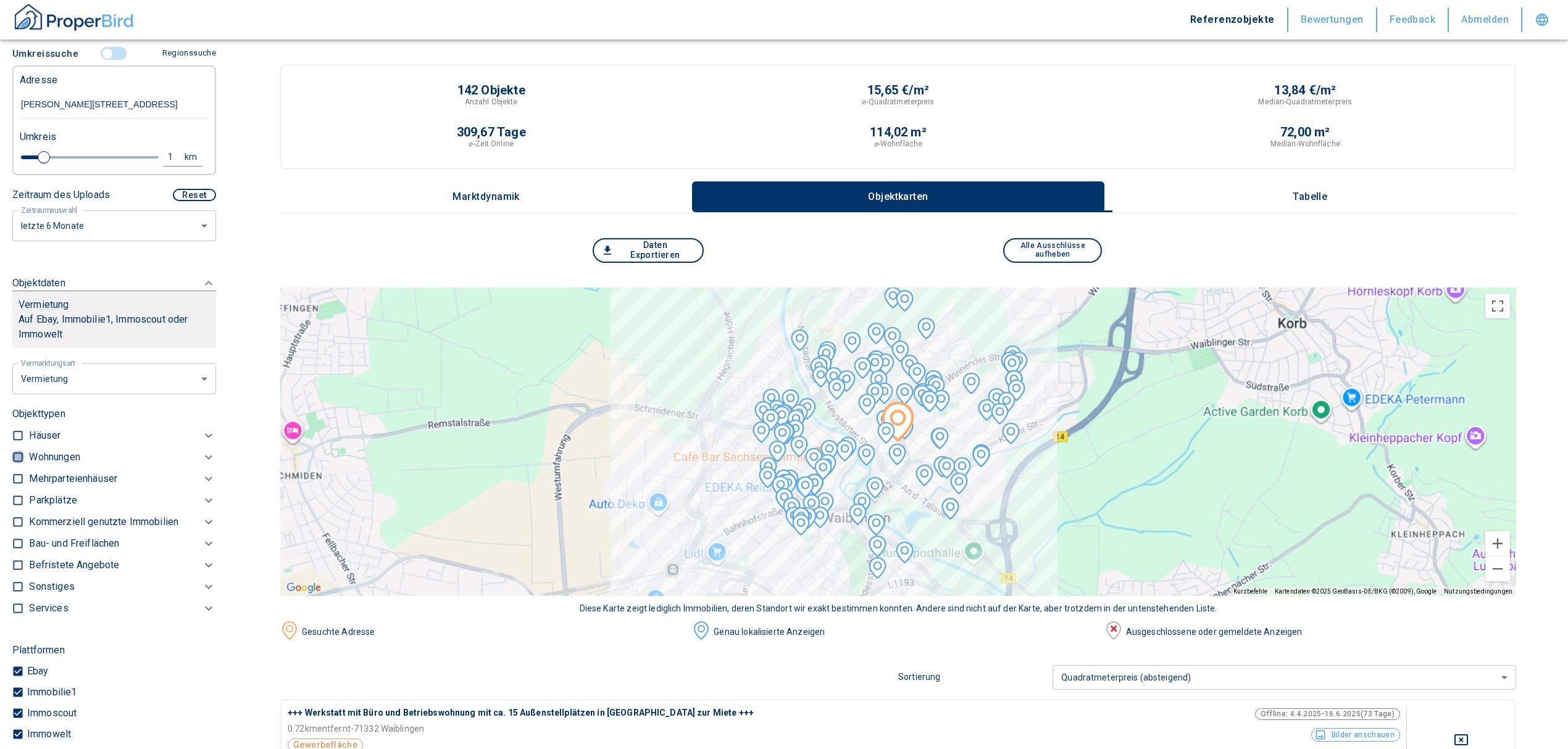
checkbox input "true"
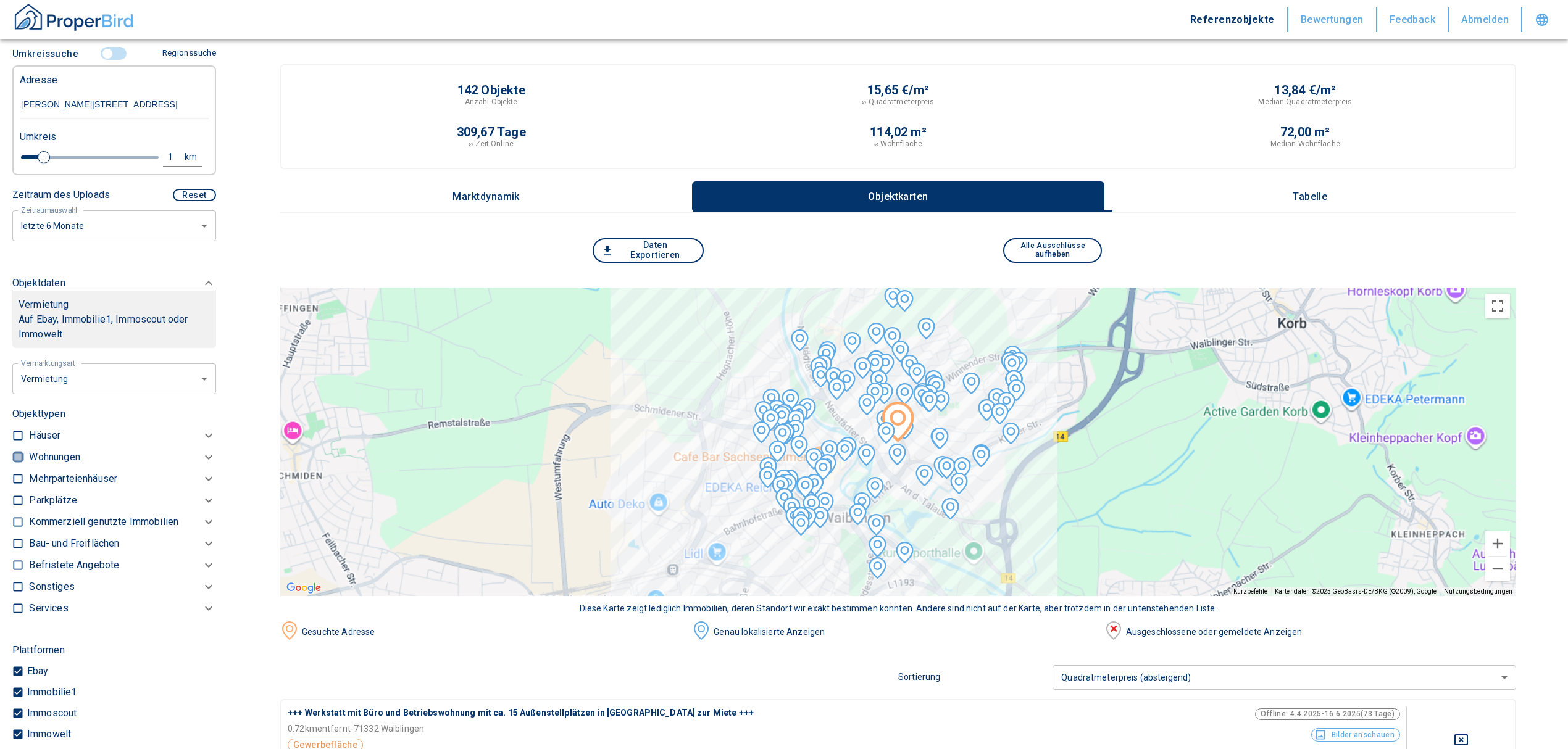
type input "2020"
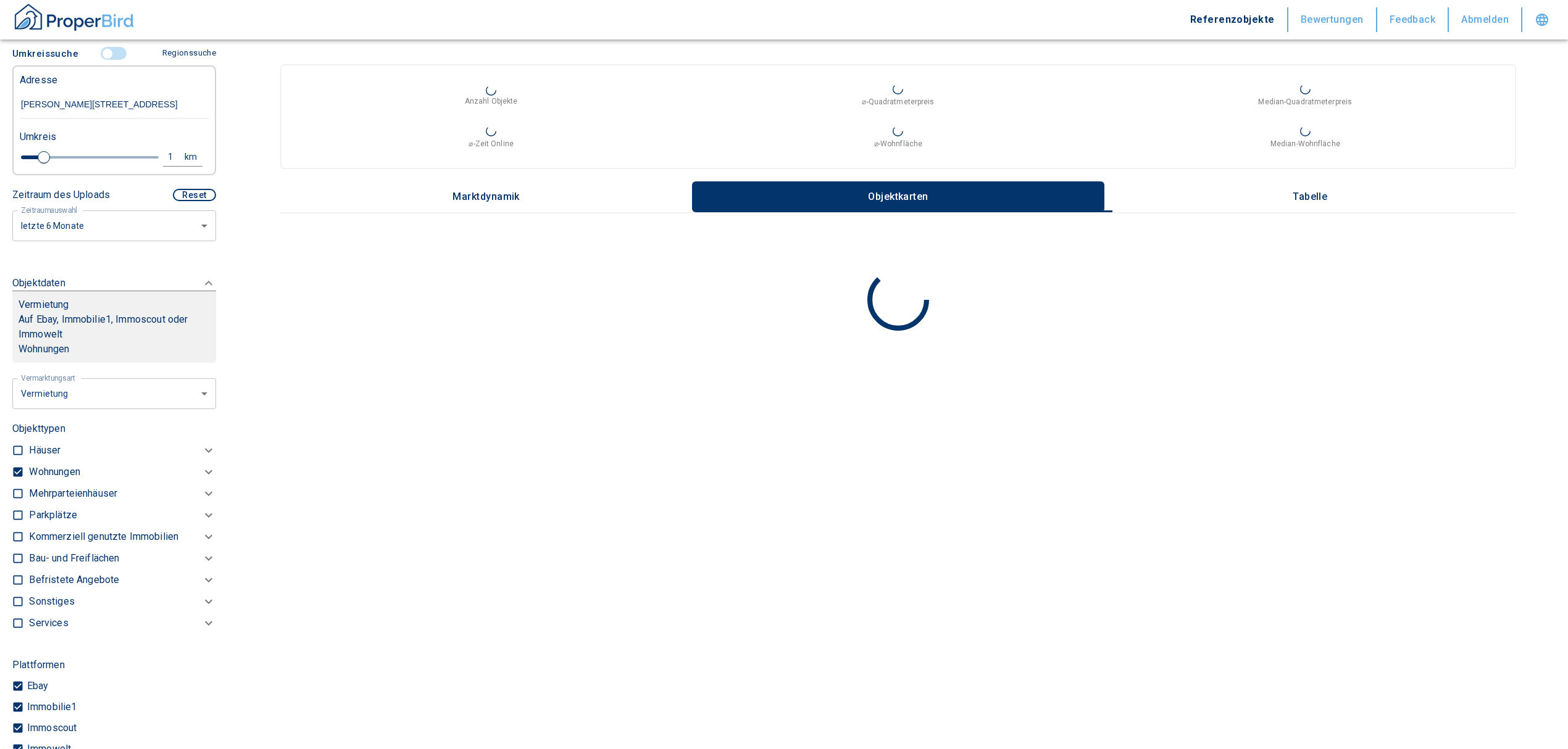
click at [53, 469] on p "Wohnungen" at bounding box center [54, 472] width 50 height 15
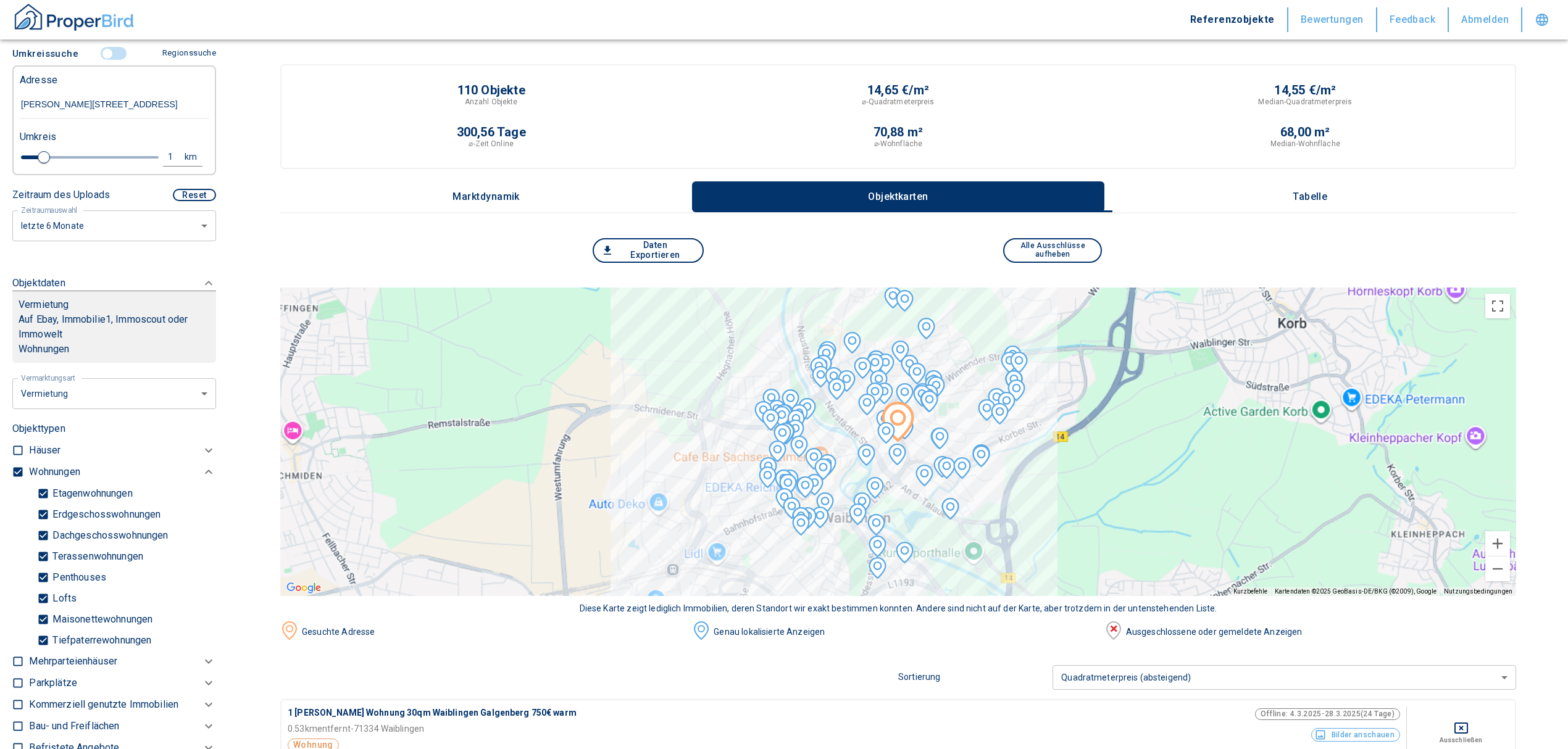
click at [41, 639] on input "Tiefpaterrewohnungen" at bounding box center [43, 640] width 12 height 22
checkbox input "false"
type input "2020"
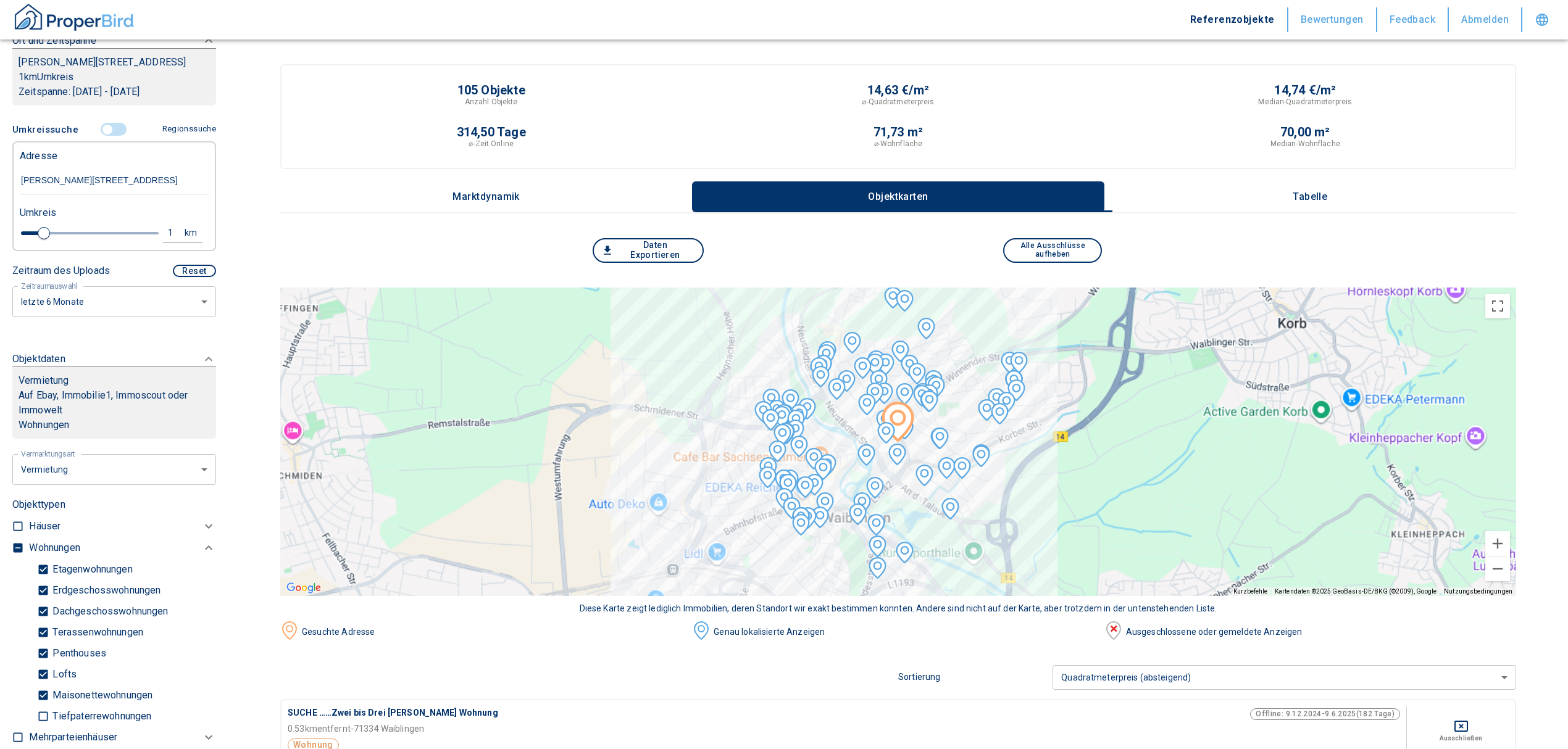
scroll to position [127, 0]
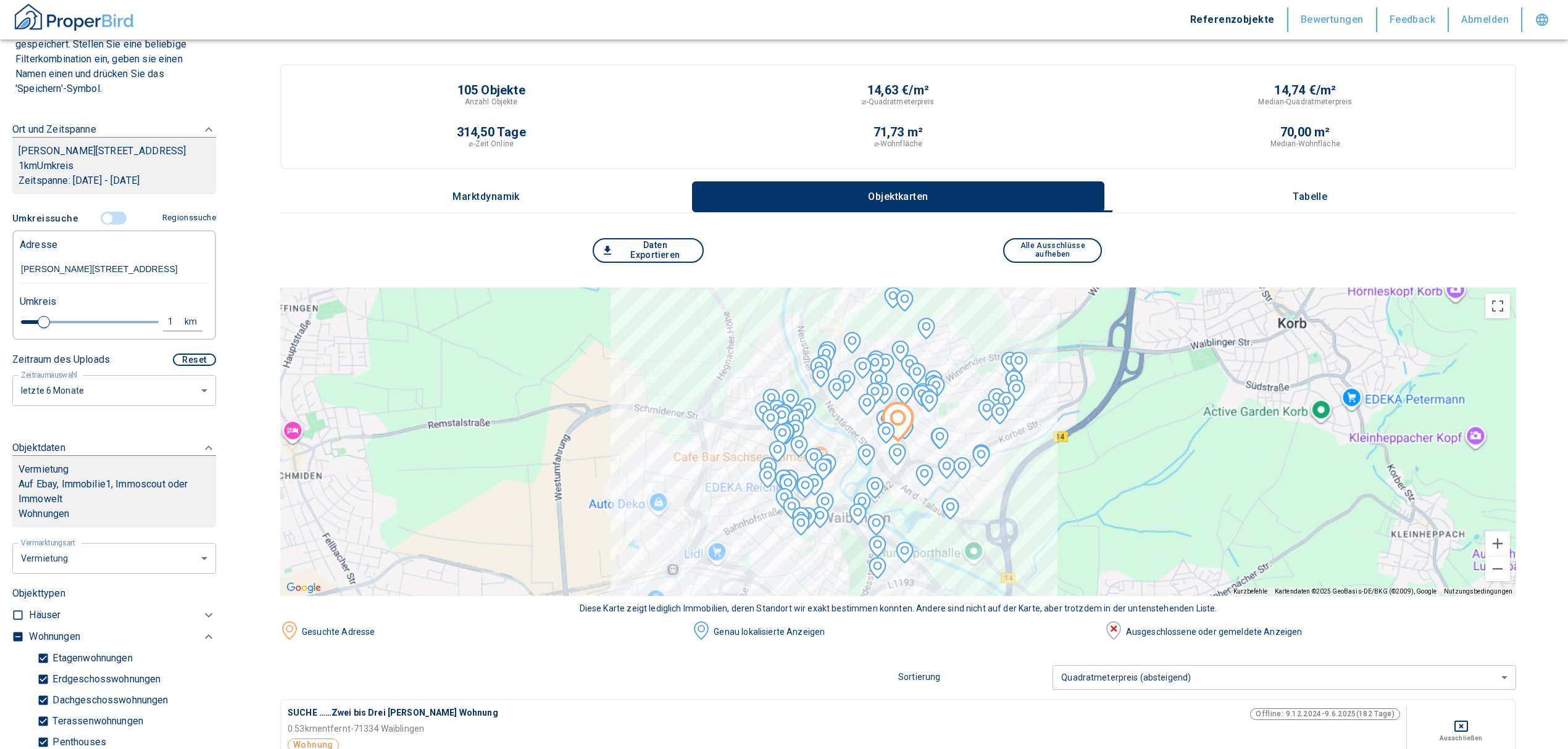
click at [1302, 196] on p "Tabelle" at bounding box center [1310, 197] width 62 height 11
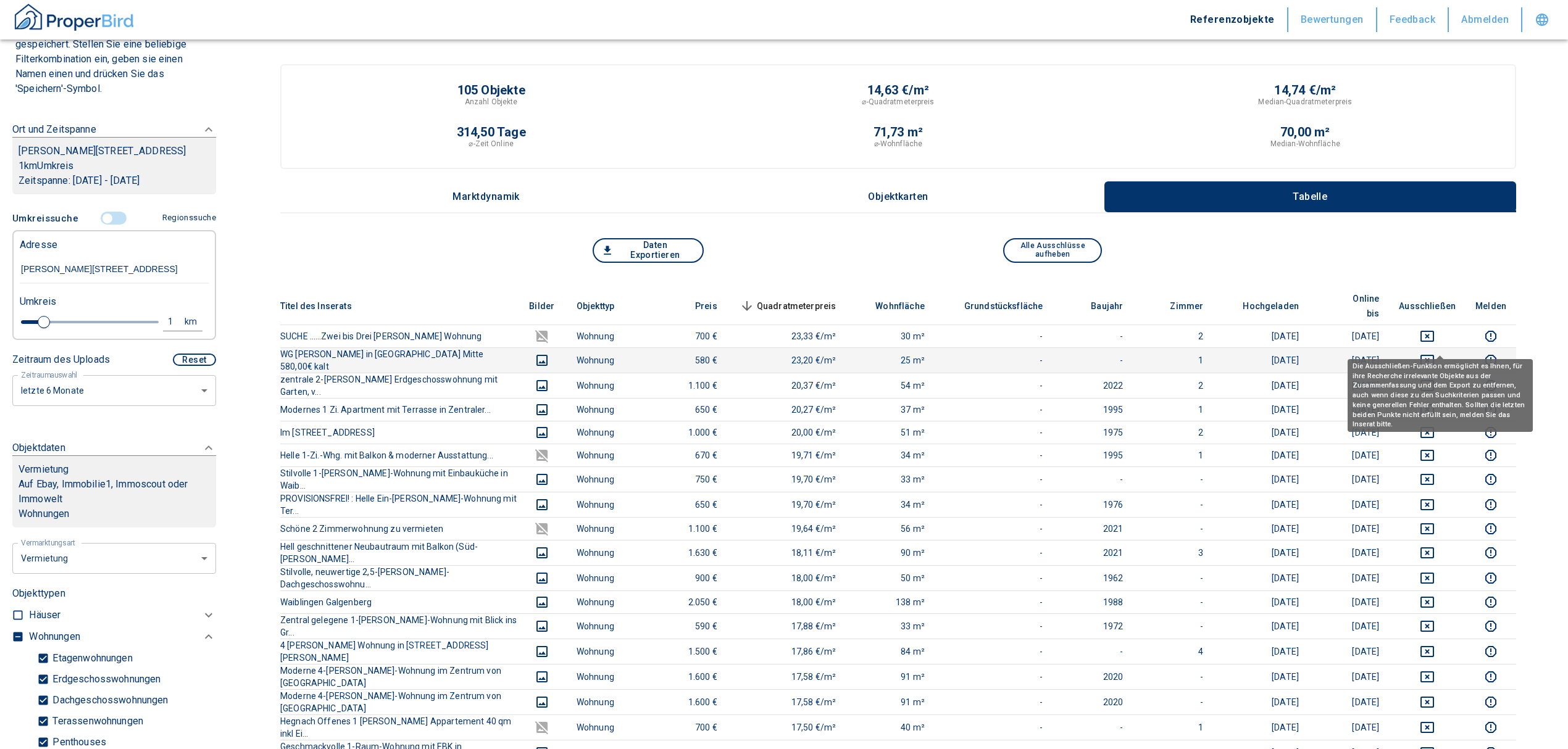
click at [1435, 353] on icon "deselect this listing" at bounding box center [1427, 360] width 15 height 15
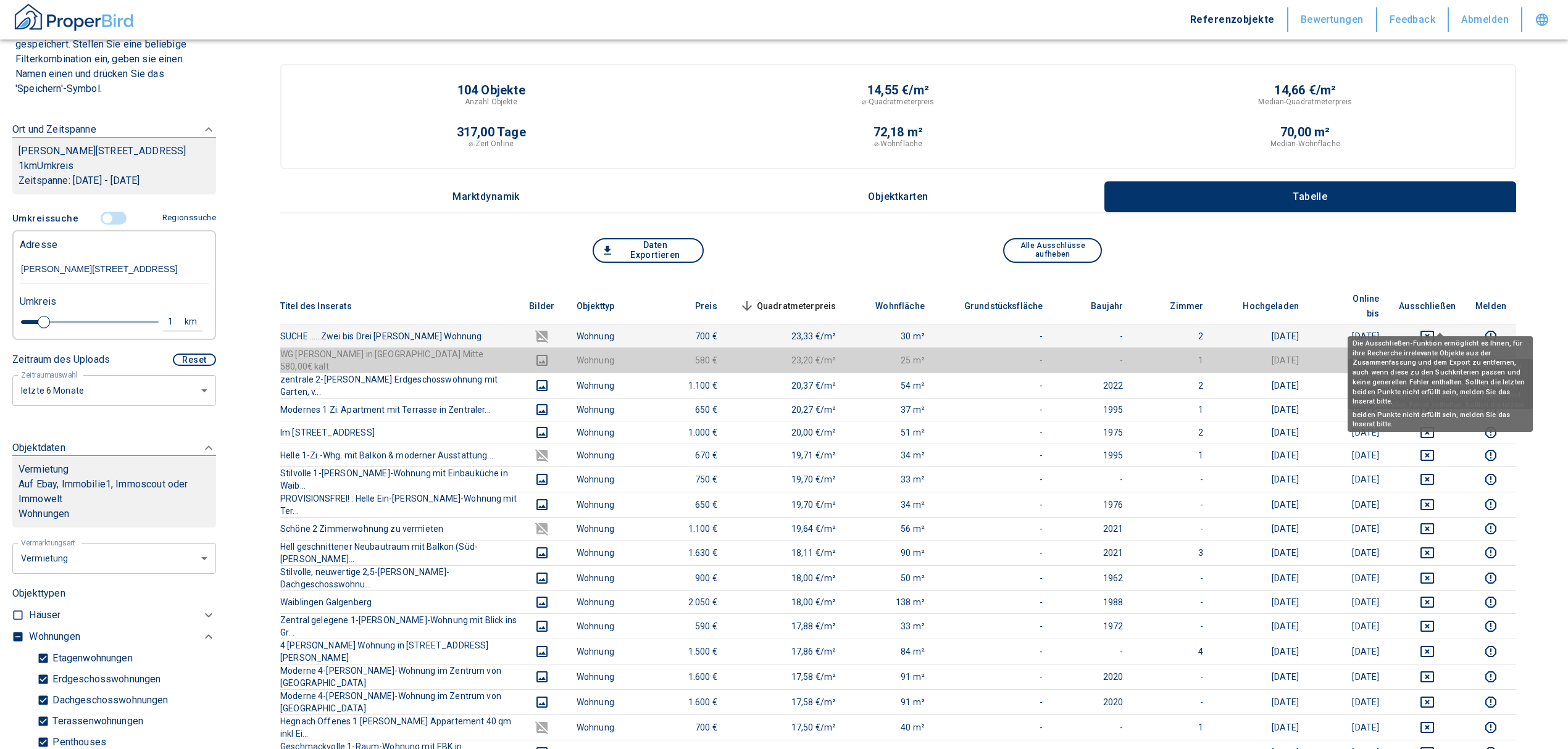
click at [1435, 329] on icon "deselect this listing" at bounding box center [1427, 336] width 15 height 15
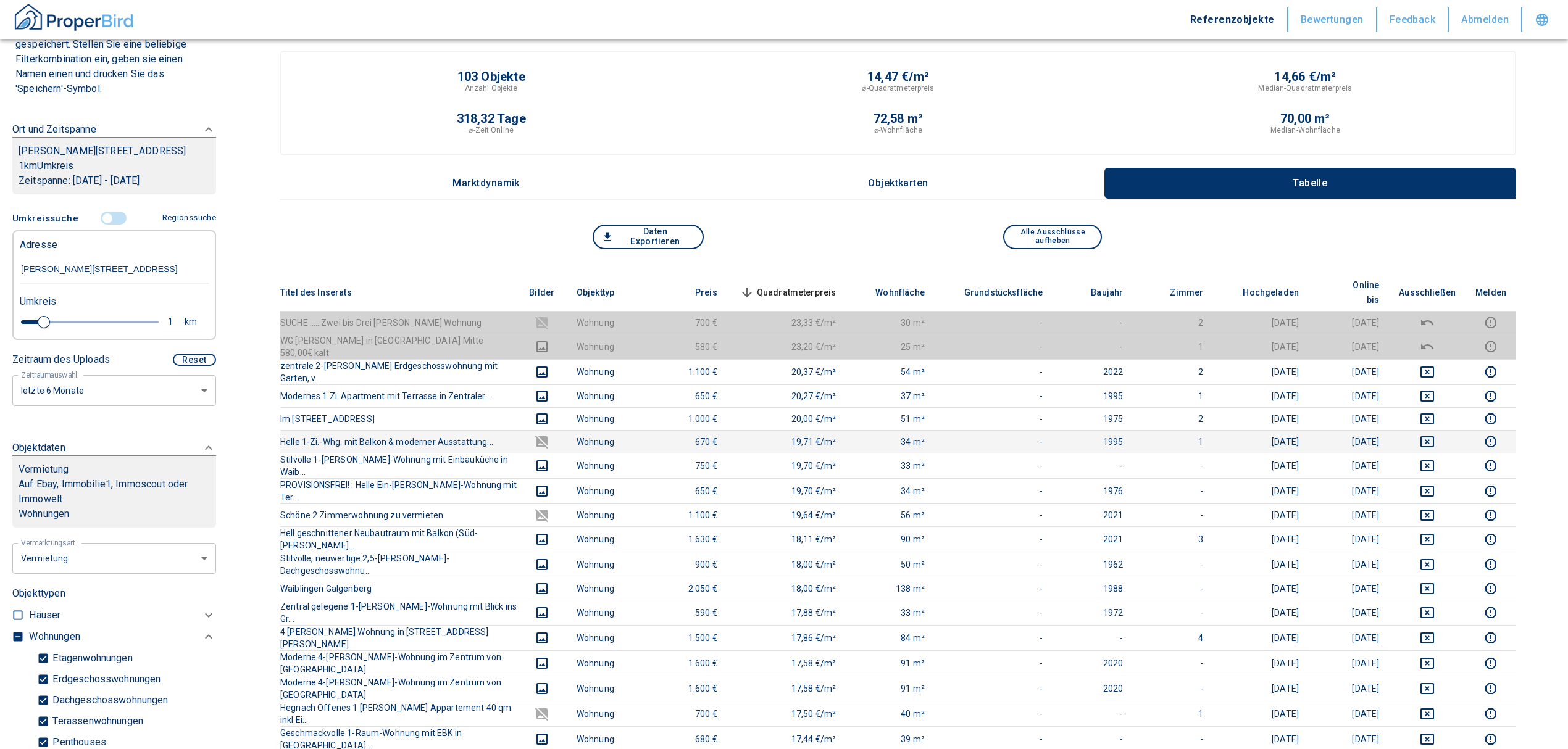
scroll to position [0, 0]
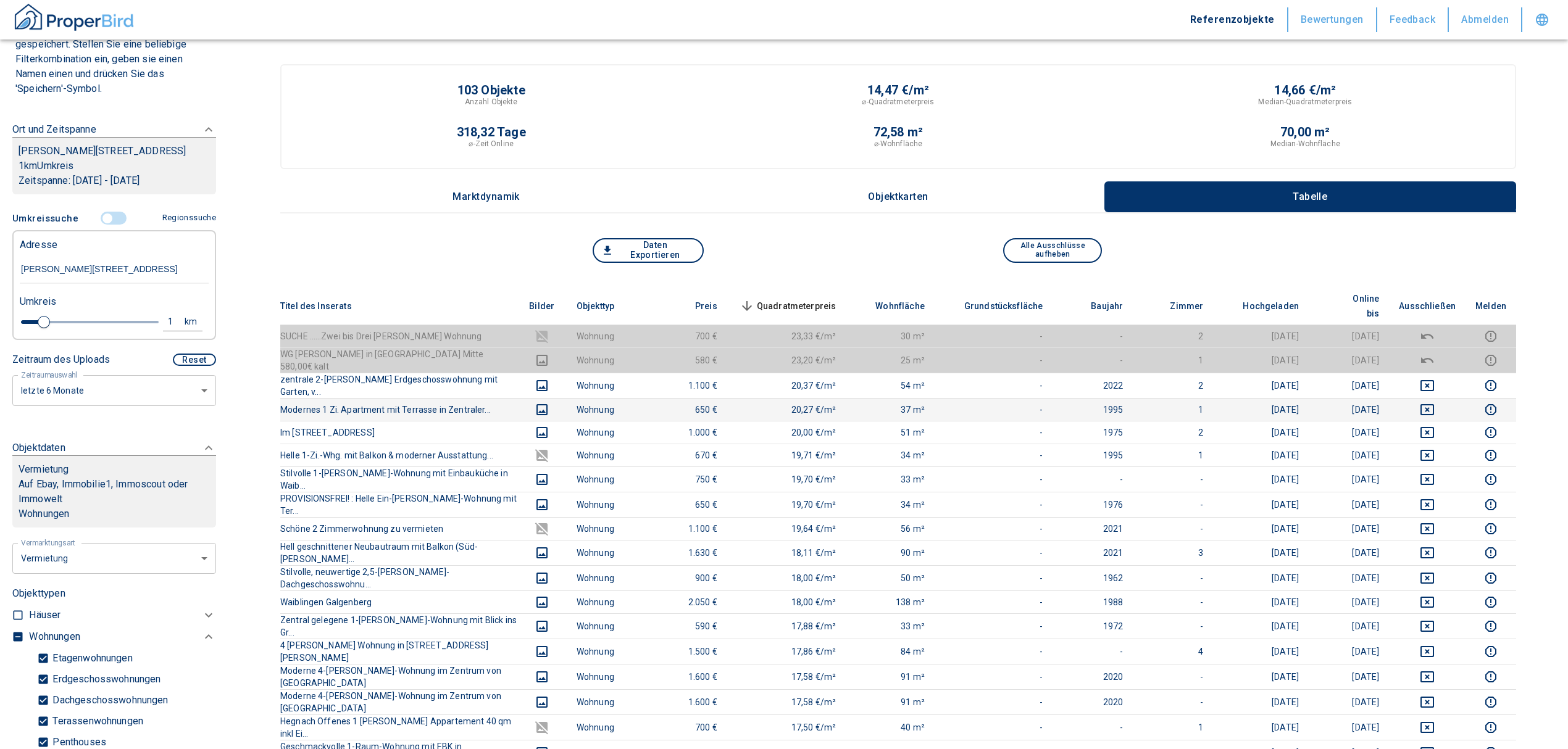
click at [1435, 425] on icon "deselect this listing" at bounding box center [1427, 432] width 15 height 15
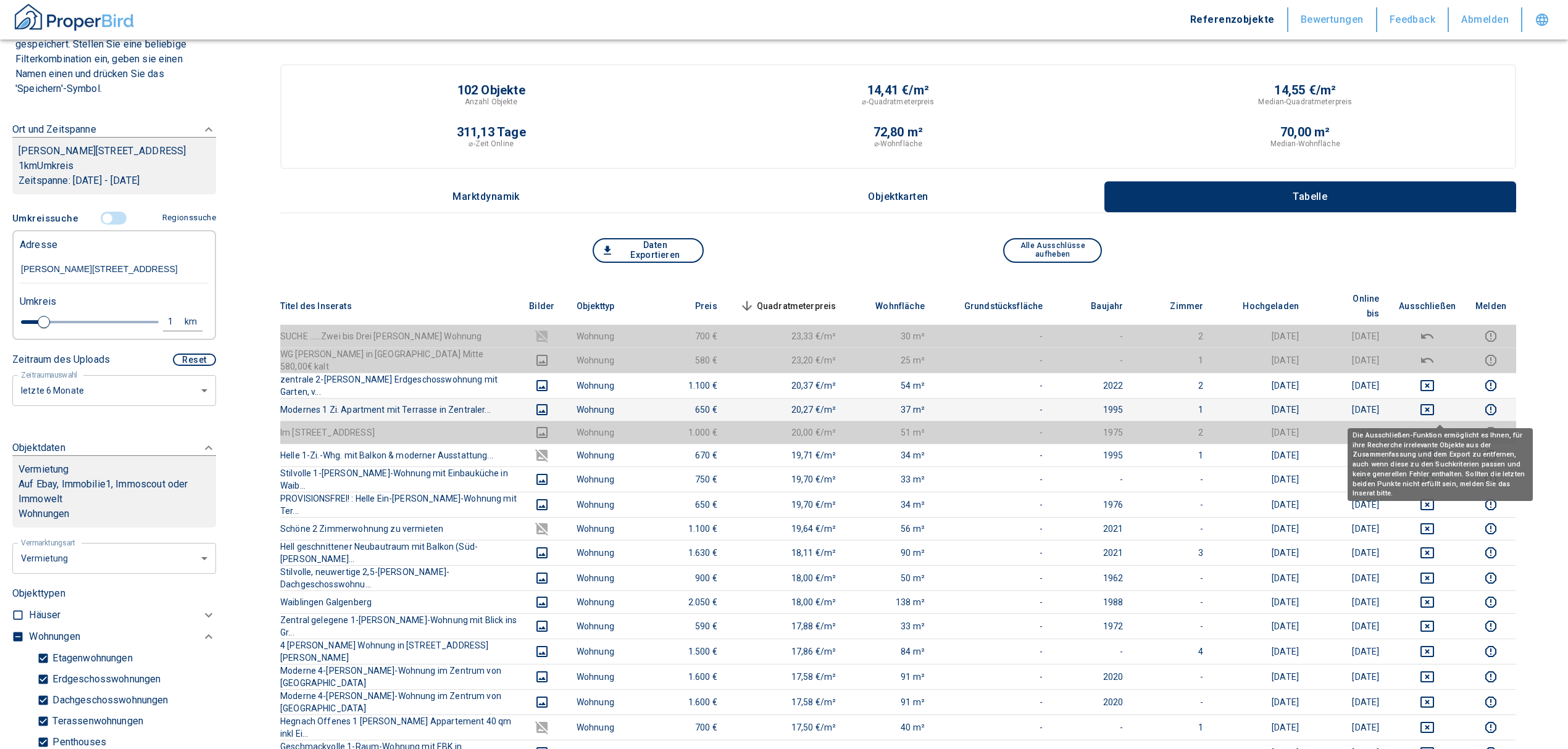
click at [1433, 404] on icon "deselect this listing" at bounding box center [1427, 409] width 14 height 11
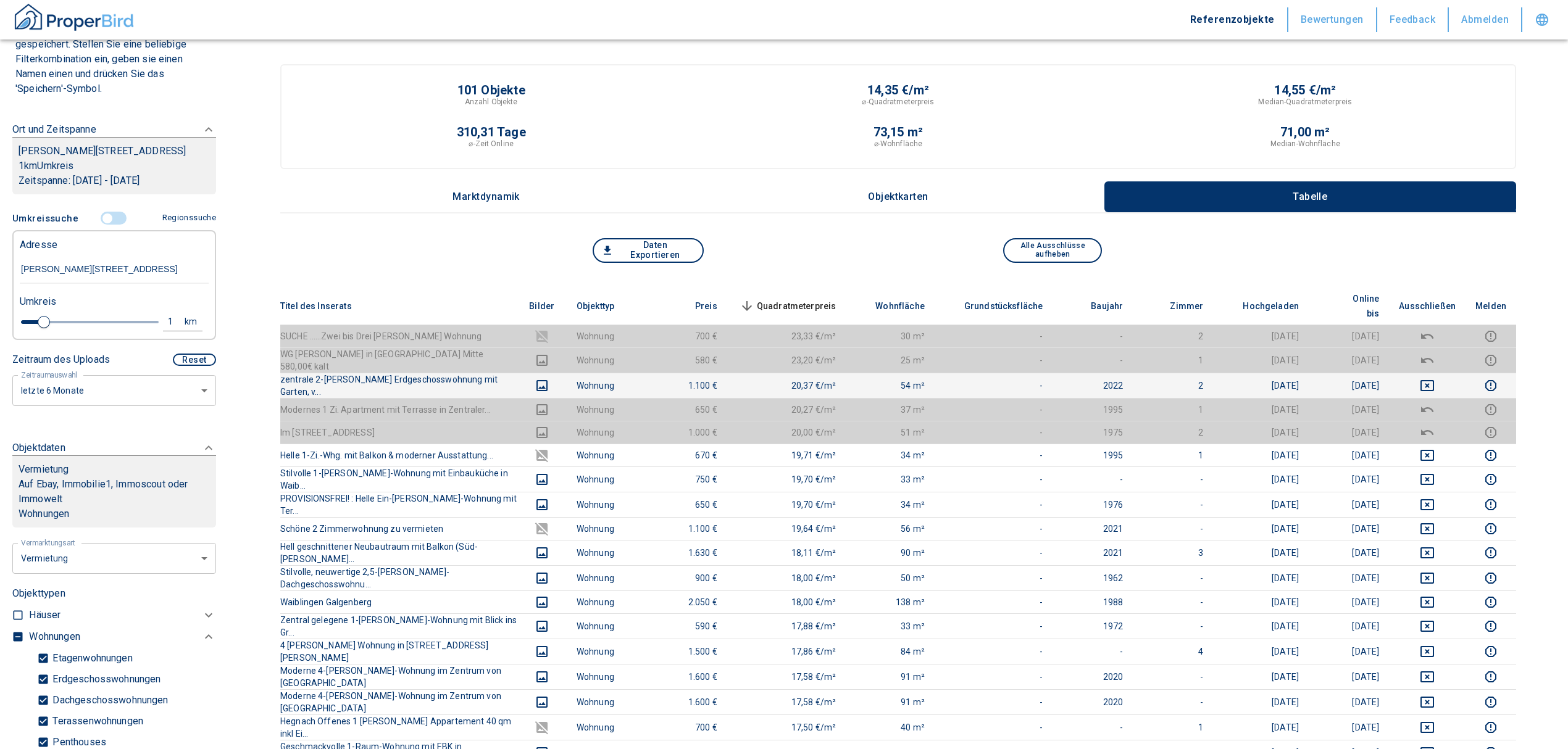
click at [1435, 372] on td at bounding box center [1427, 385] width 76 height 25
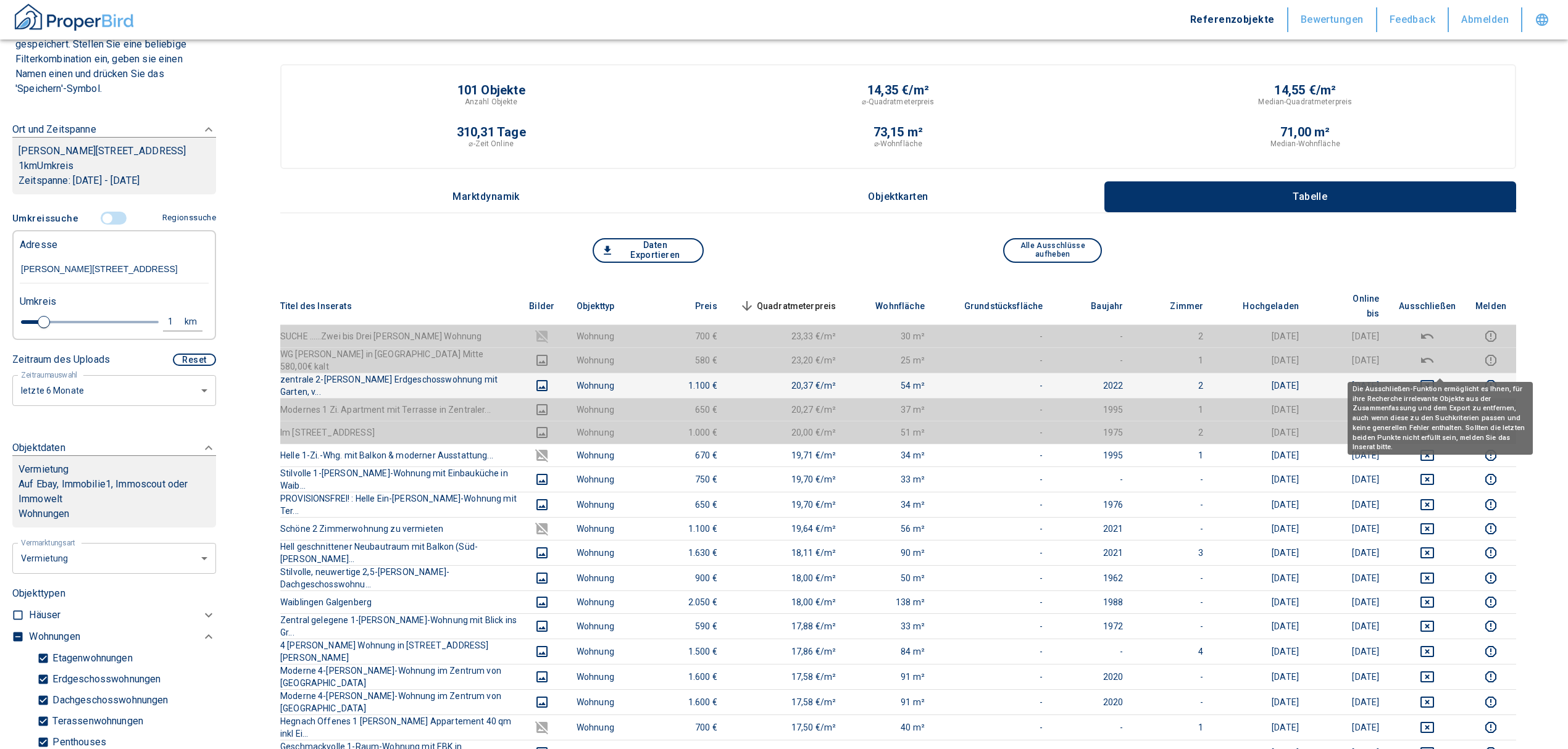
click at [1434, 380] on icon "deselect this listing" at bounding box center [1427, 385] width 14 height 11
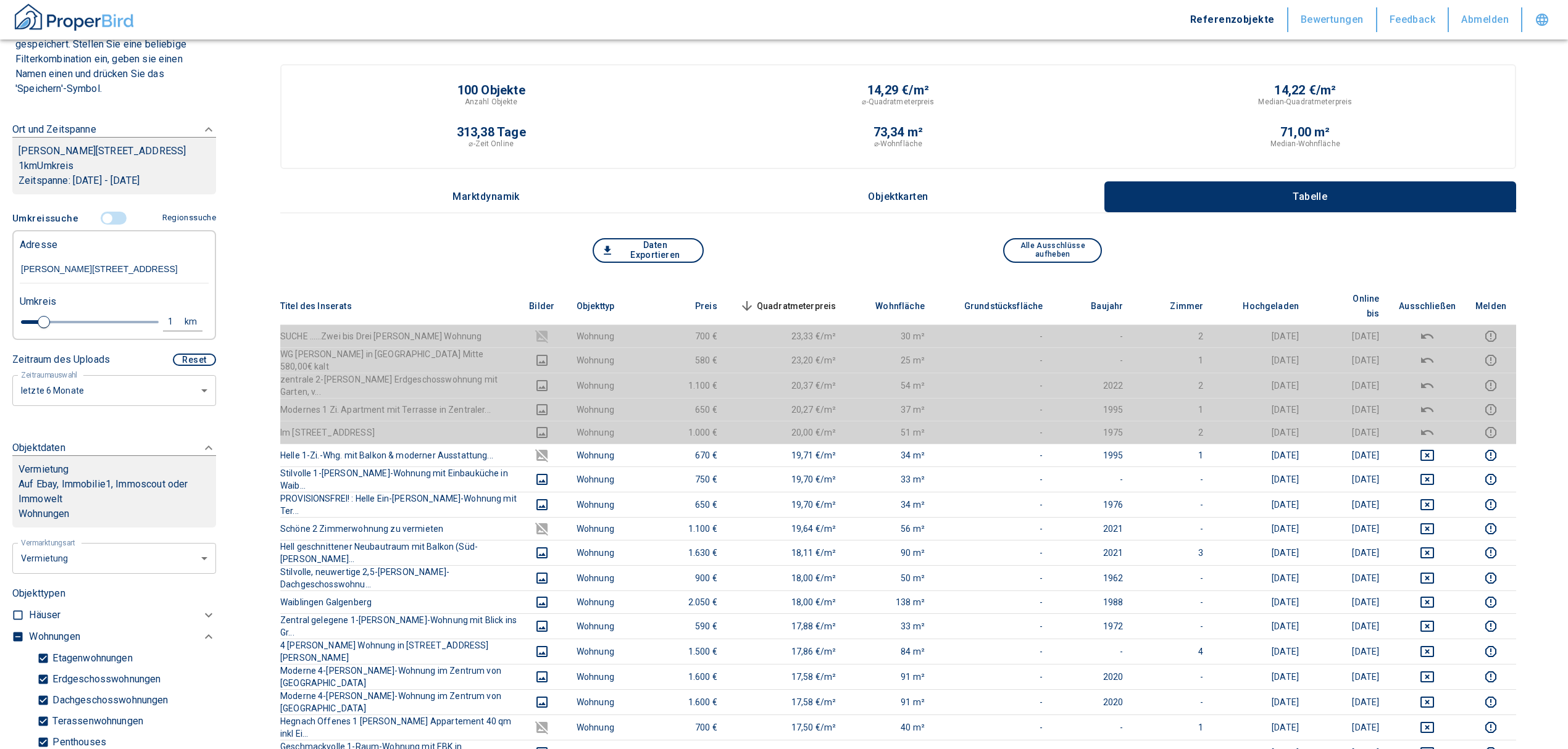
click at [816, 299] on span "Quadratmeterpreis sorted descending" at bounding box center [787, 306] width 99 height 15
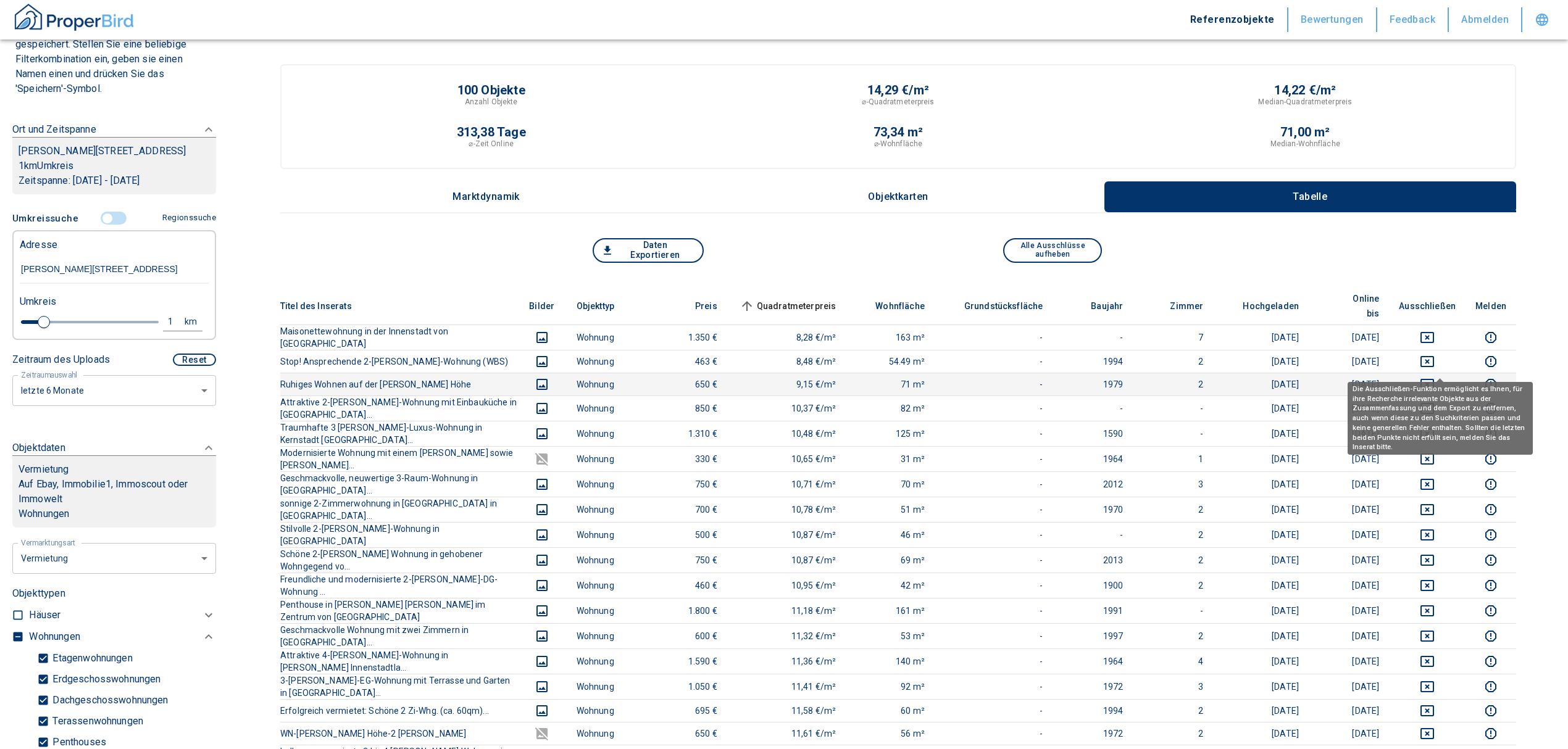
click at [1435, 377] on icon "deselect this listing" at bounding box center [1427, 384] width 15 height 15
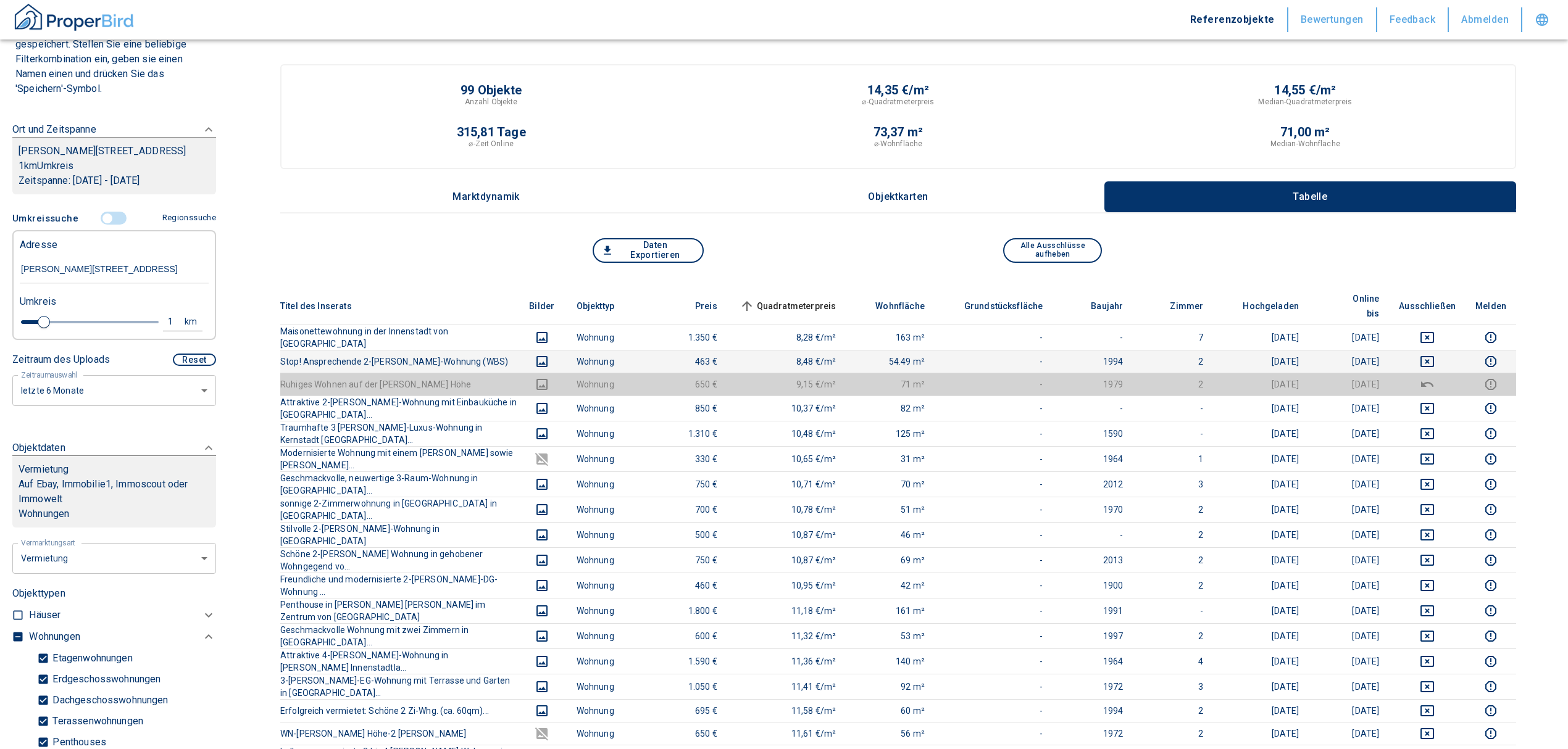
click at [1435, 354] on icon "deselect this listing" at bounding box center [1427, 362] width 15 height 15
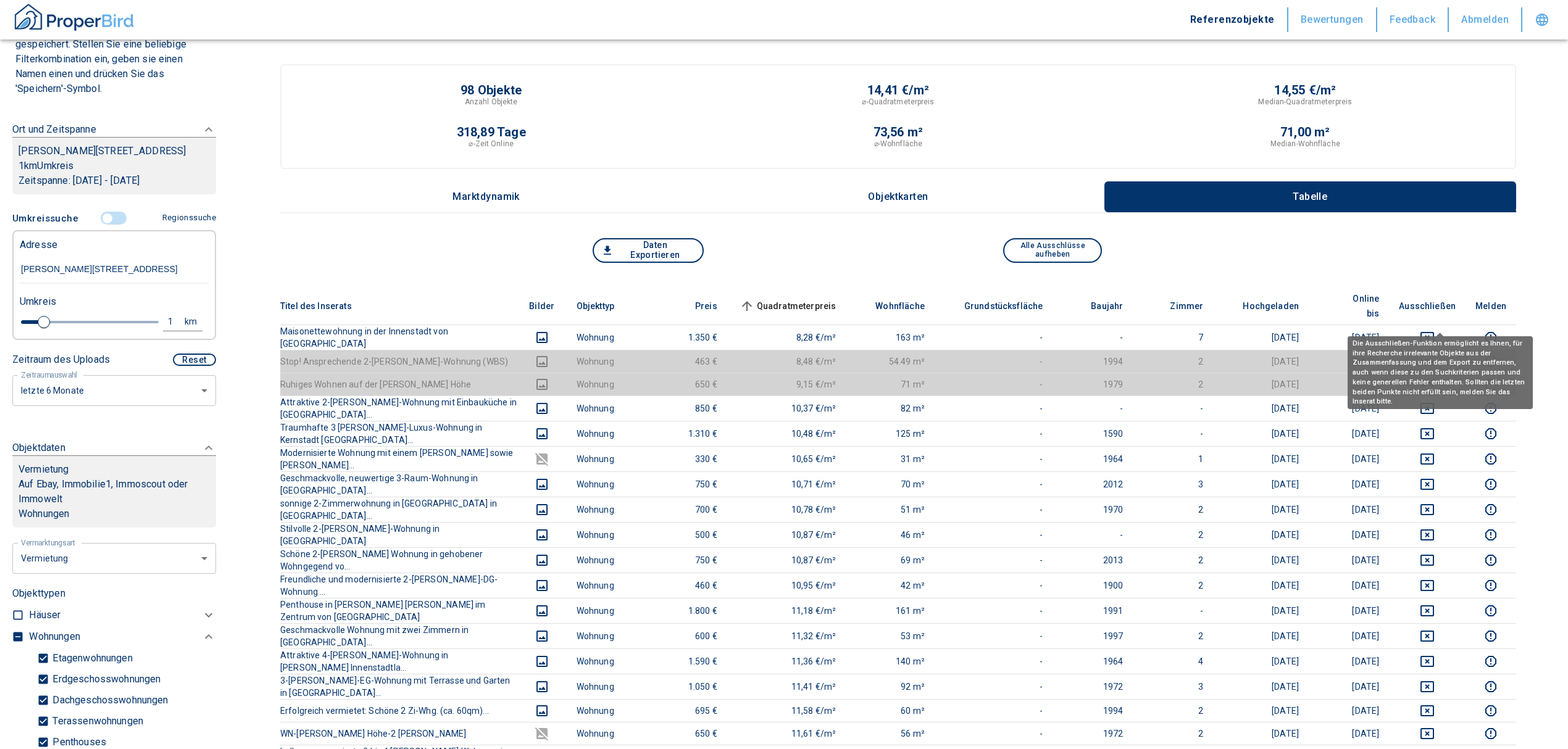
click at [1435, 330] on icon "deselect this listing" at bounding box center [1427, 337] width 15 height 15
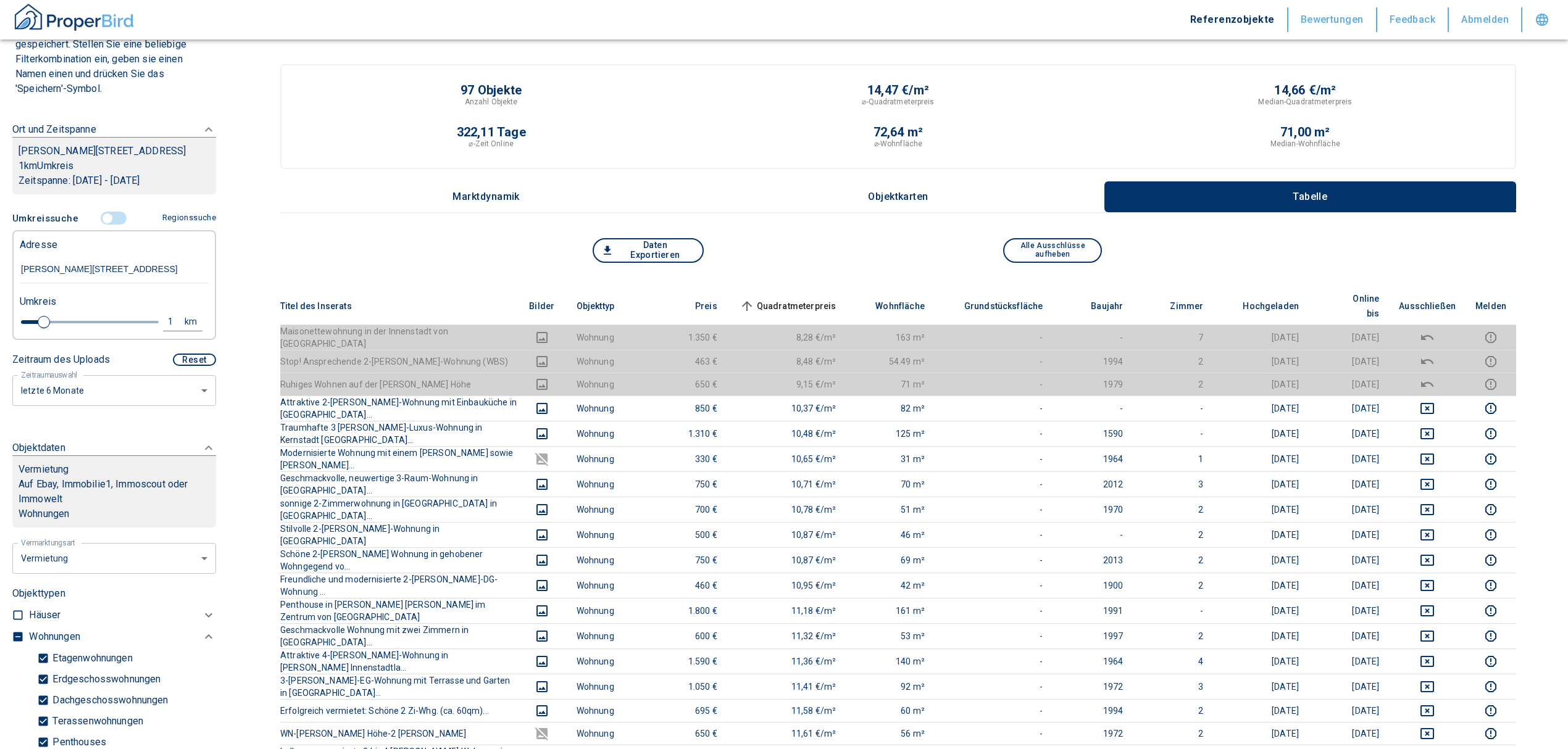
click at [803, 299] on span "Quadratmeterpreis sorted ascending" at bounding box center [787, 306] width 99 height 15
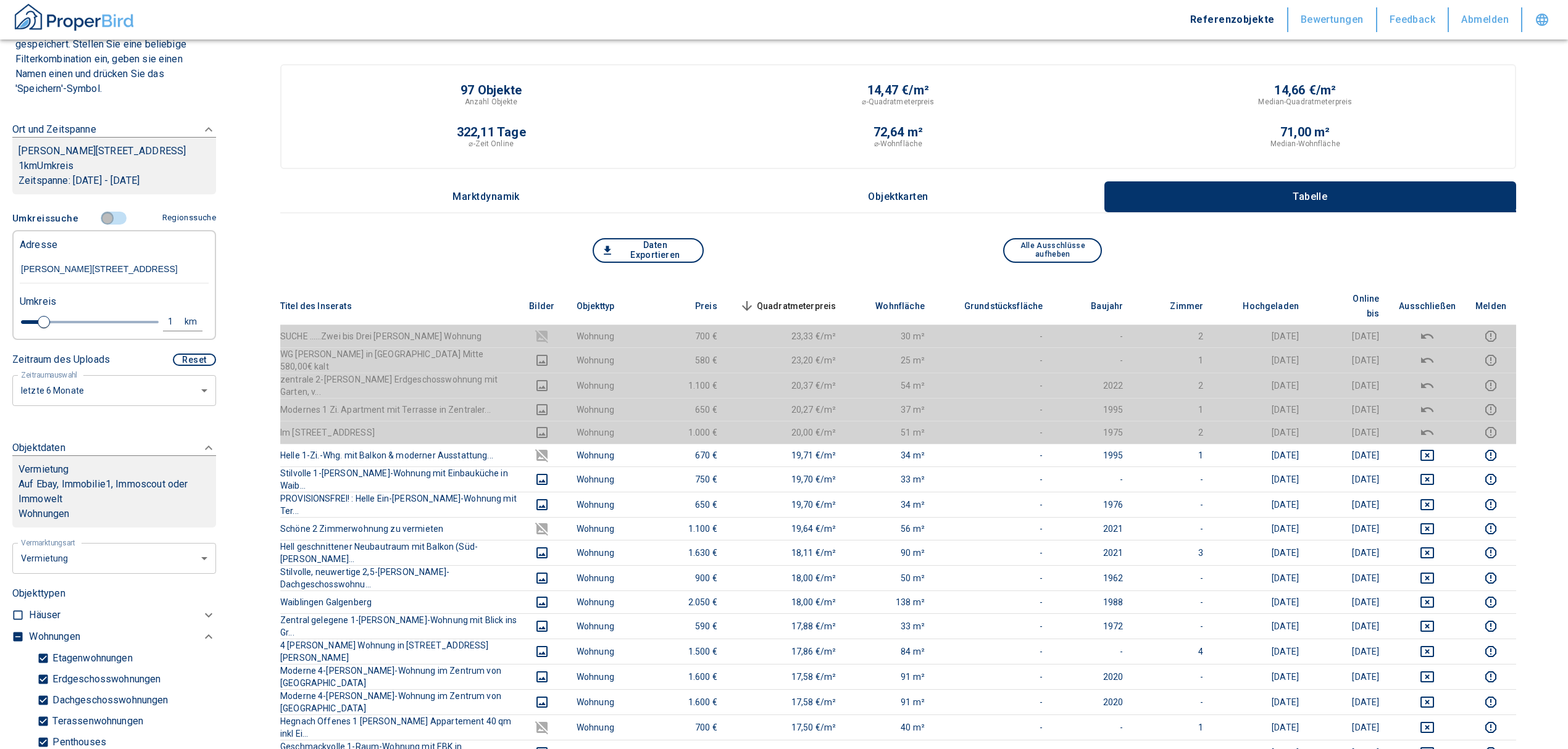
click at [107, 215] on input "controlled" at bounding box center [107, 218] width 37 height 14
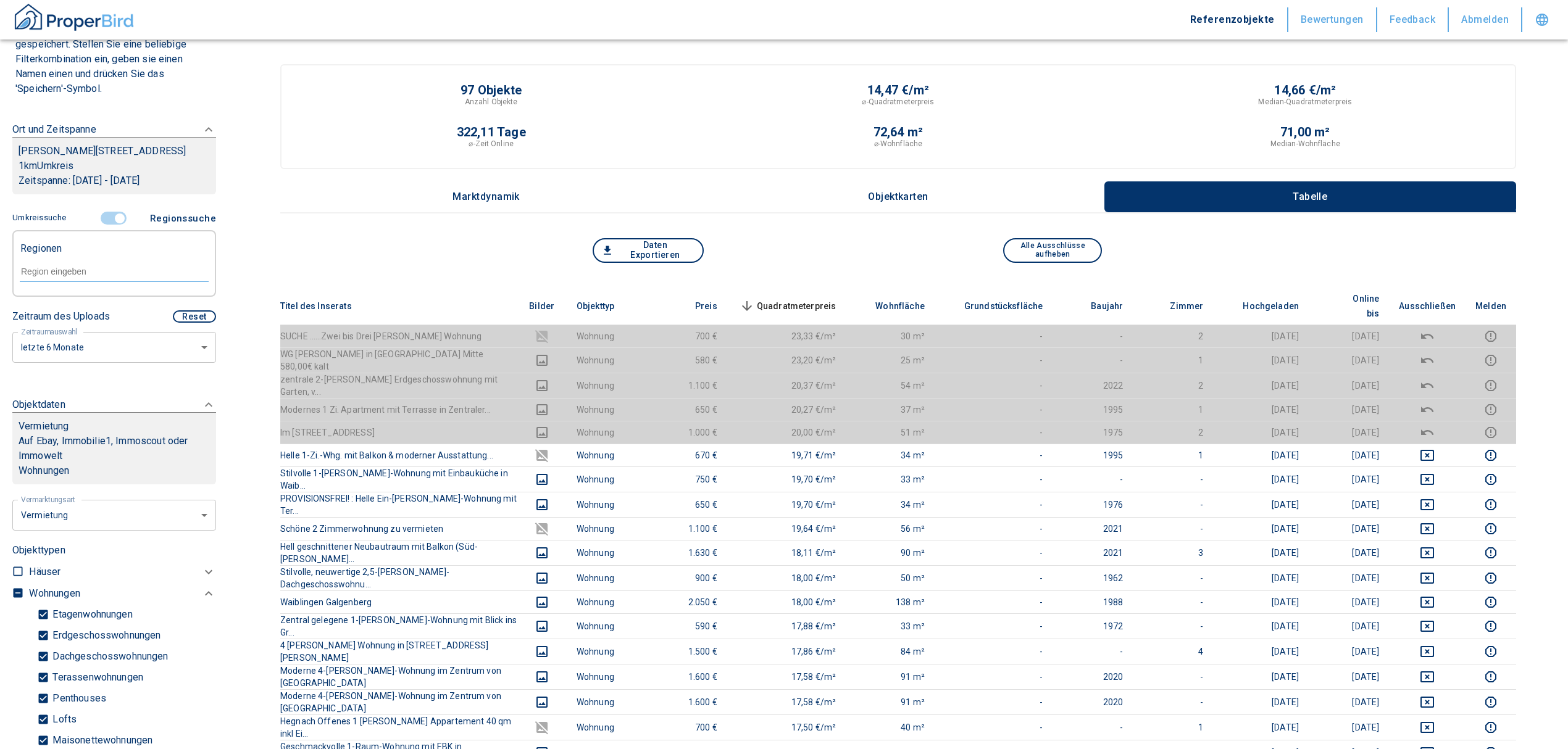
click at [79, 257] on form at bounding box center [114, 271] width 189 height 47
click at [76, 263] on div at bounding box center [114, 271] width 189 height 22
click at [82, 296] on li "71334 Waiblingen" at bounding box center [108, 300] width 177 height 22
type input "71334"
type input "2020"
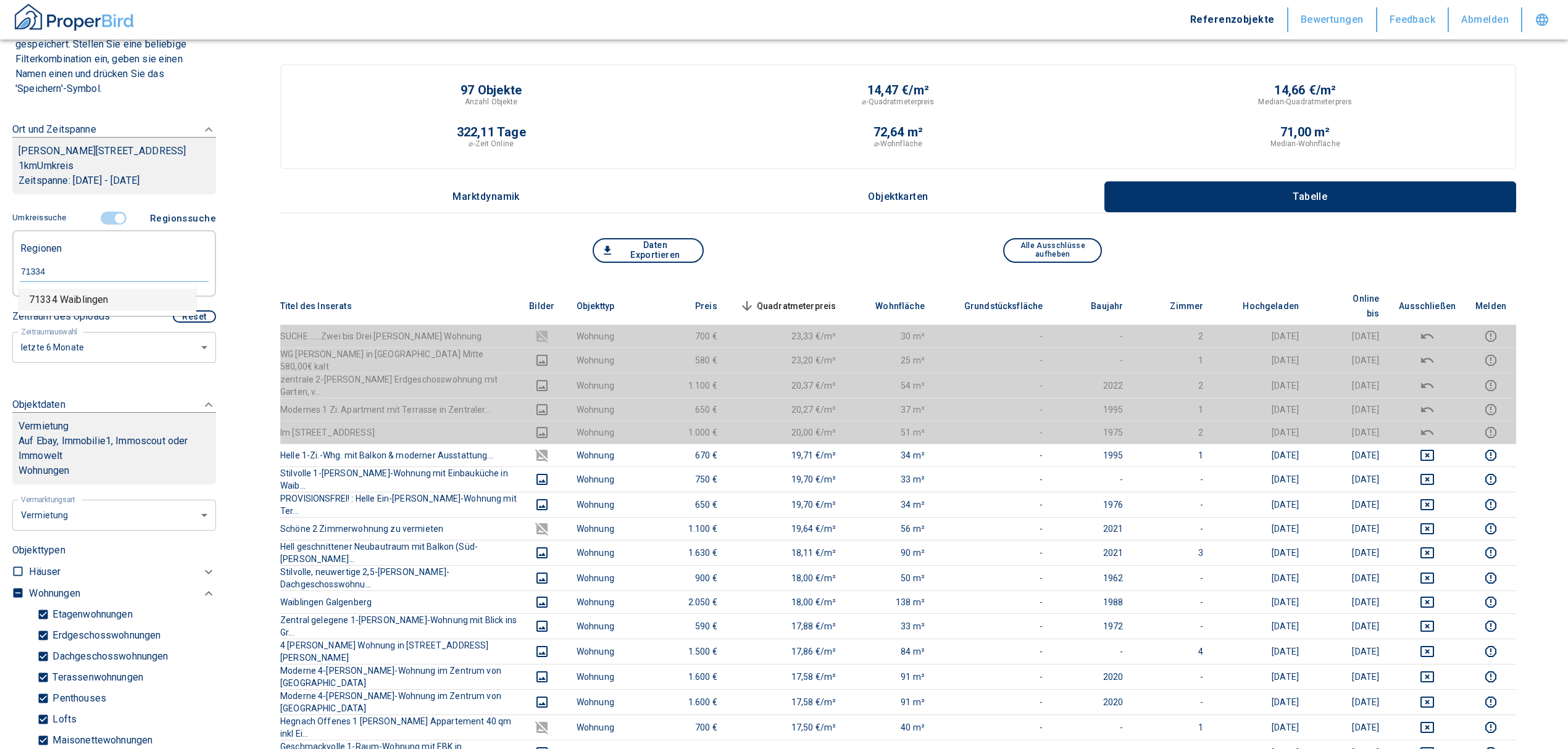
type input "71334 Waiblingen"
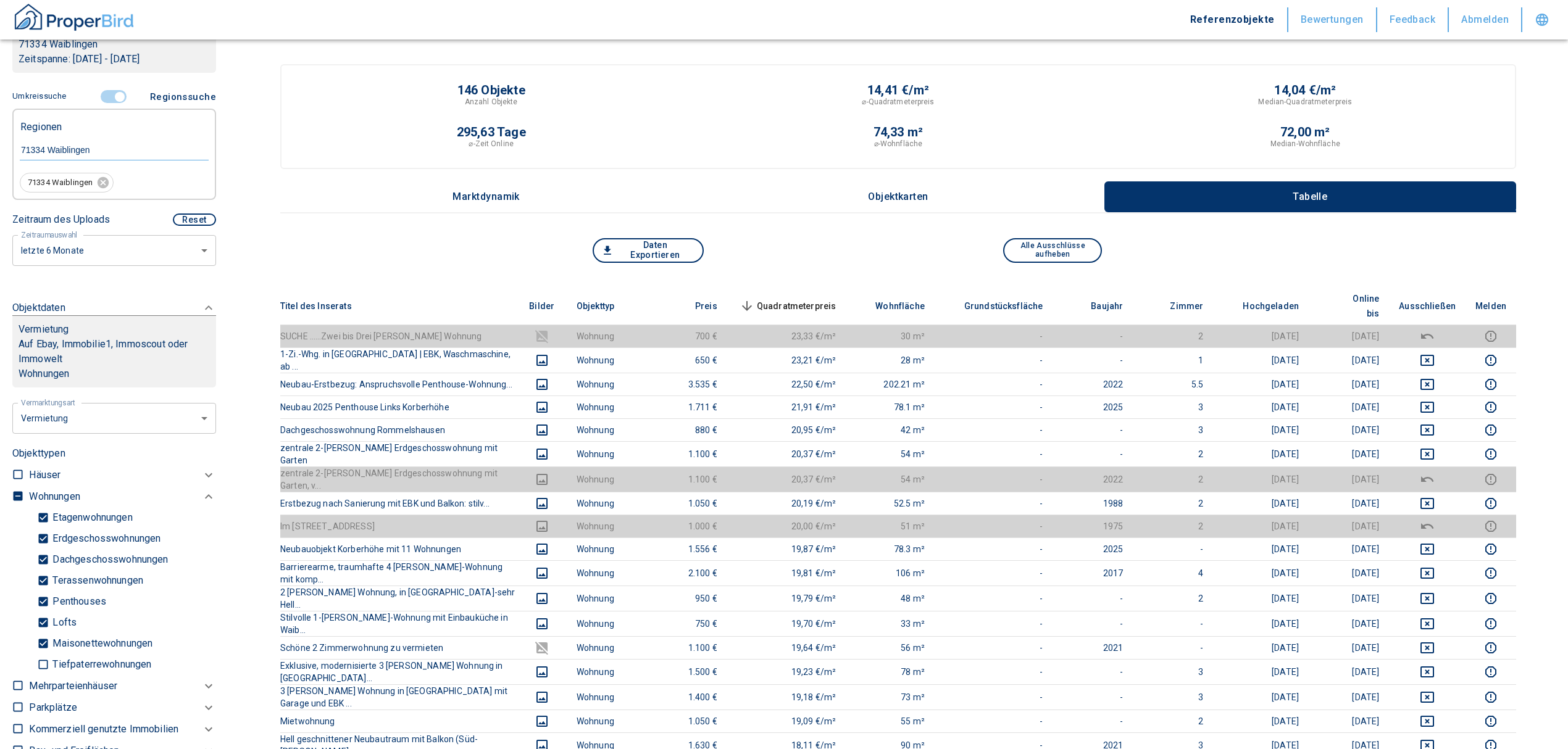
scroll to position [455, 0]
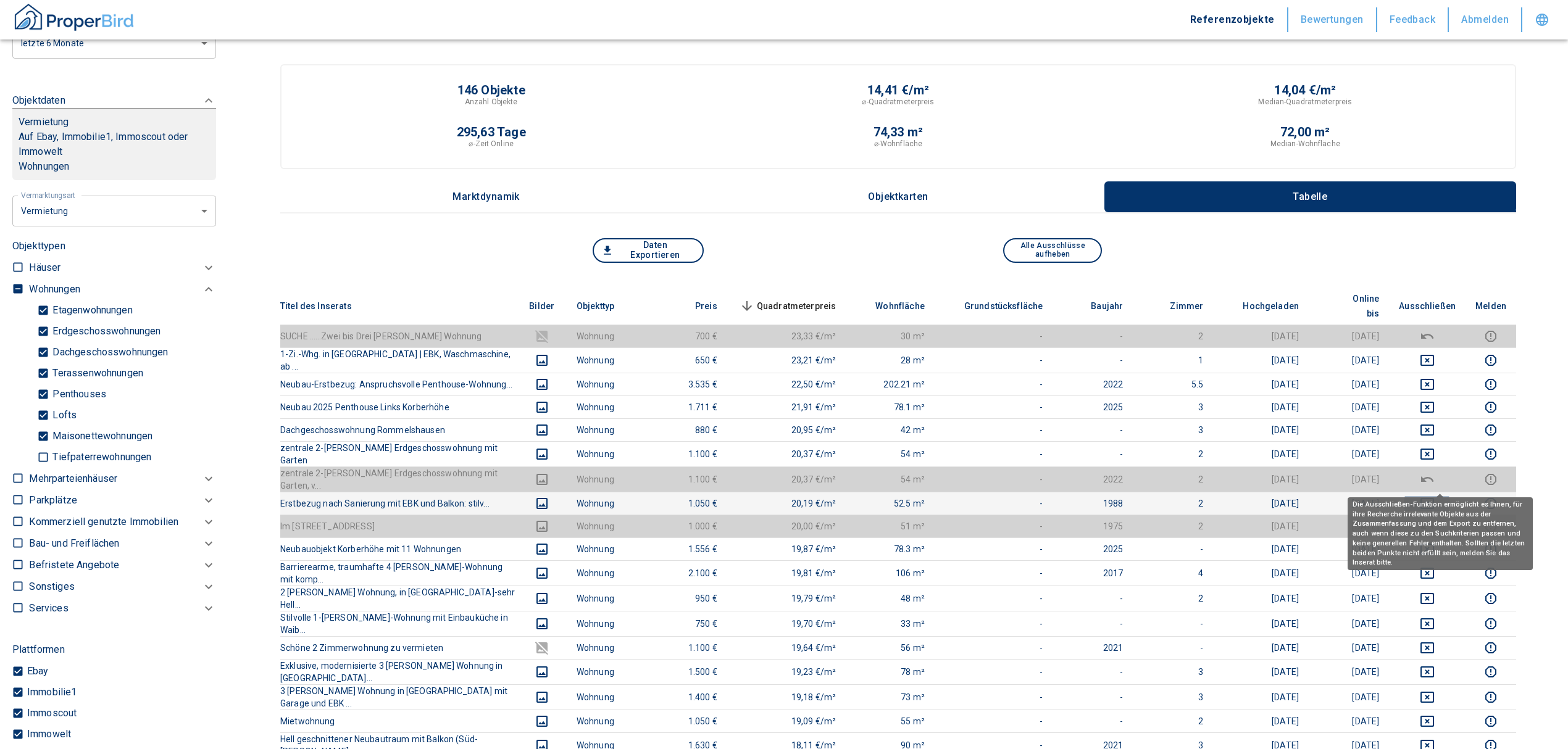
click at [1435, 496] on icon "deselect this listing" at bounding box center [1427, 503] width 15 height 15
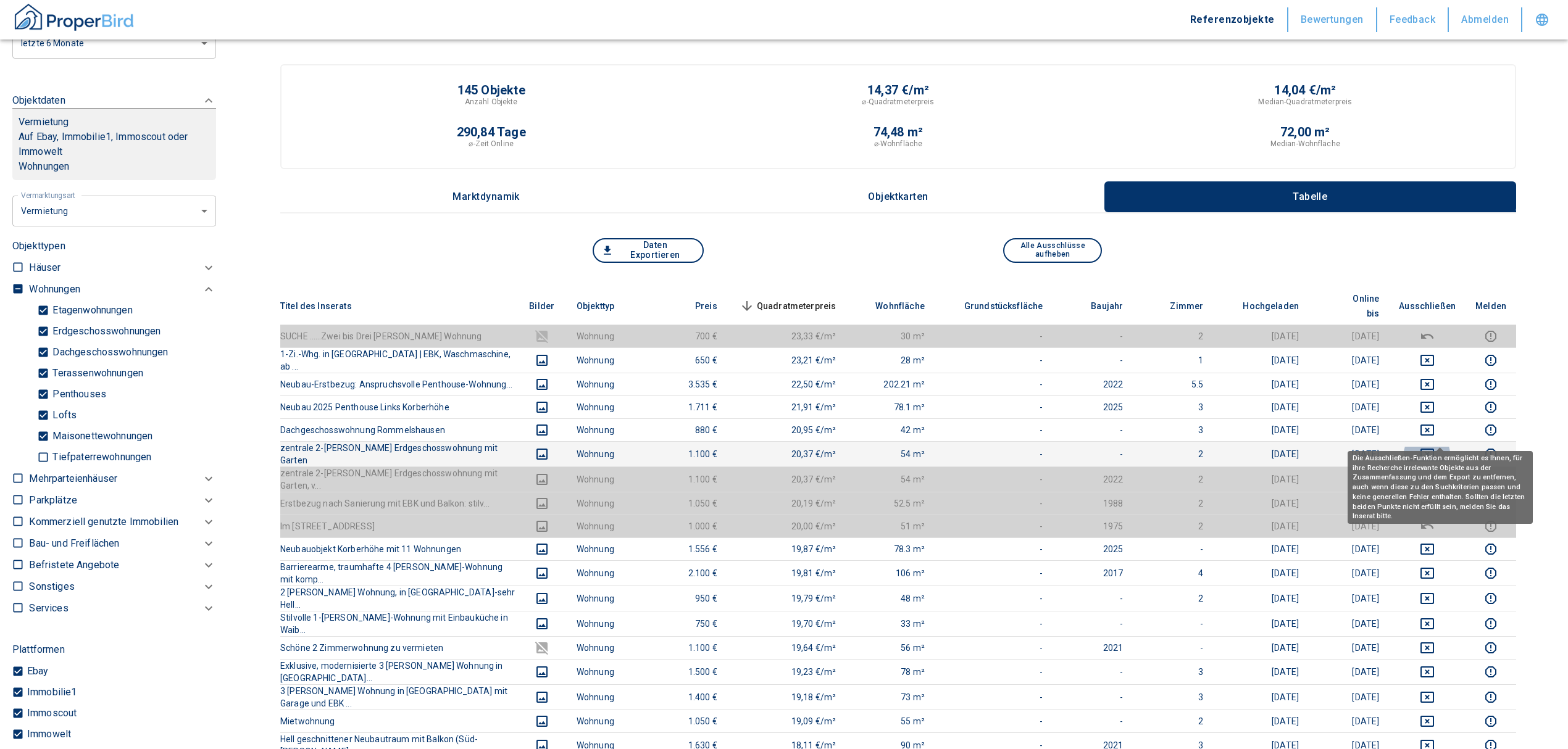
click at [1448, 447] on button "deselect this listing" at bounding box center [1427, 454] width 57 height 15
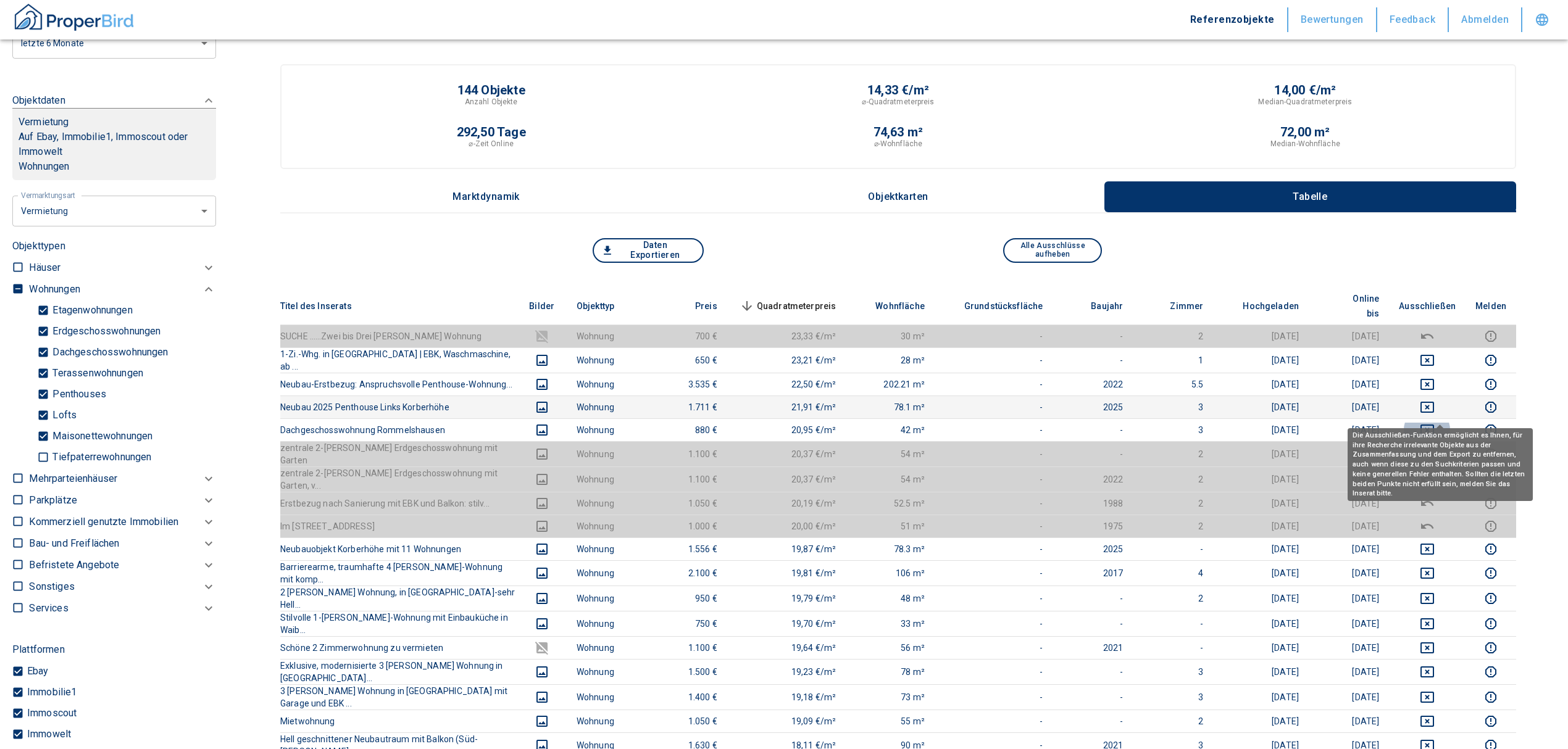
drag, startPoint x: 1444, startPoint y: 411, endPoint x: 1445, endPoint y: 390, distance: 21.0
click at [1435, 423] on icon "deselect this listing" at bounding box center [1427, 430] width 15 height 15
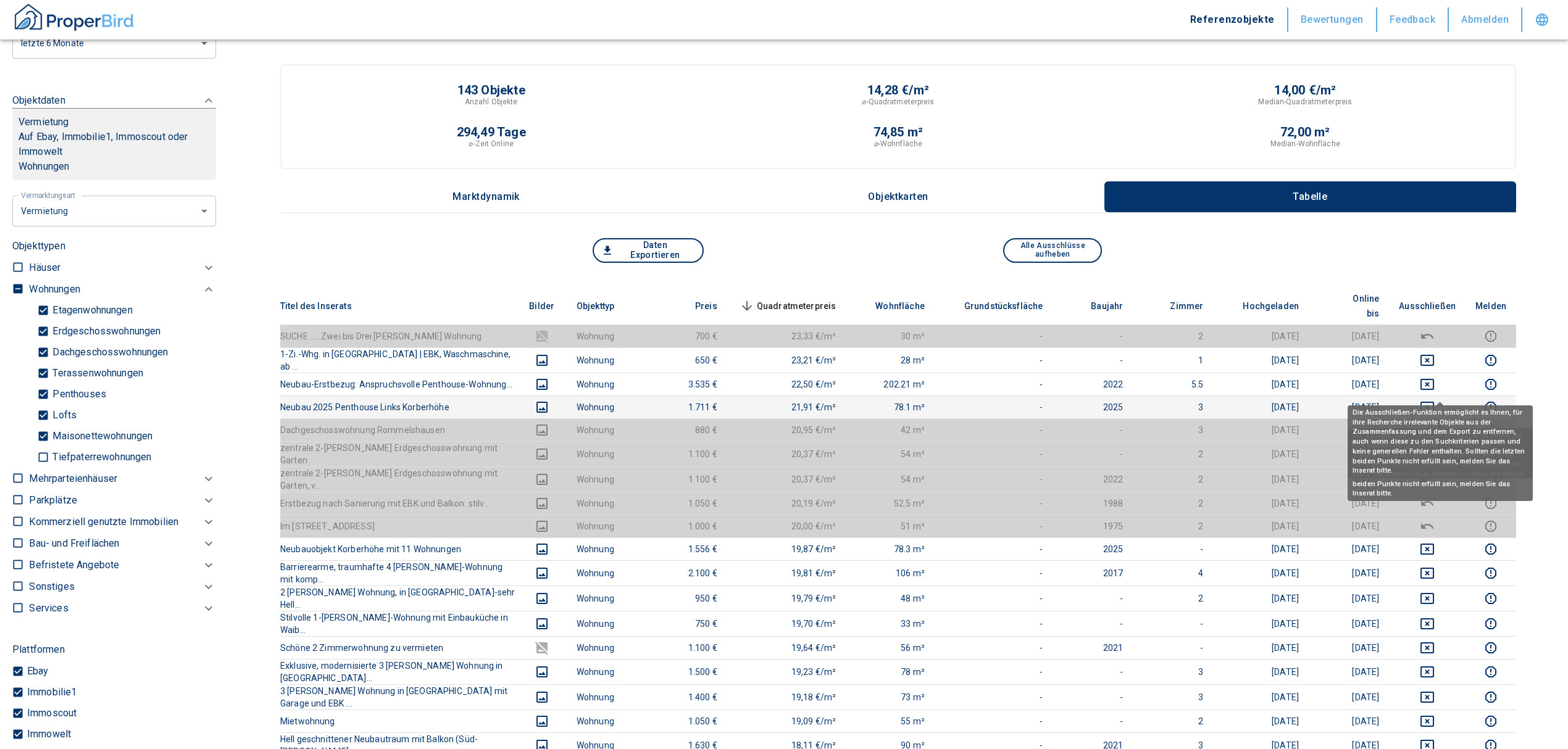
click at [1435, 400] on icon "deselect this listing" at bounding box center [1427, 407] width 15 height 15
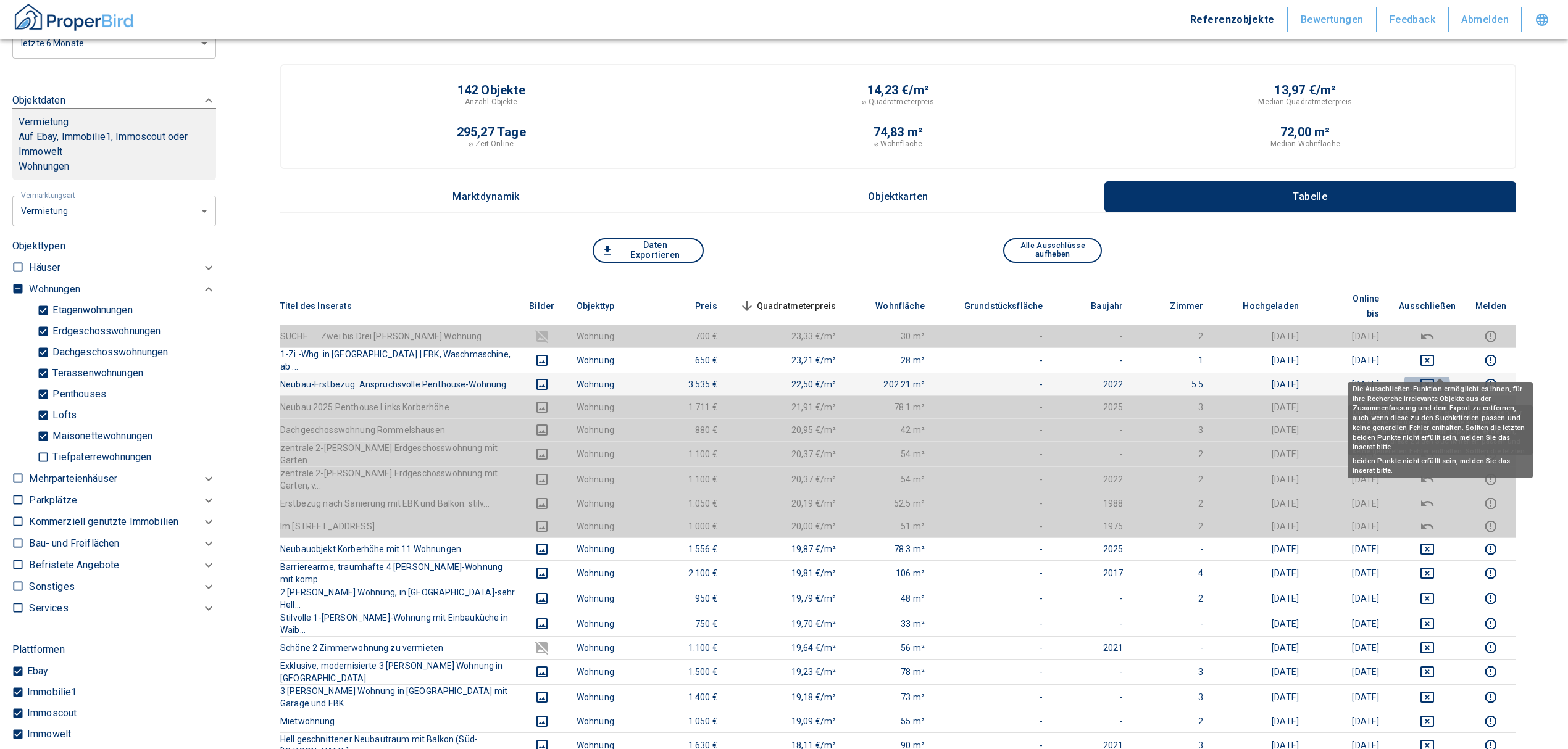
click at [1435, 377] on icon "deselect this listing" at bounding box center [1427, 384] width 15 height 15
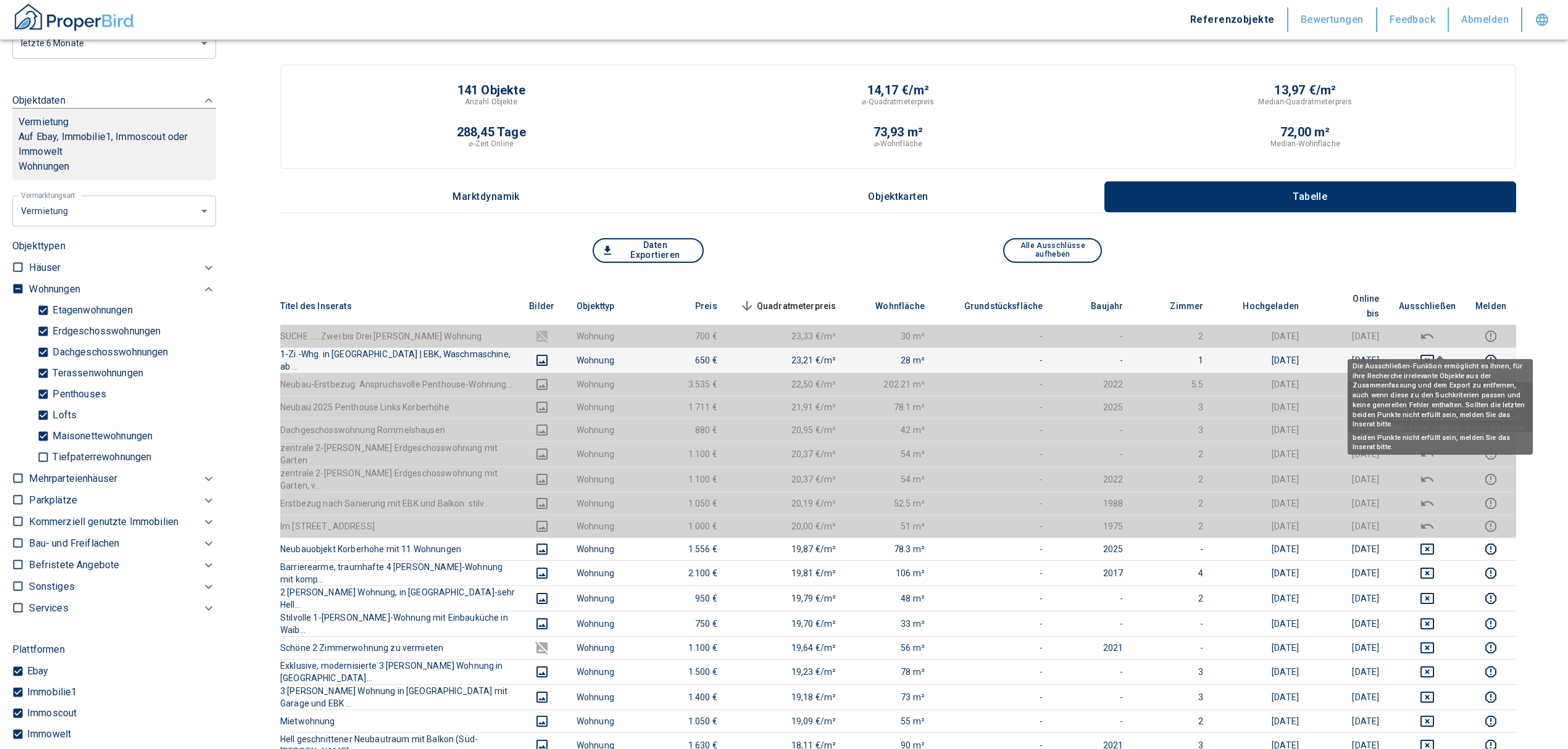
click at [1435, 353] on icon "deselect this listing" at bounding box center [1427, 360] width 15 height 15
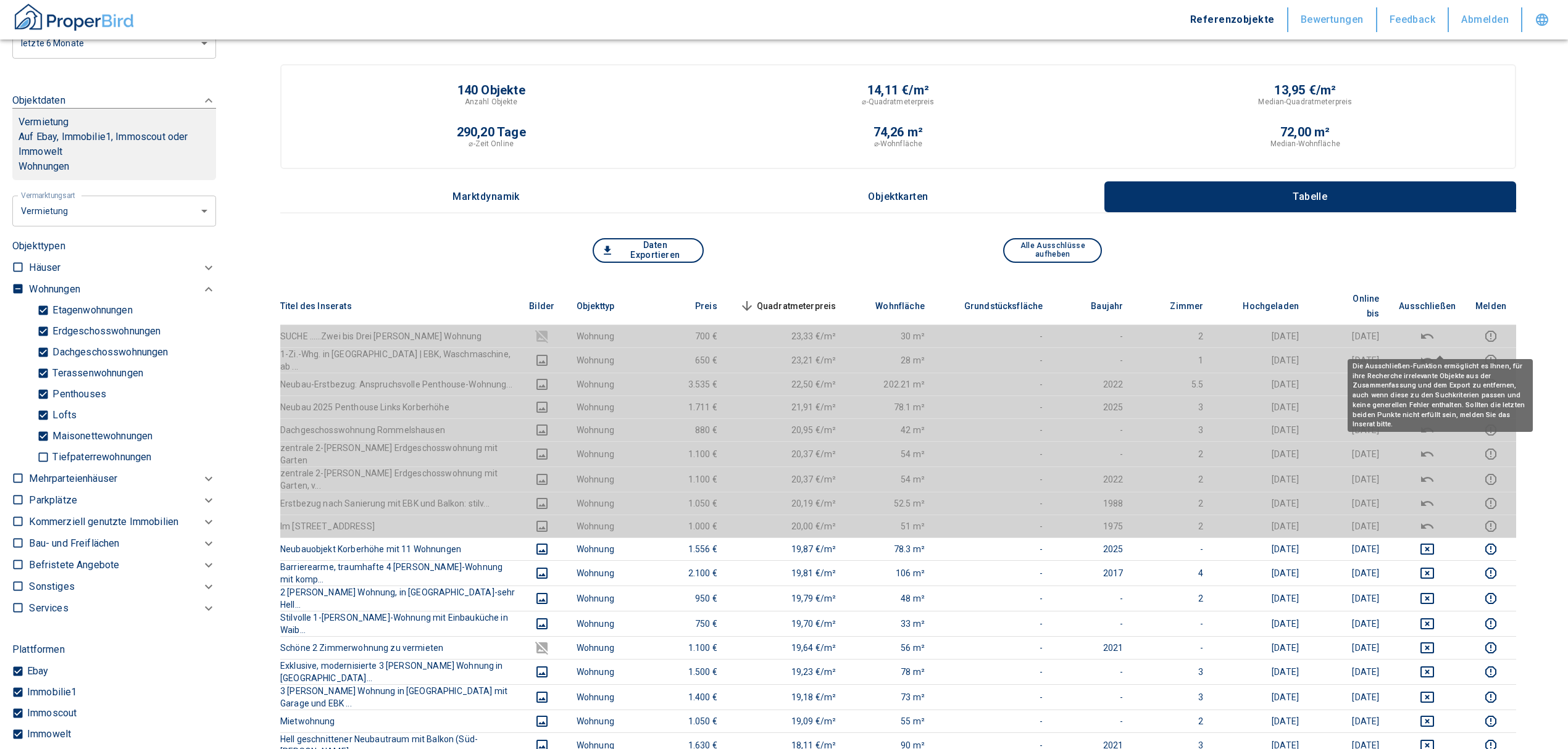
click at [795, 299] on span "Quadratmeterpreis sorted descending" at bounding box center [787, 306] width 99 height 15
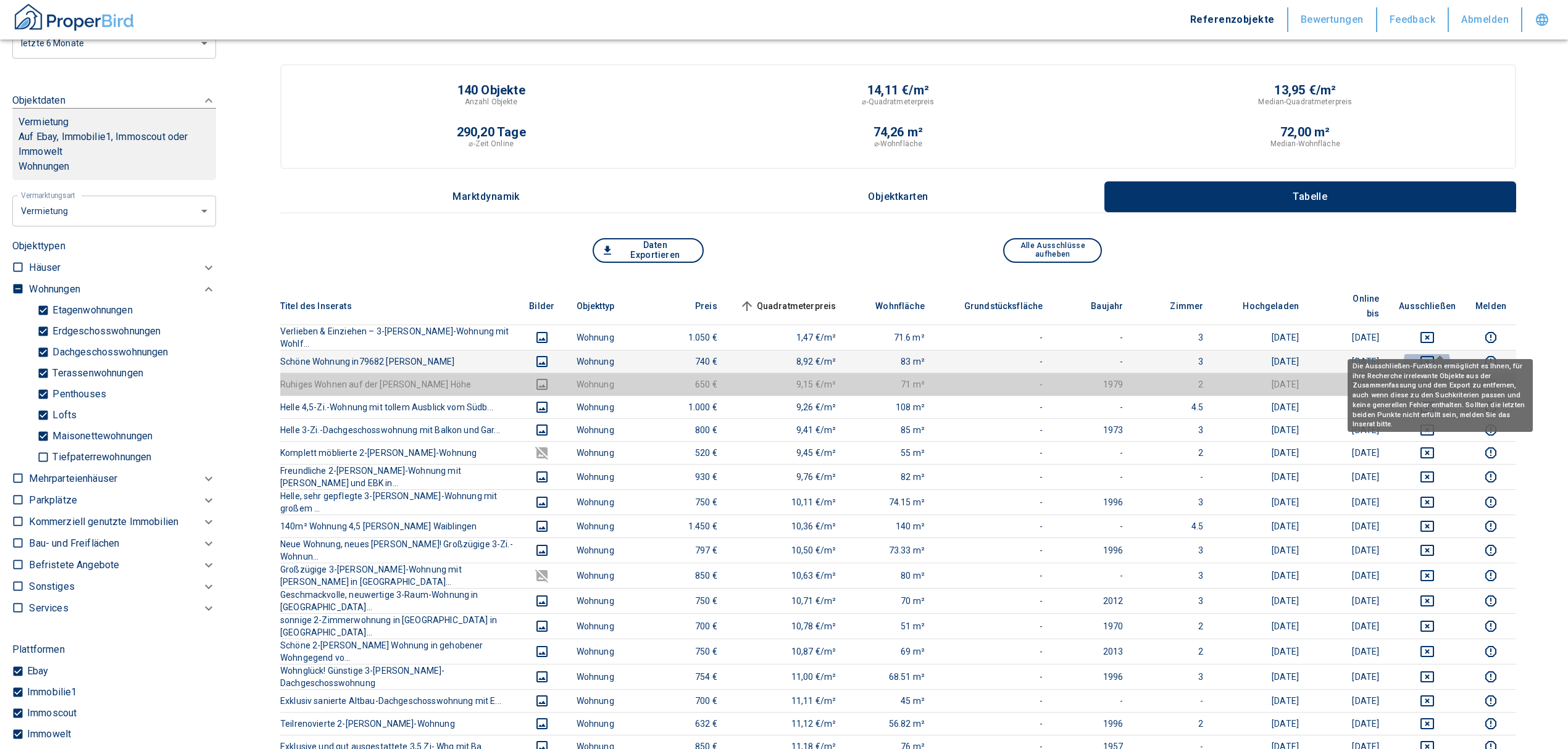
click at [1435, 354] on icon "deselect this listing" at bounding box center [1427, 362] width 15 height 15
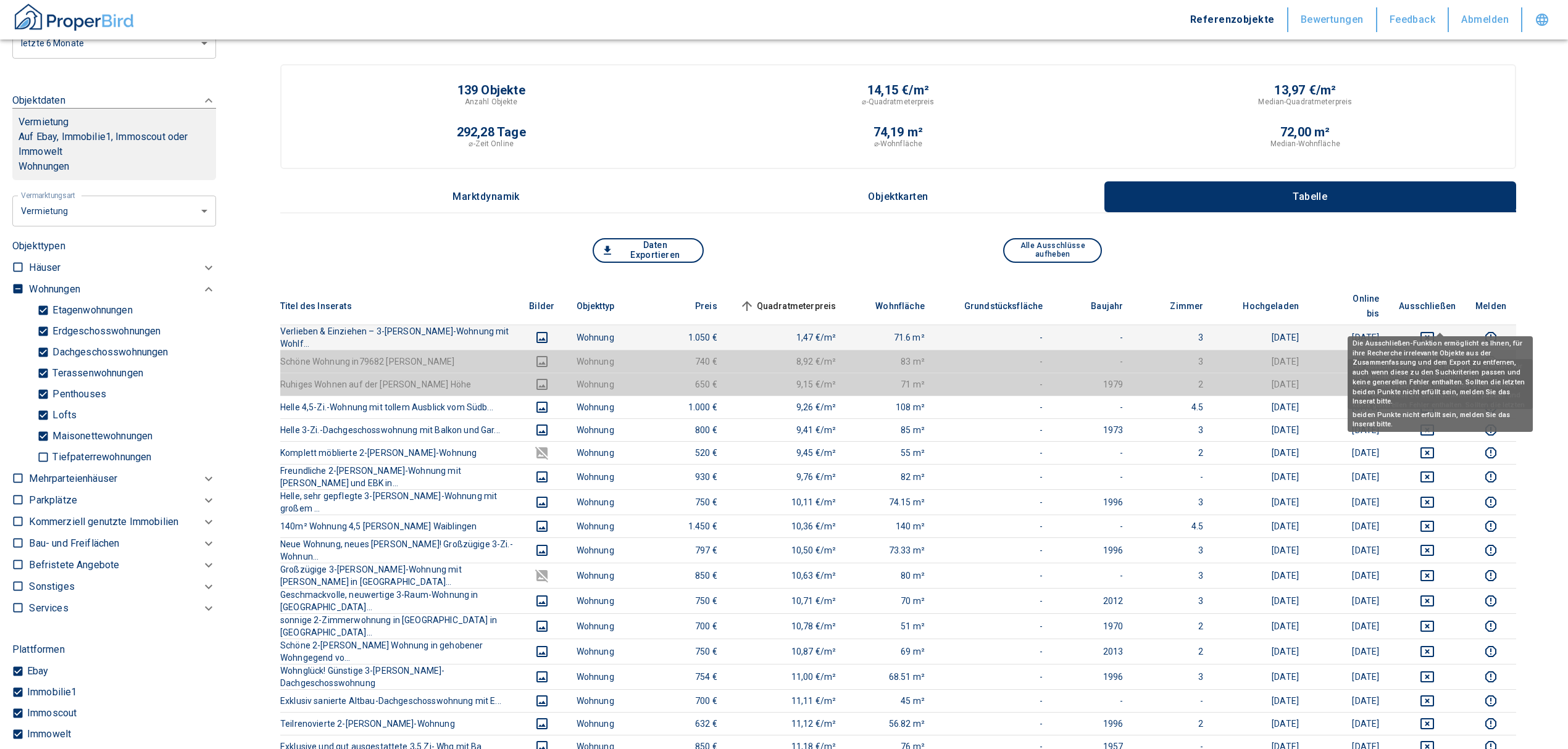
click at [1435, 330] on icon "deselect this listing" at bounding box center [1427, 337] width 15 height 15
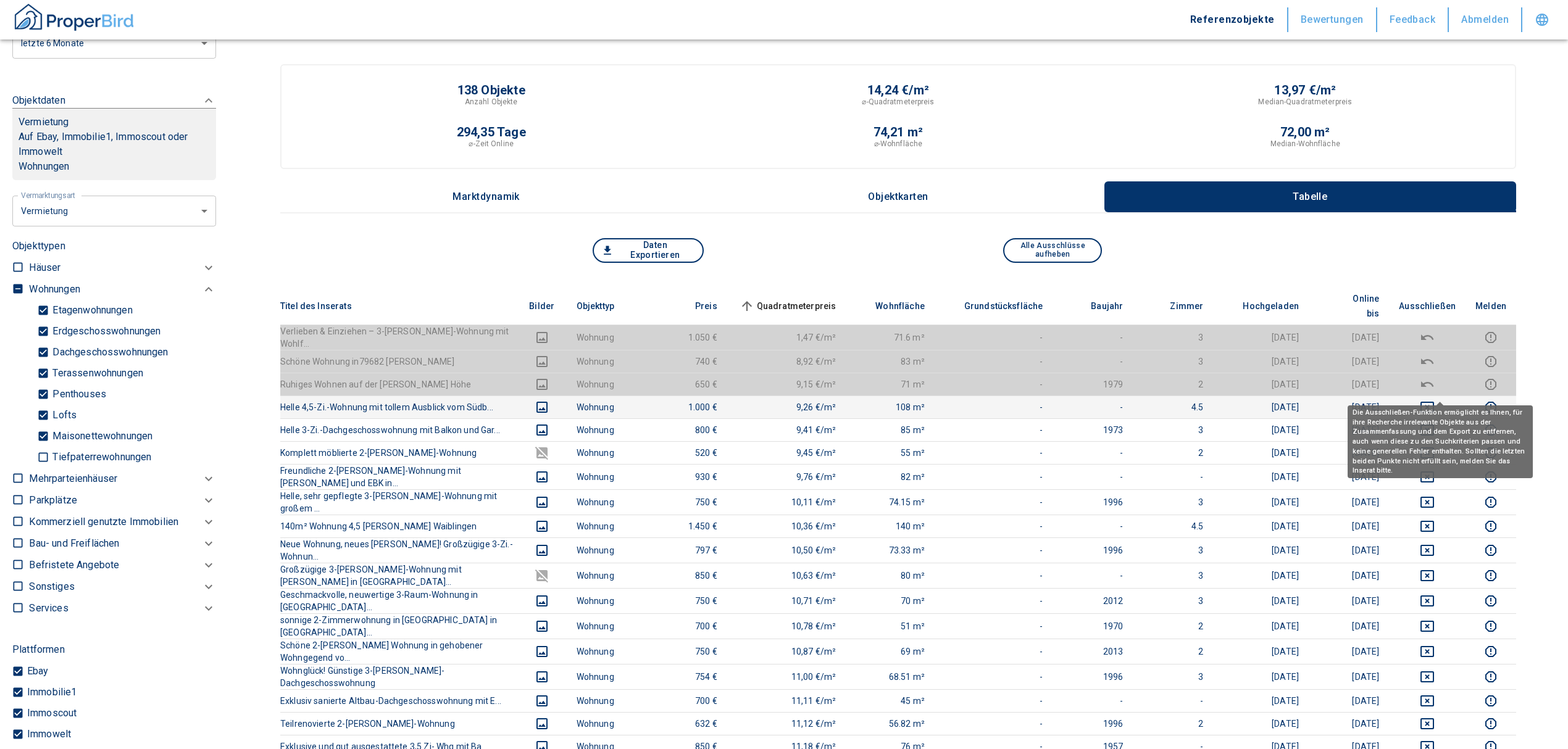
click at [1435, 400] on icon "deselect this listing" at bounding box center [1427, 407] width 15 height 15
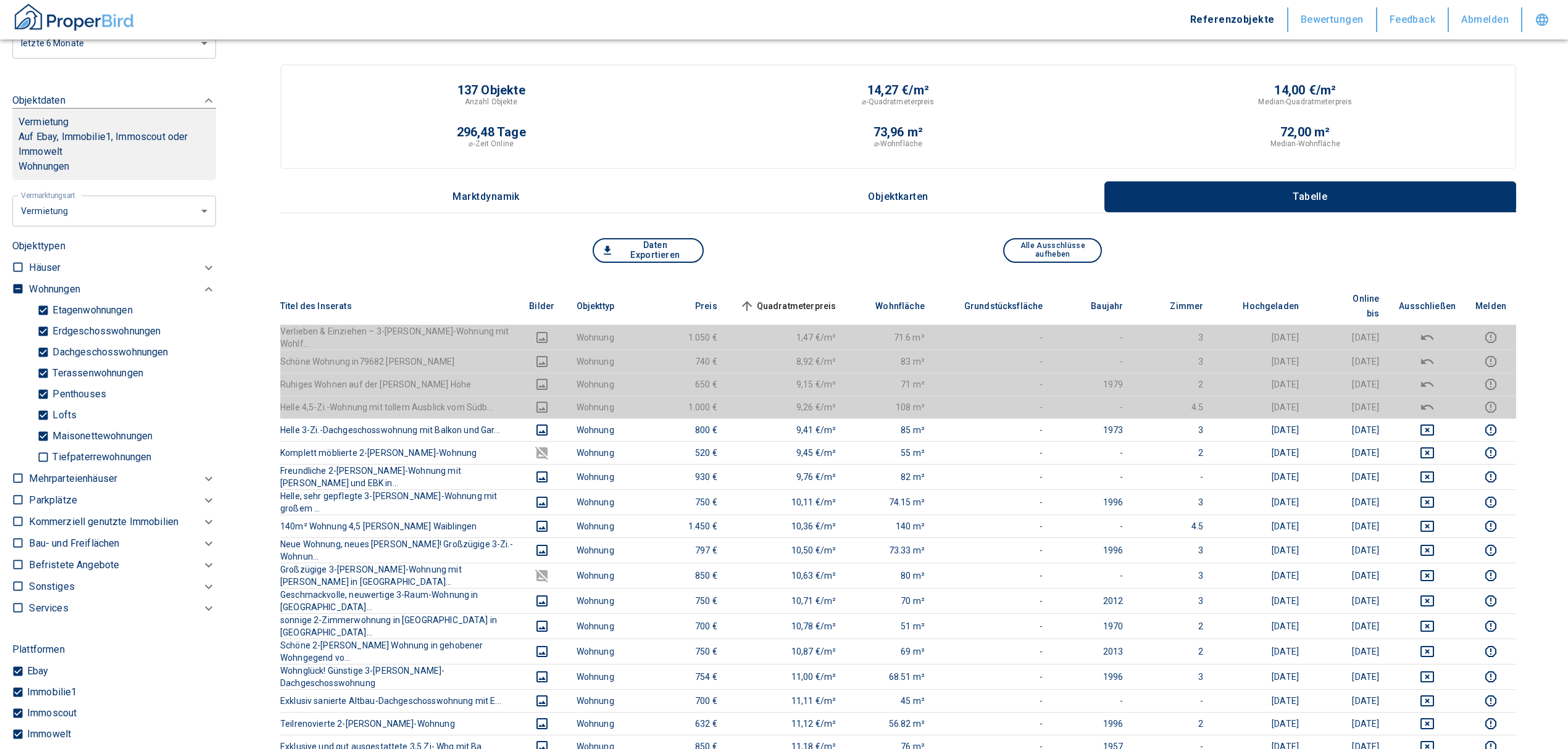
click at [806, 299] on span "Quadratmeterpreis sorted ascending" at bounding box center [787, 306] width 99 height 15
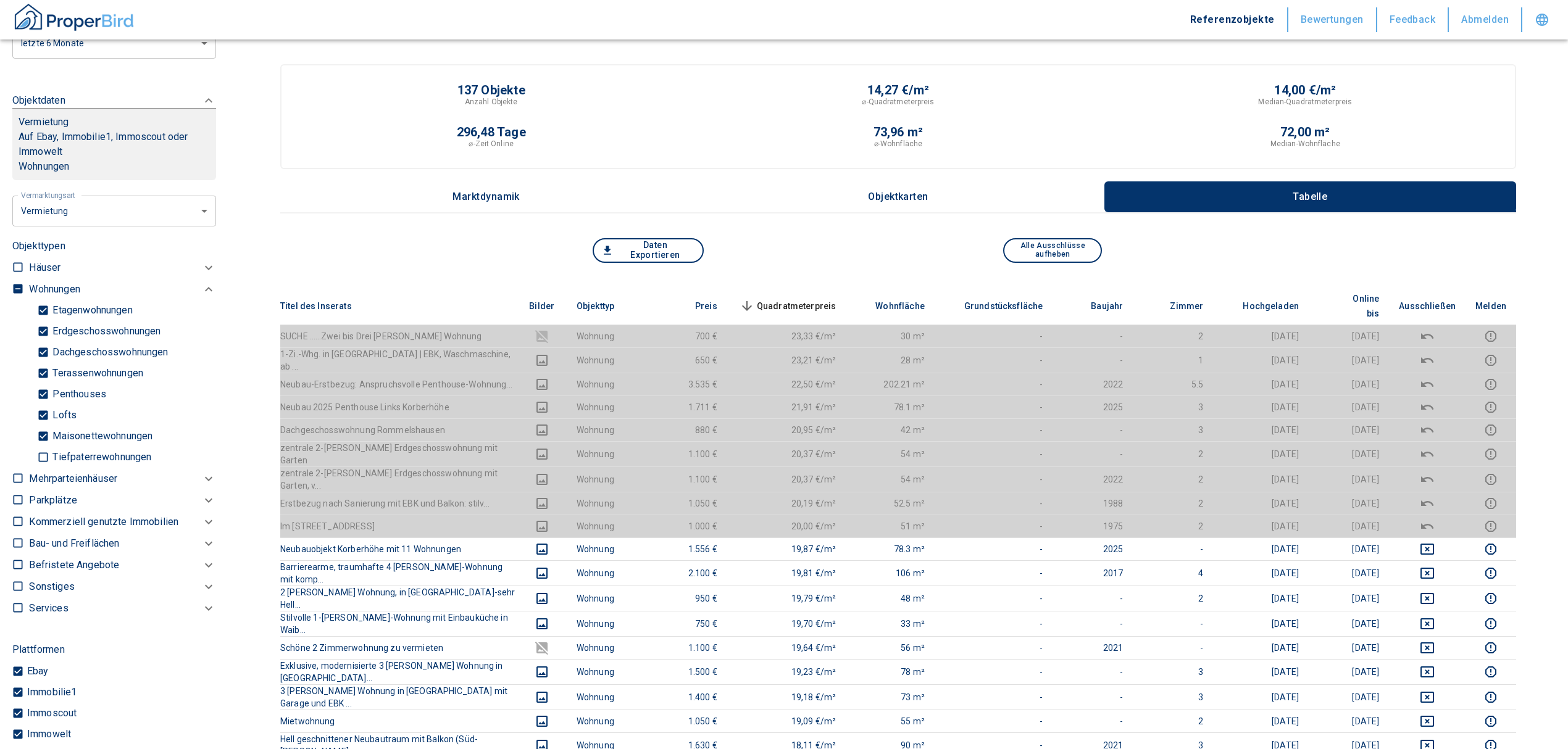
click at [824, 299] on span "Quadratmeterpreis sorted descending" at bounding box center [787, 306] width 99 height 15
